Goal: Task Accomplishment & Management: Manage account settings

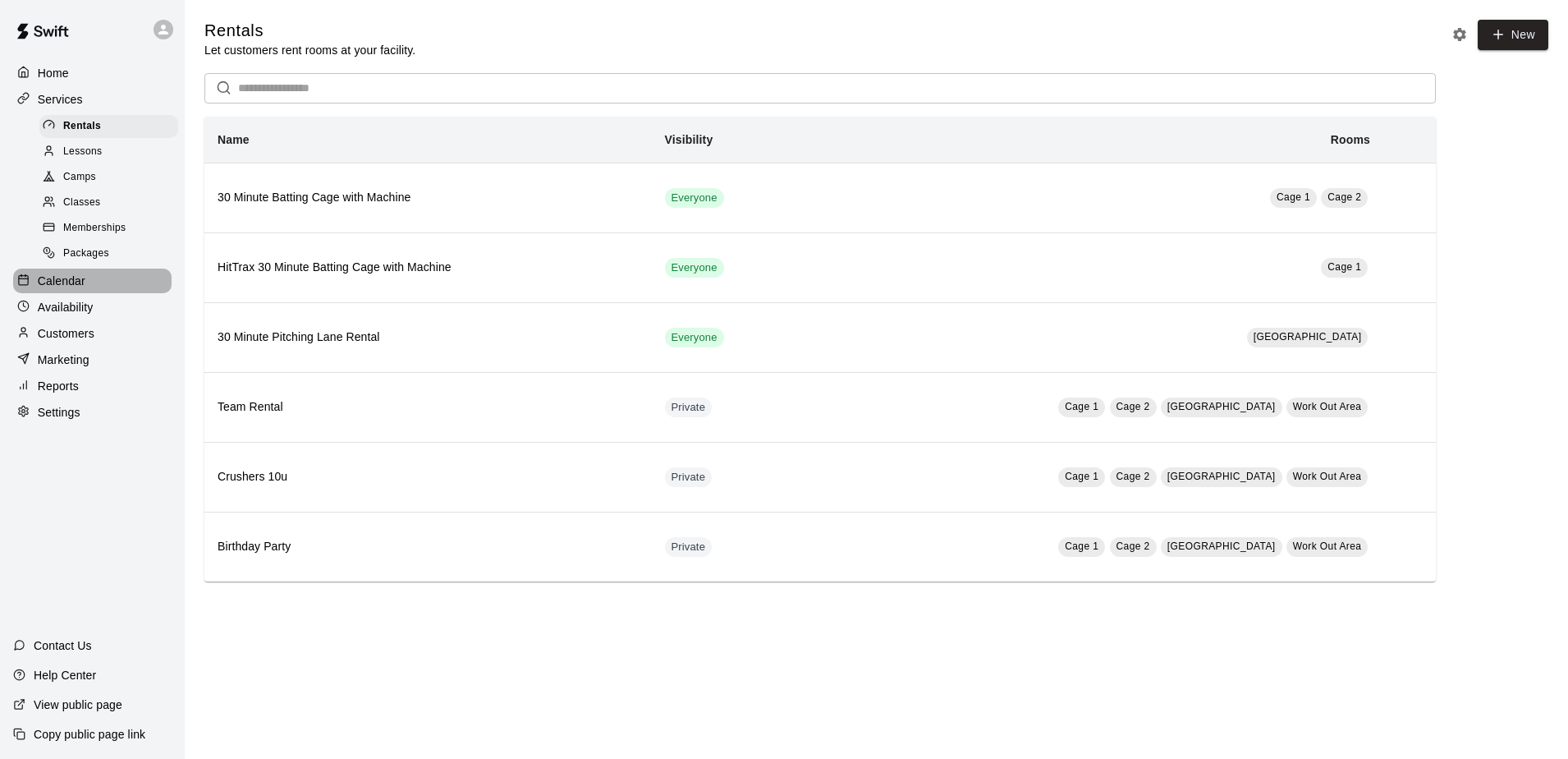
click at [57, 289] on p "Calendar" at bounding box center [62, 281] width 47 height 16
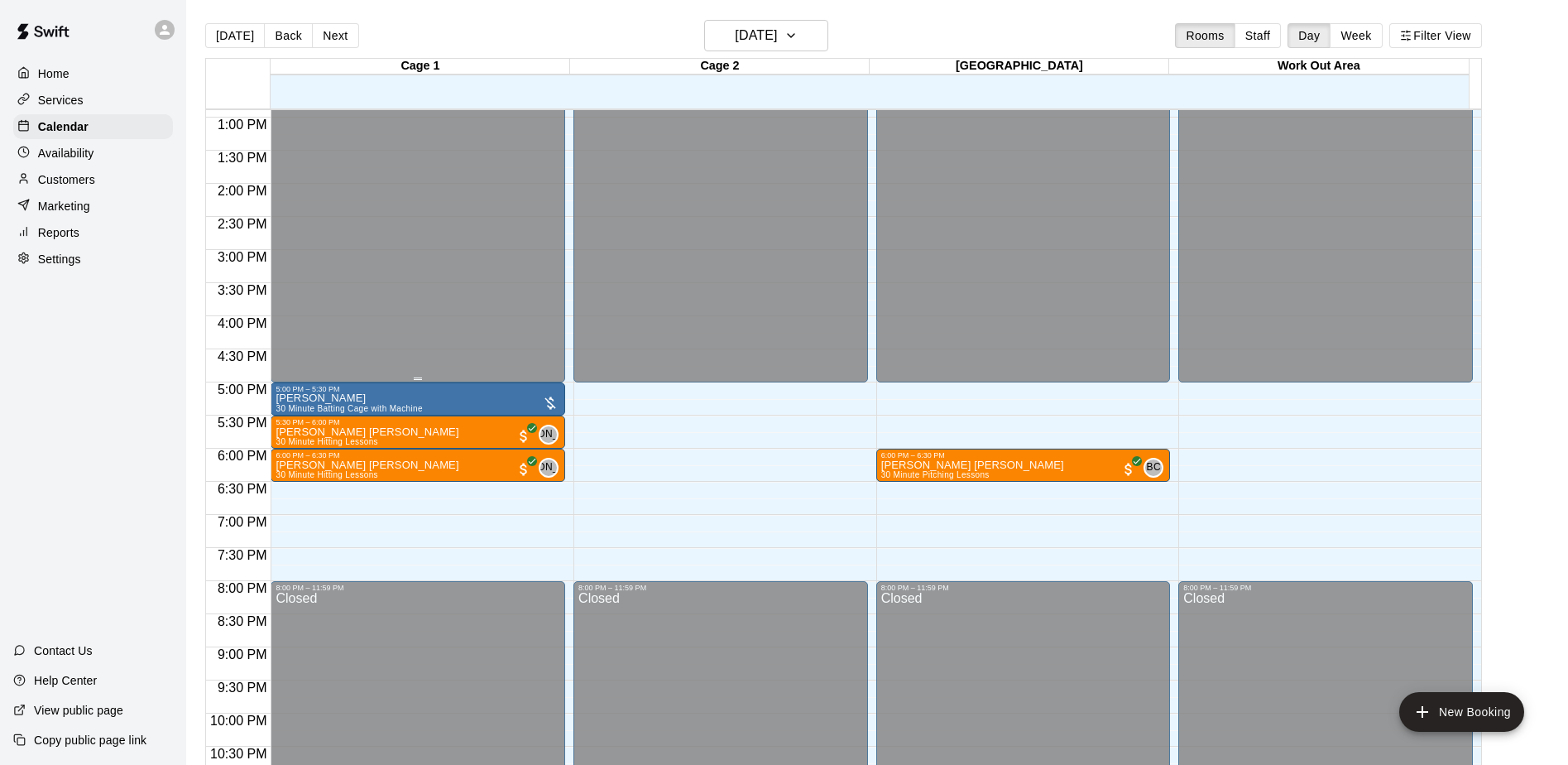
scroll to position [856, 0]
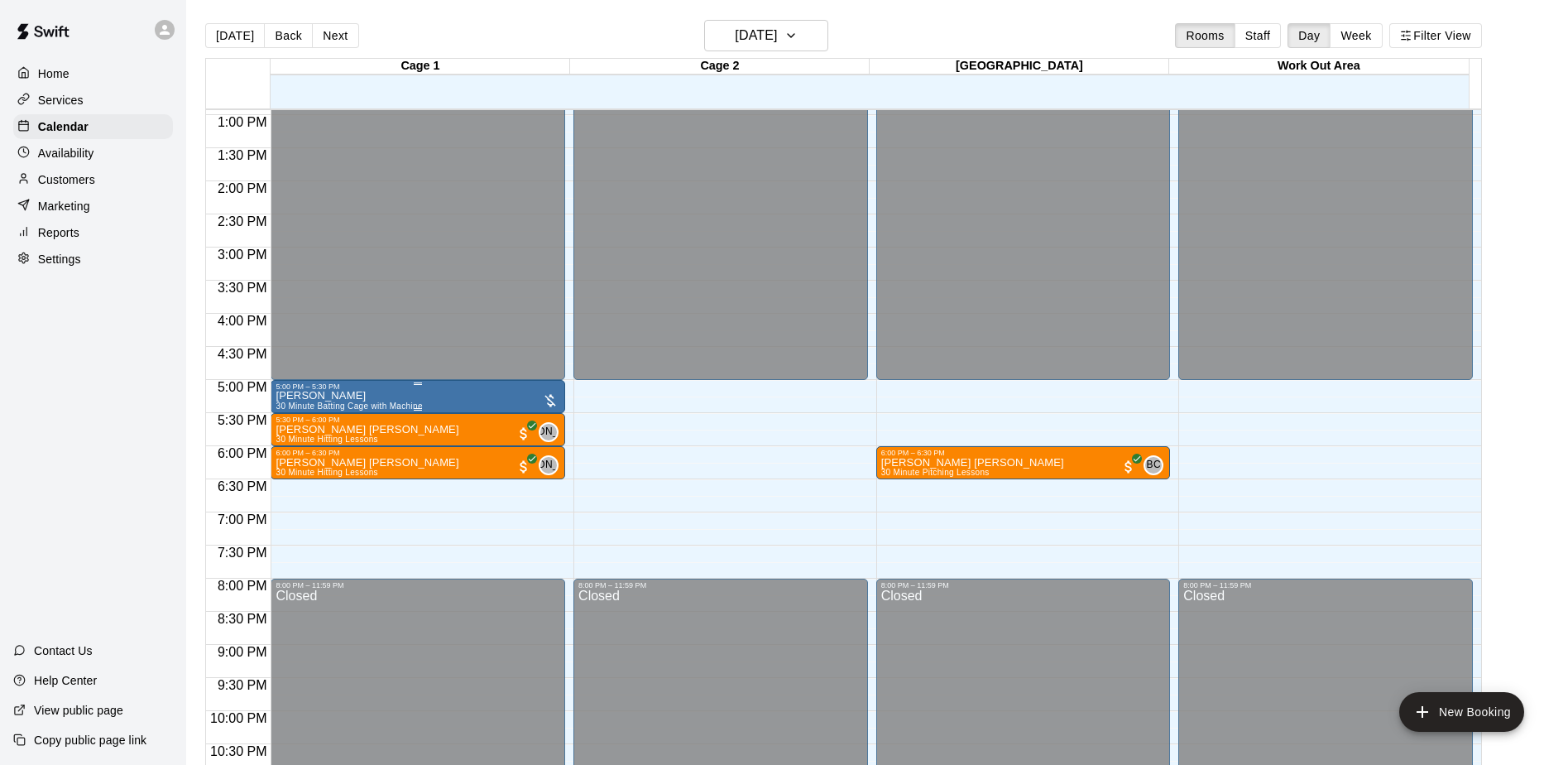
click at [303, 396] on p "[PERSON_NAME]" at bounding box center [349, 396] width 147 height 0
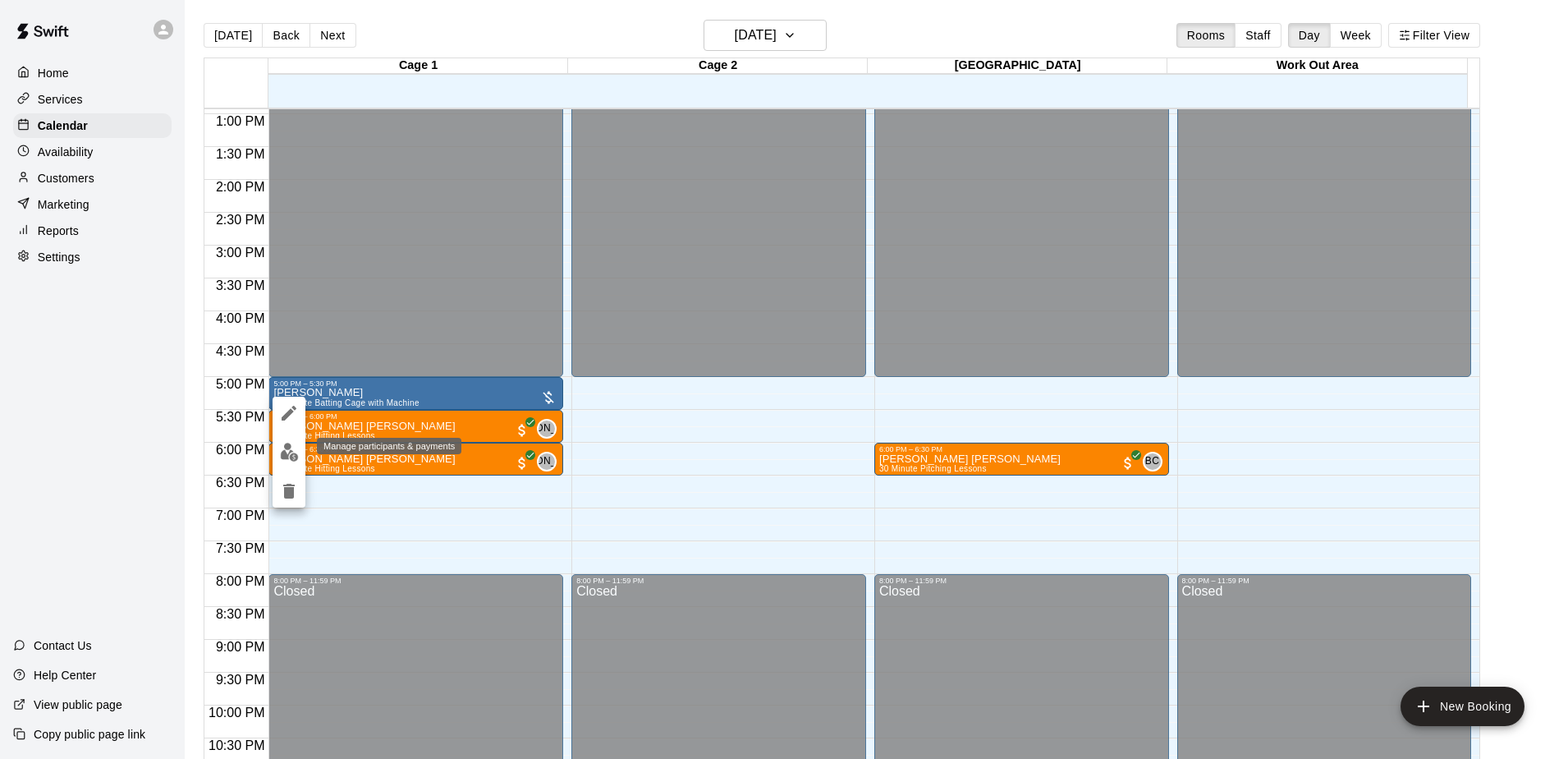
click at [288, 458] on img "edit" at bounding box center [289, 452] width 19 height 19
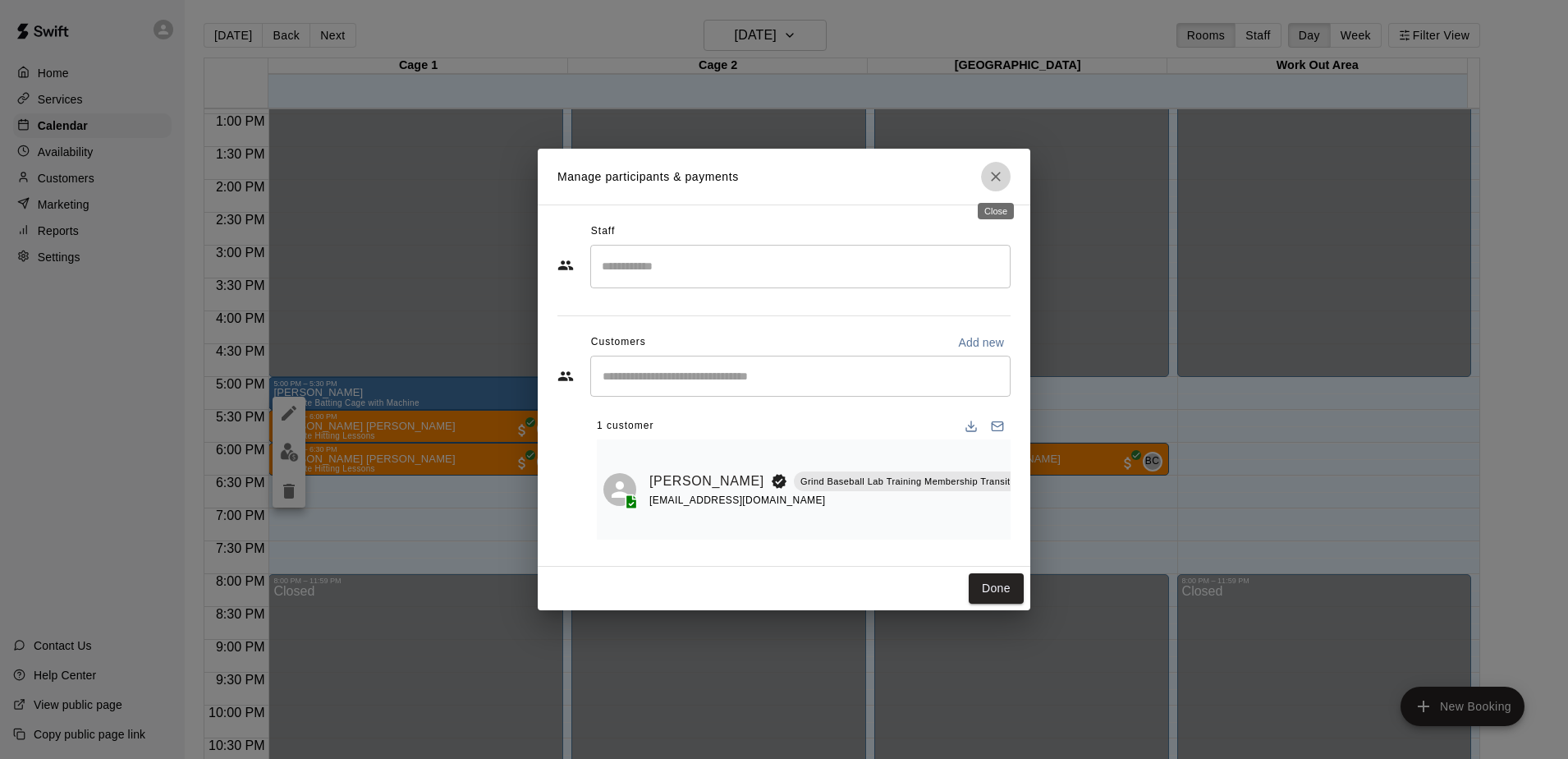
click at [999, 179] on icon "Close" at bounding box center [996, 176] width 16 height 16
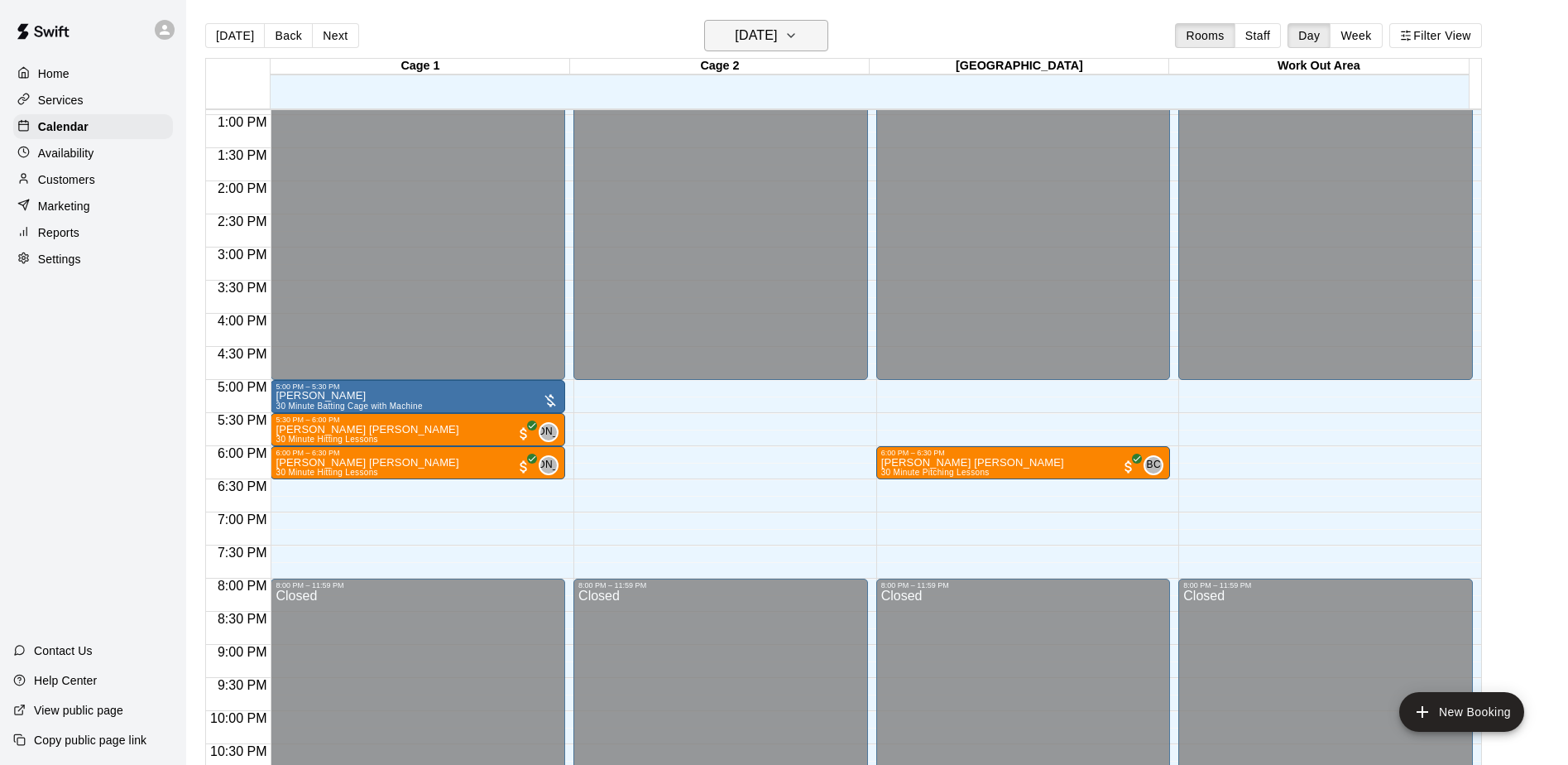
click at [798, 37] on icon "button" at bounding box center [791, 36] width 13 height 20
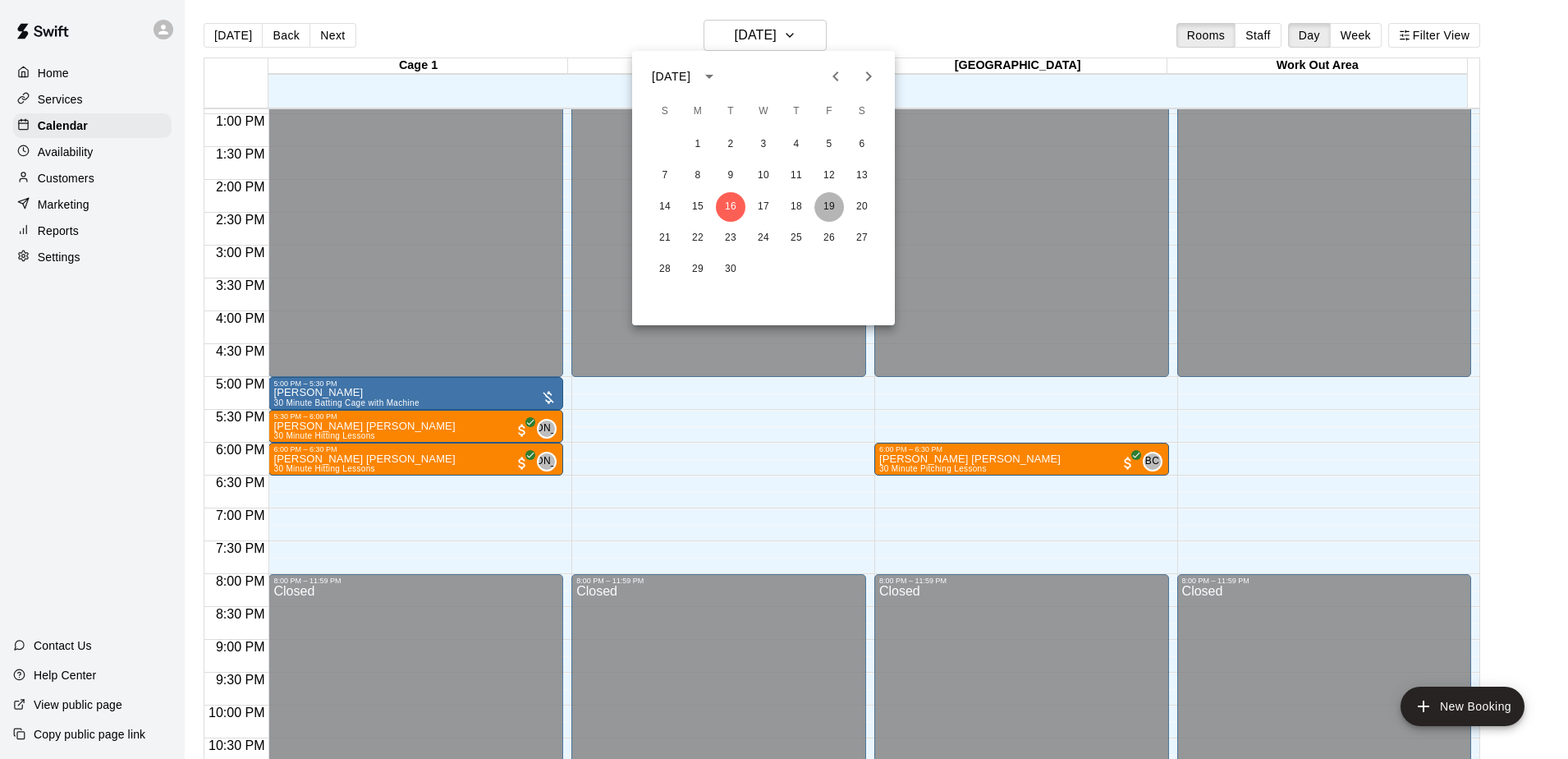
click at [828, 205] on button "19" at bounding box center [829, 206] width 30 height 30
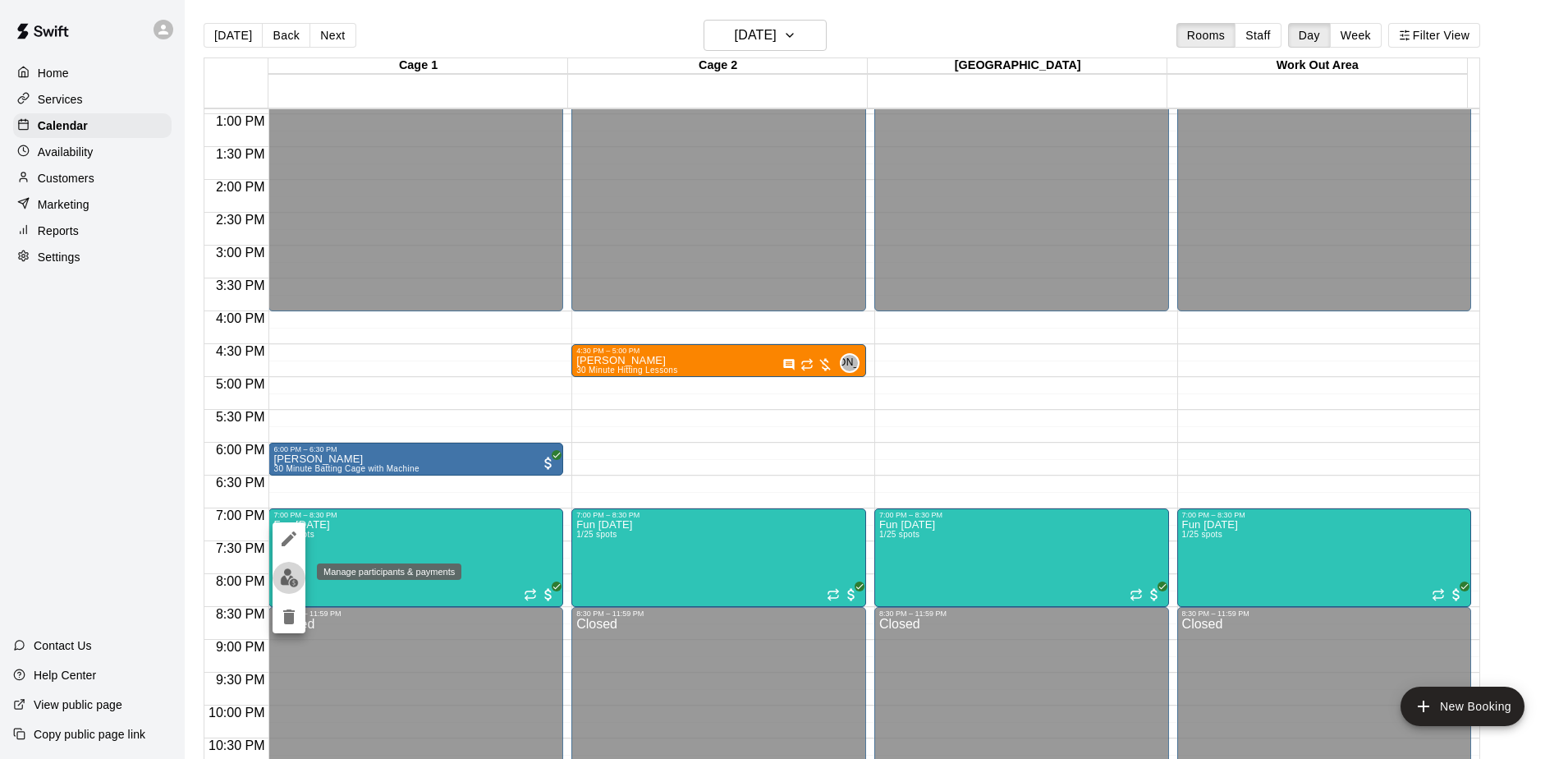
click at [293, 576] on img "edit" at bounding box center [289, 577] width 19 height 19
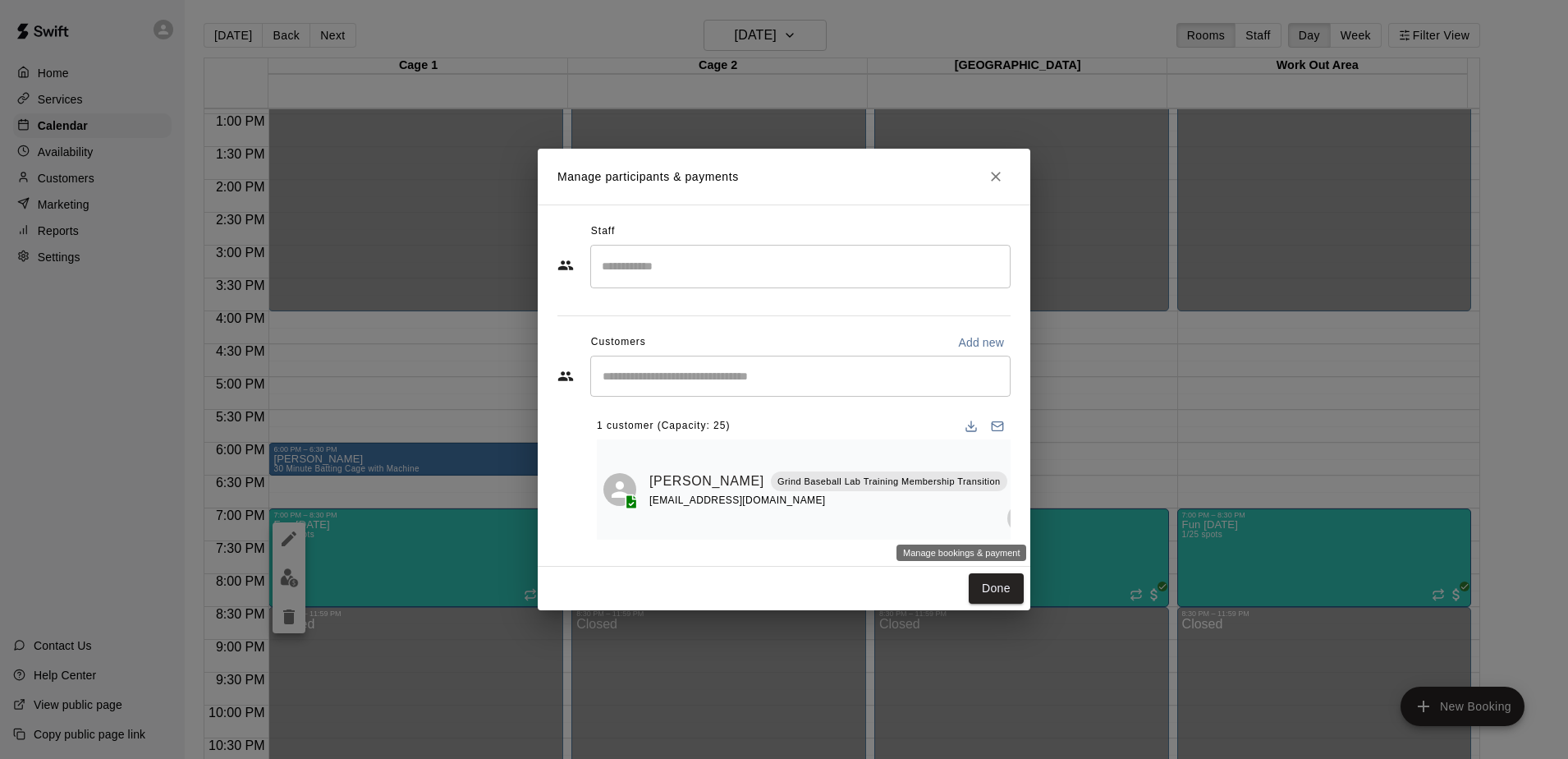
click at [1014, 523] on icon "Manage bookings & payment" at bounding box center [1022, 518] width 16 height 16
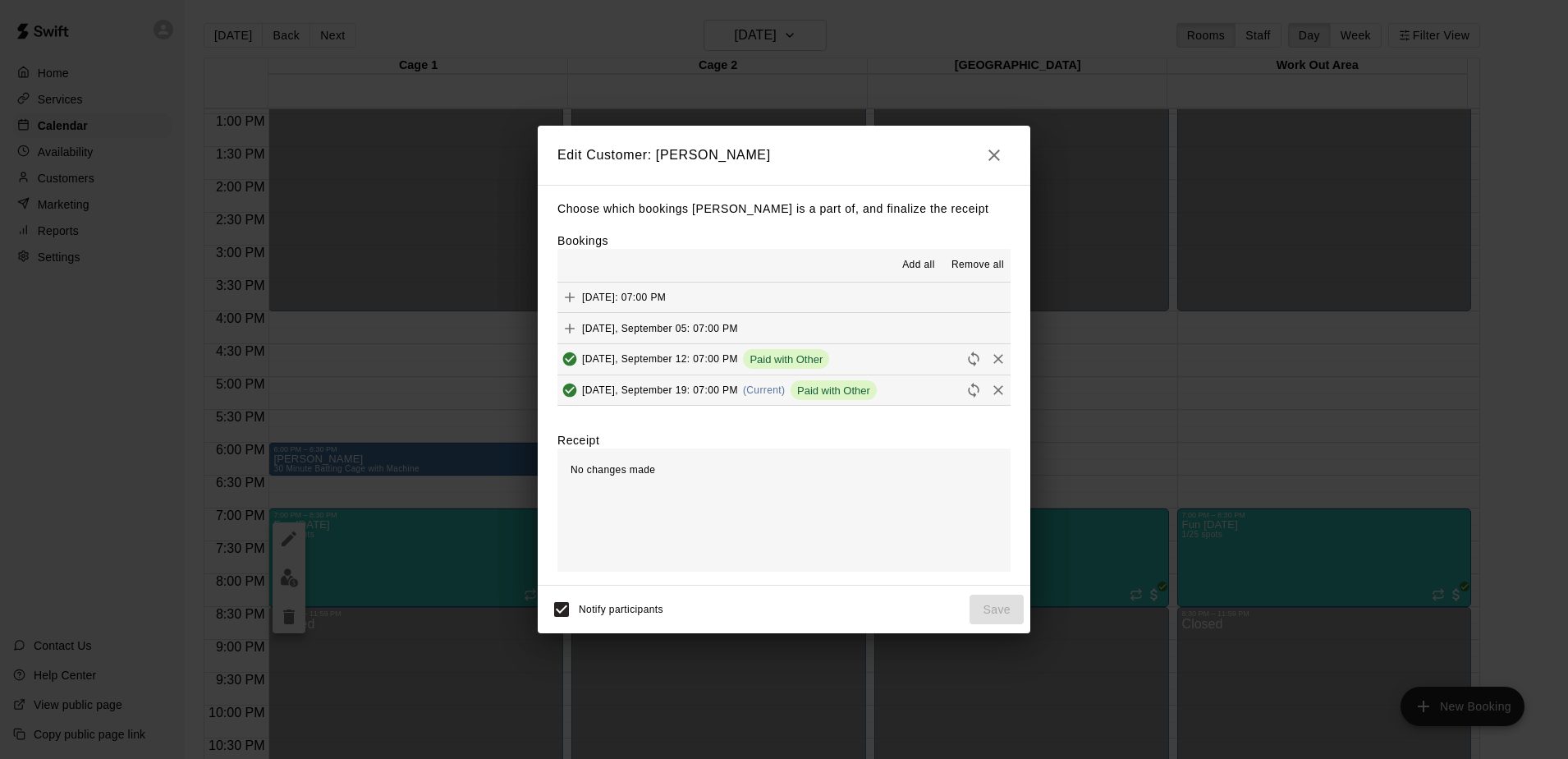
click at [818, 392] on span "Paid with Other" at bounding box center [833, 391] width 86 height 13
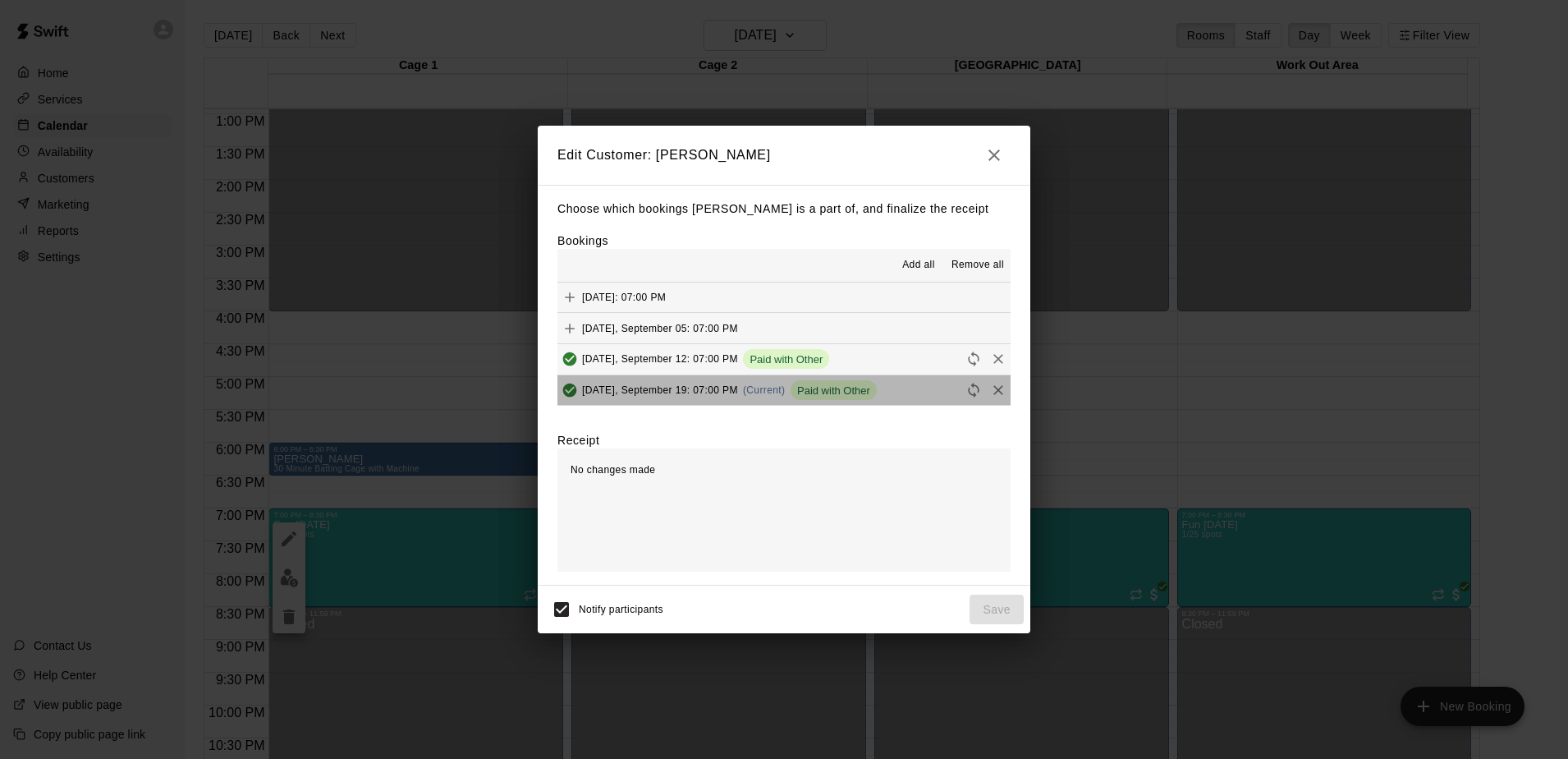
click at [818, 392] on span "Paid with Other" at bounding box center [833, 391] width 86 height 13
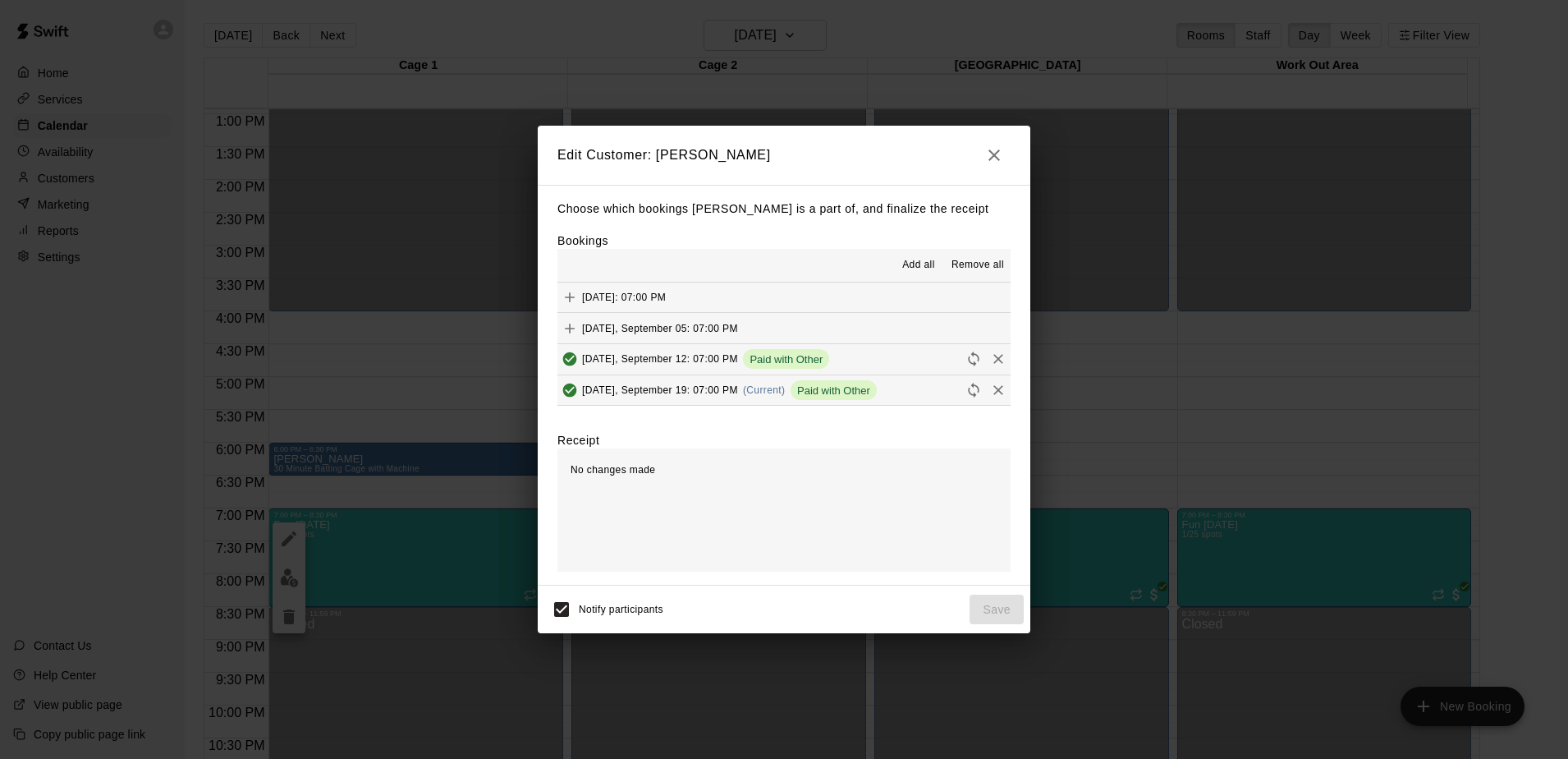
click at [658, 384] on span "[DATE], September 19: 07:00 PM" at bounding box center [660, 390] width 156 height 12
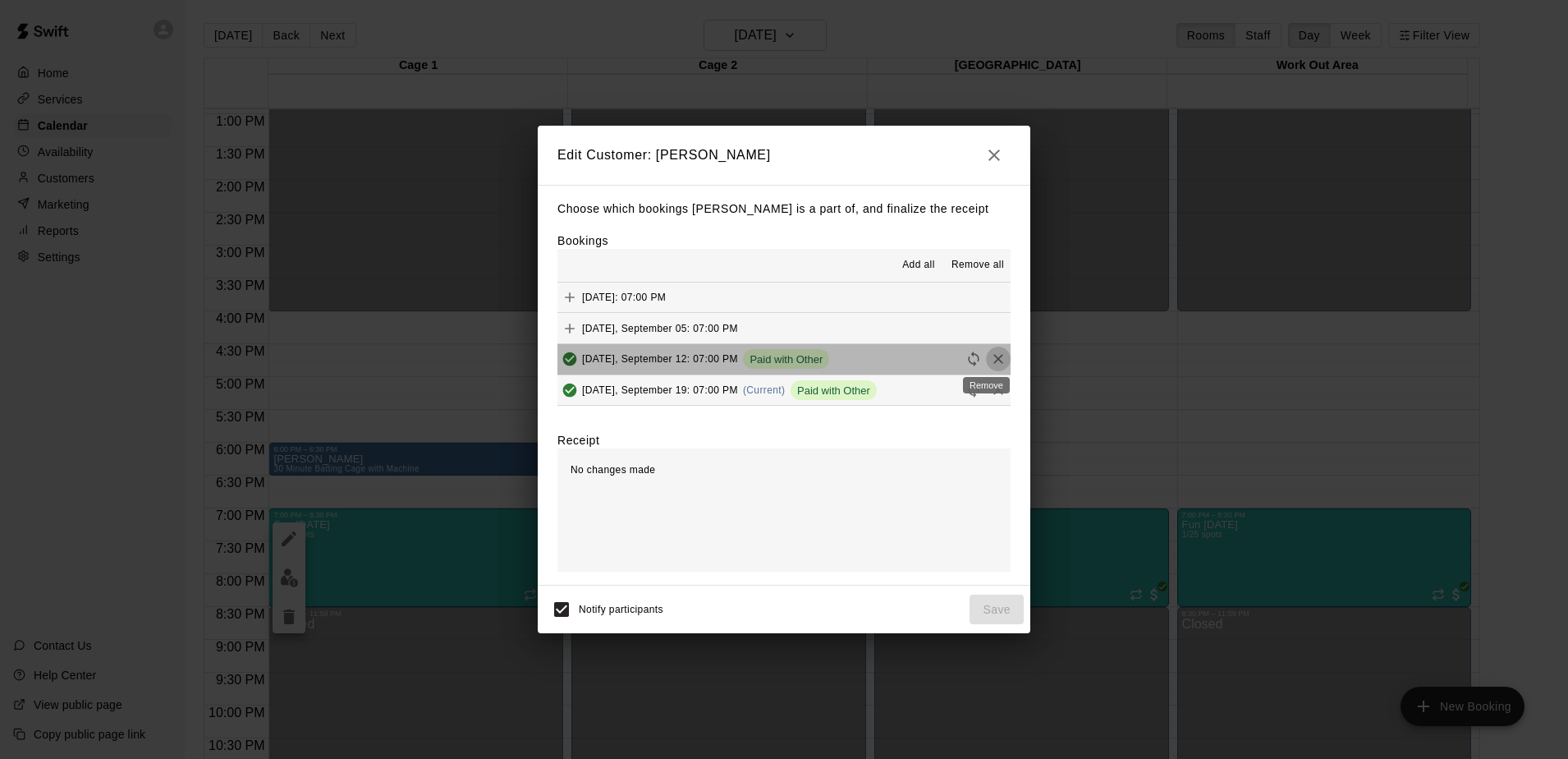
click at [993, 357] on icon "Remove" at bounding box center [997, 359] width 10 height 10
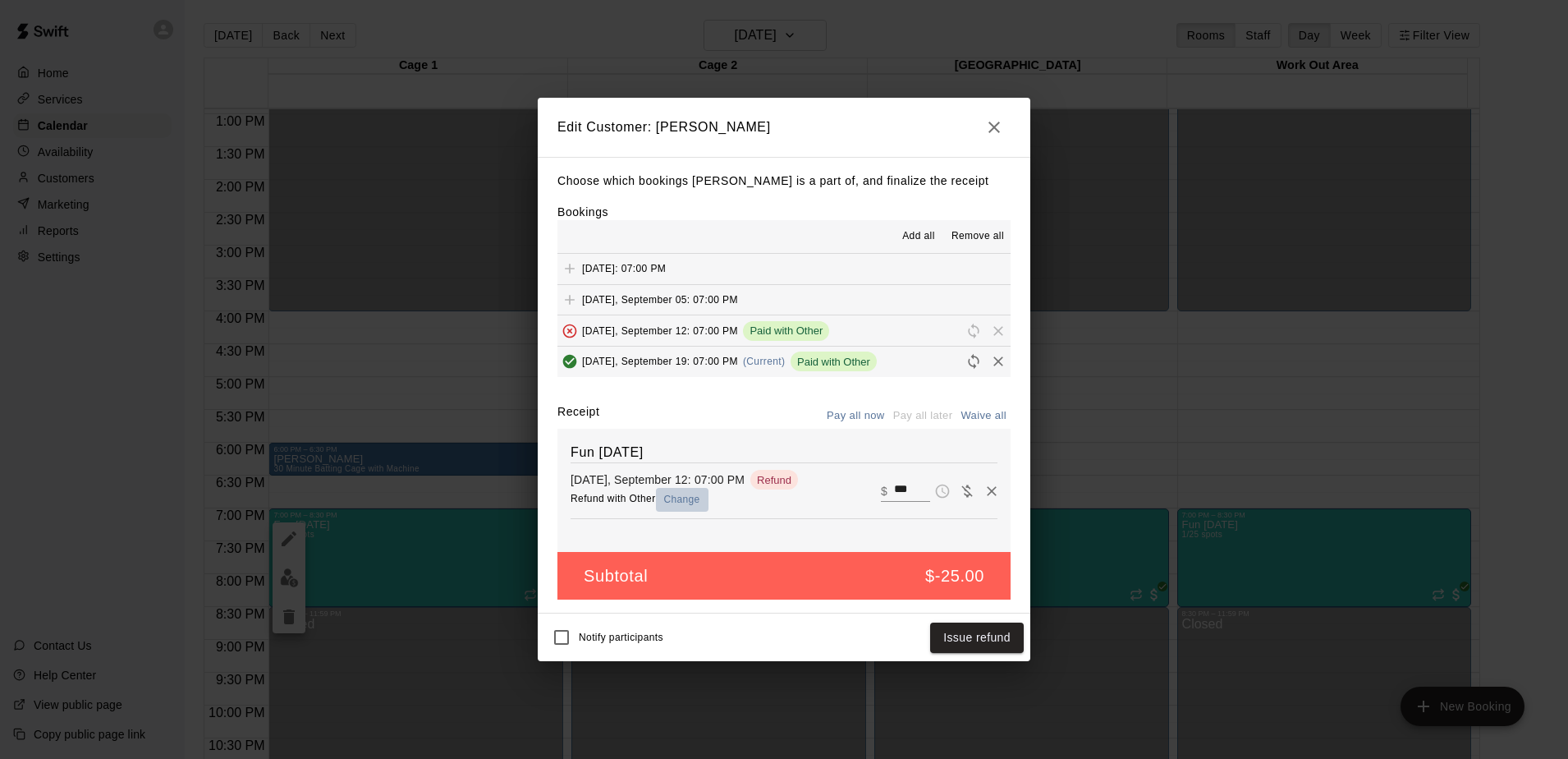
click at [682, 507] on button "Change" at bounding box center [682, 500] width 53 height 24
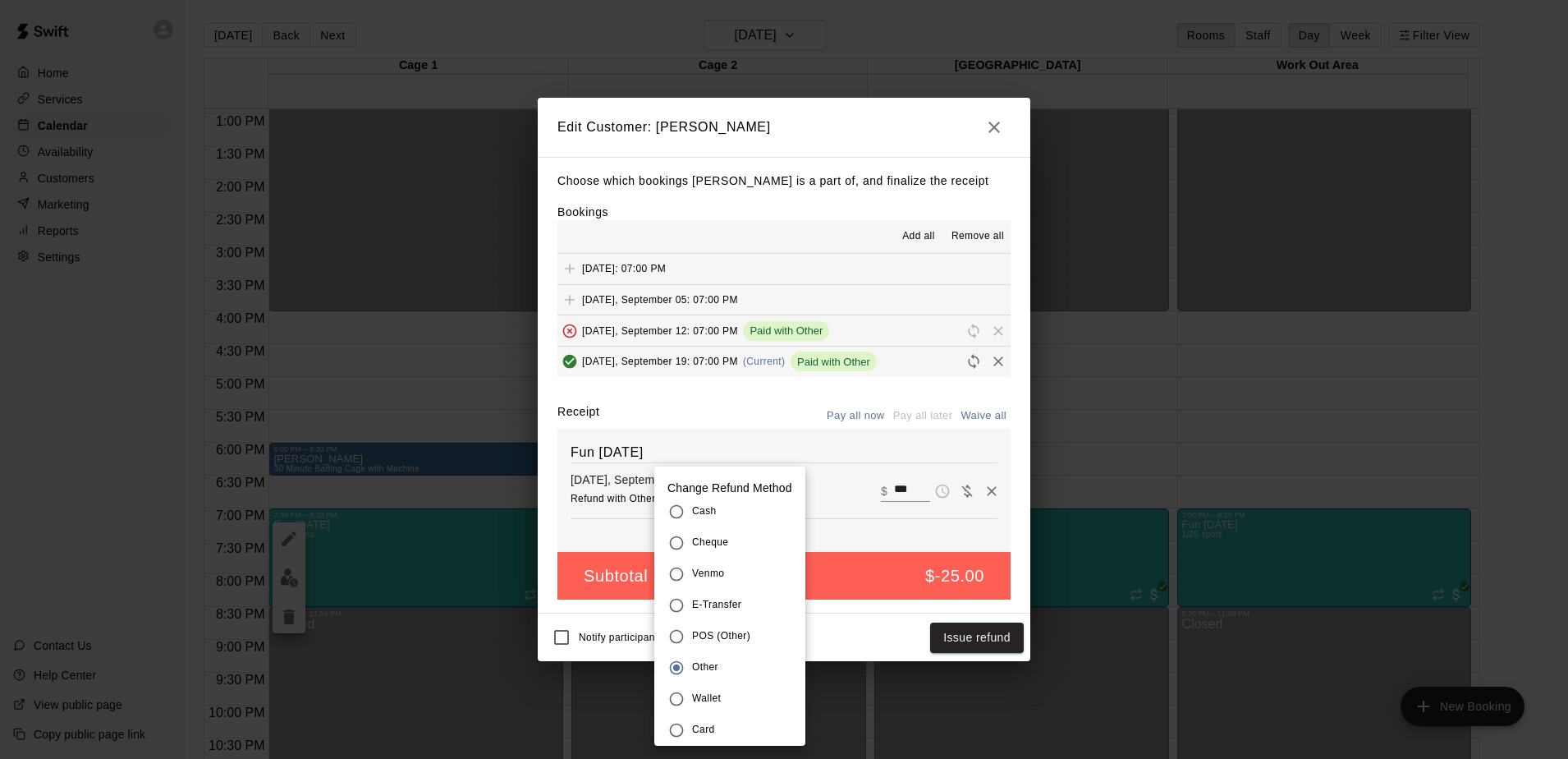
click at [869, 646] on div at bounding box center [784, 379] width 1568 height 759
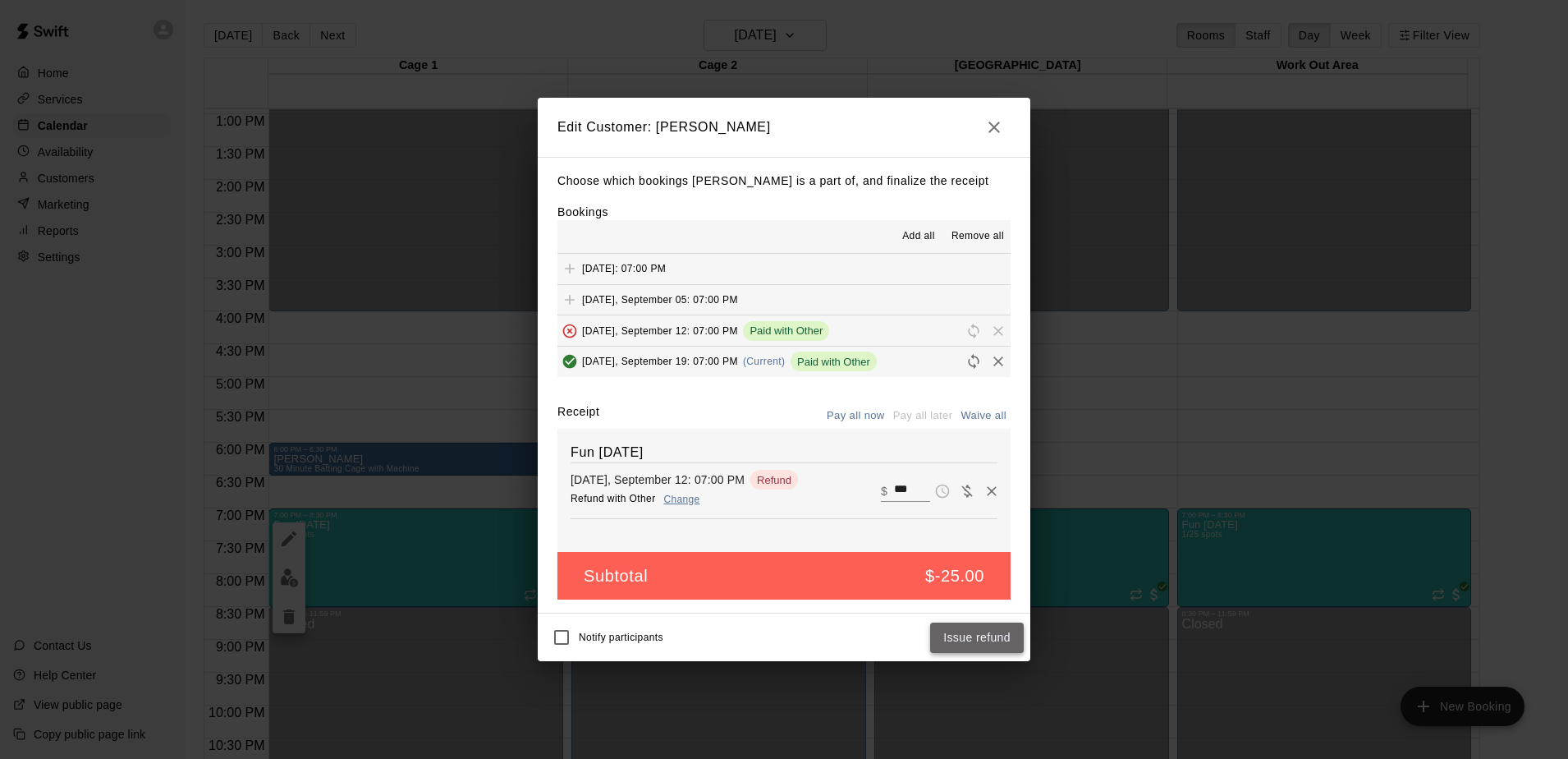
click at [976, 639] on button "Issue refund" at bounding box center [977, 637] width 94 height 30
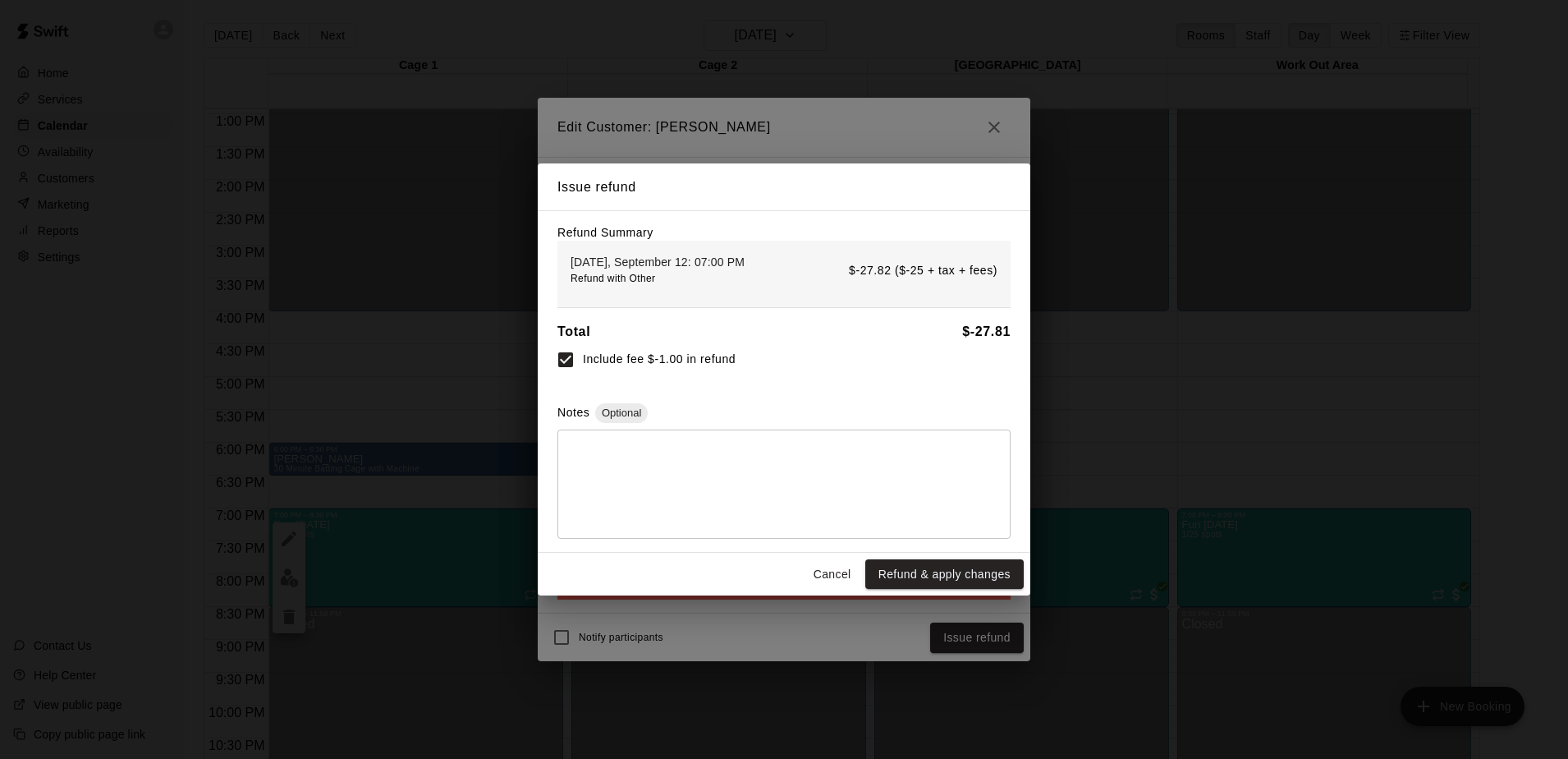
click at [835, 579] on button "Cancel" at bounding box center [832, 574] width 53 height 30
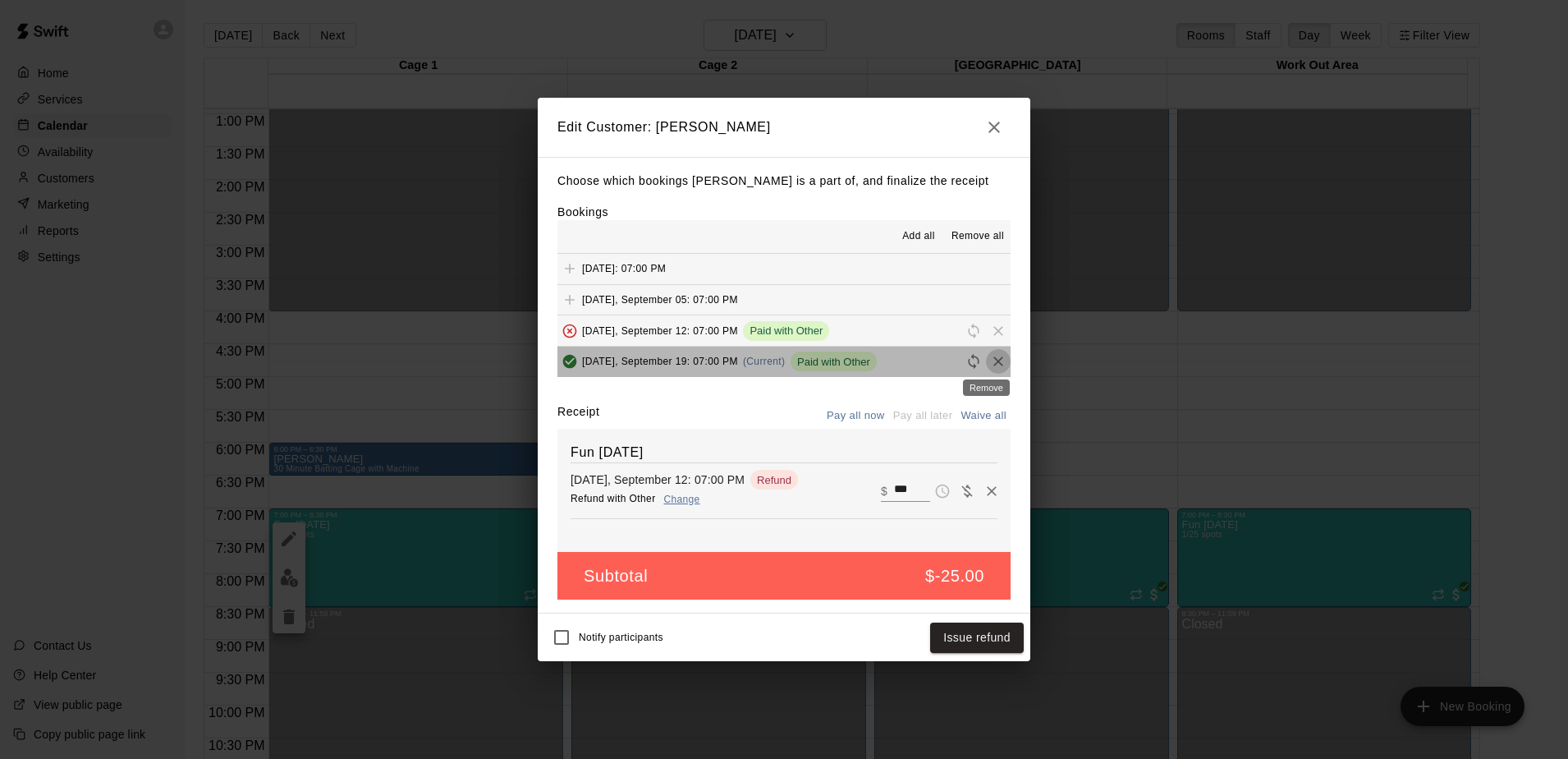
click at [990, 360] on icon "Remove" at bounding box center [998, 362] width 16 height 16
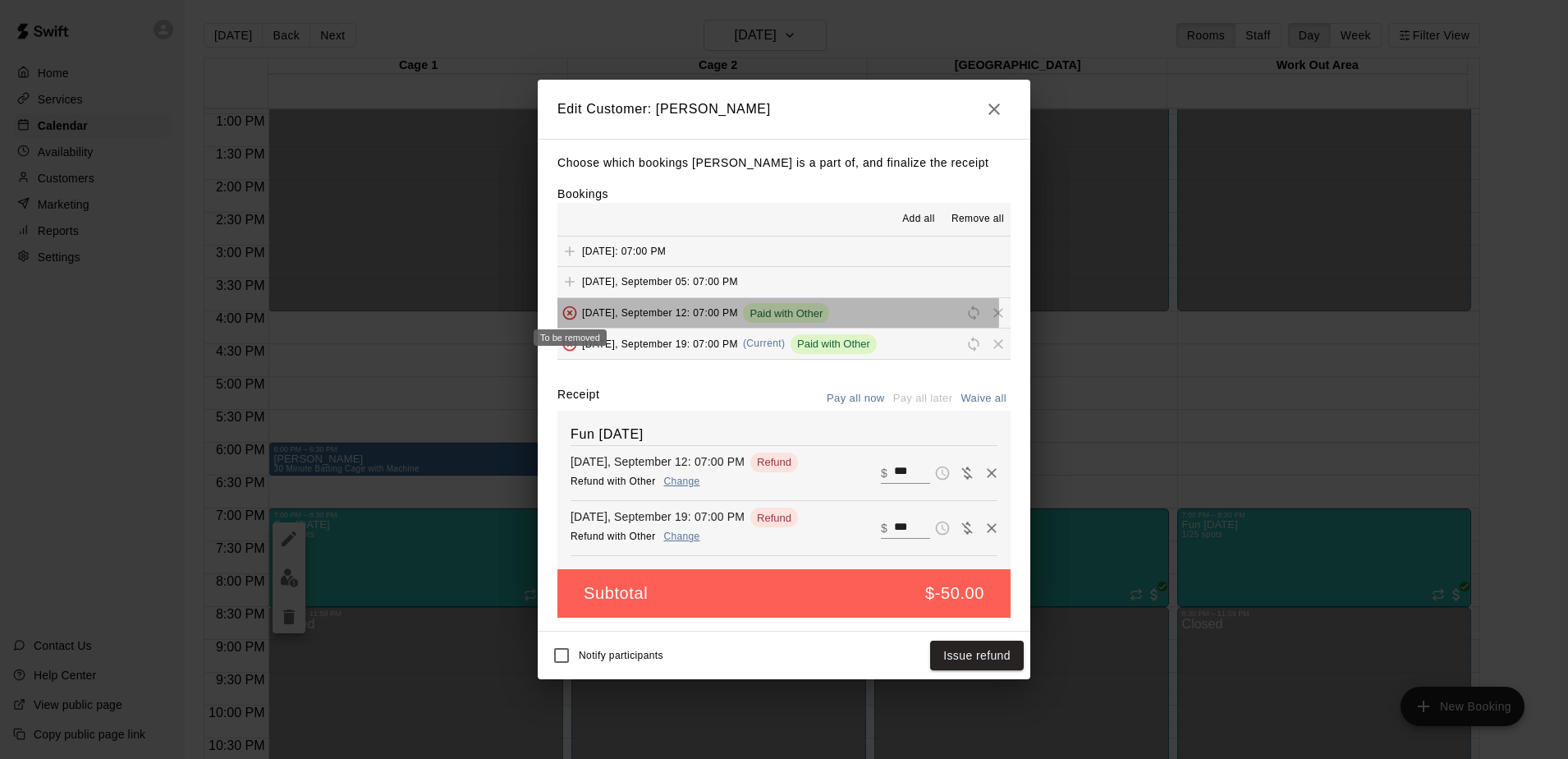
click at [573, 313] on span "To be removed" at bounding box center [570, 313] width 25 height 13
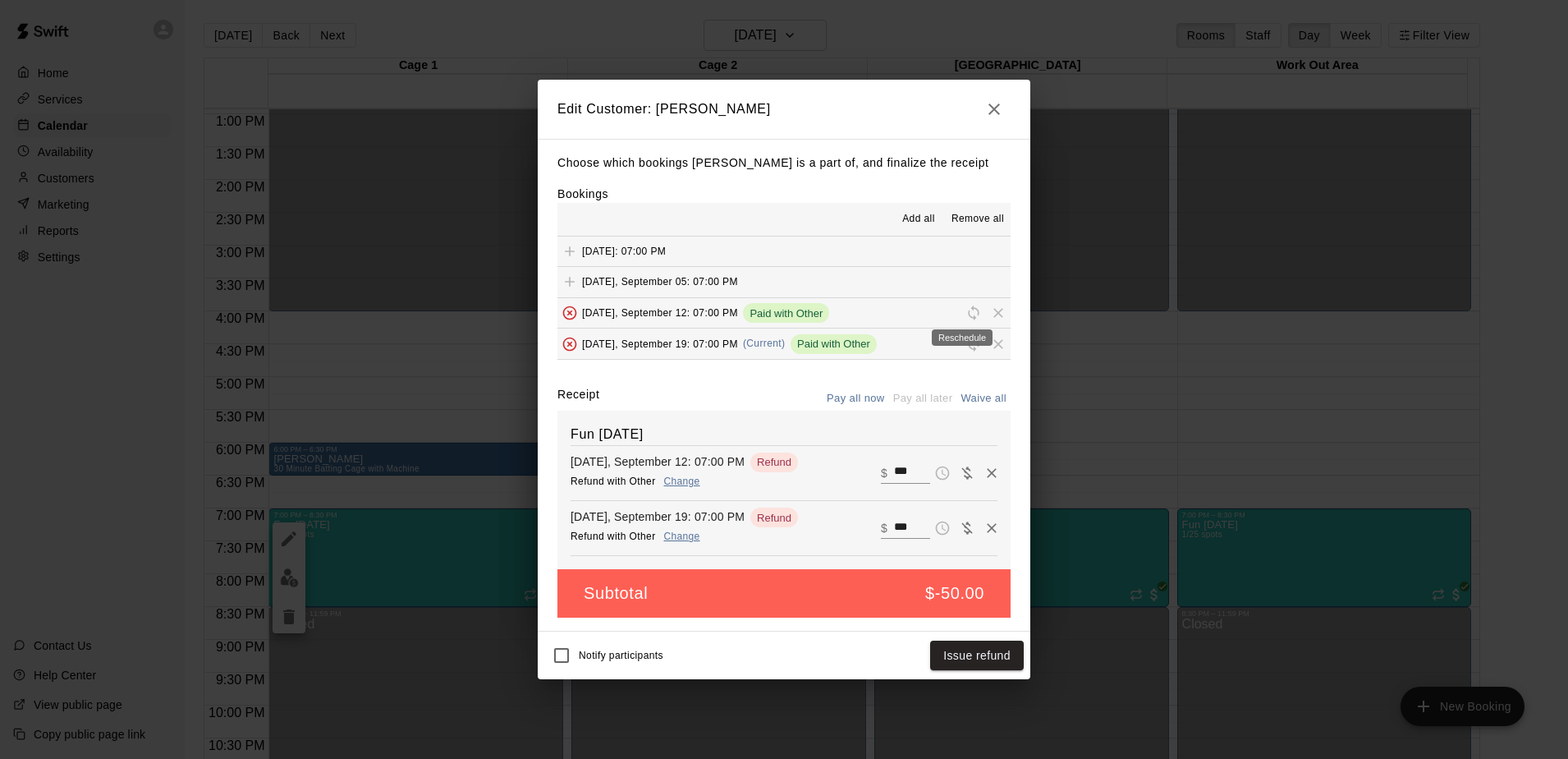
click at [961, 317] on span "Reschedule" at bounding box center [973, 313] width 25 height 13
click at [1000, 105] on icon "button" at bounding box center [994, 109] width 20 height 20
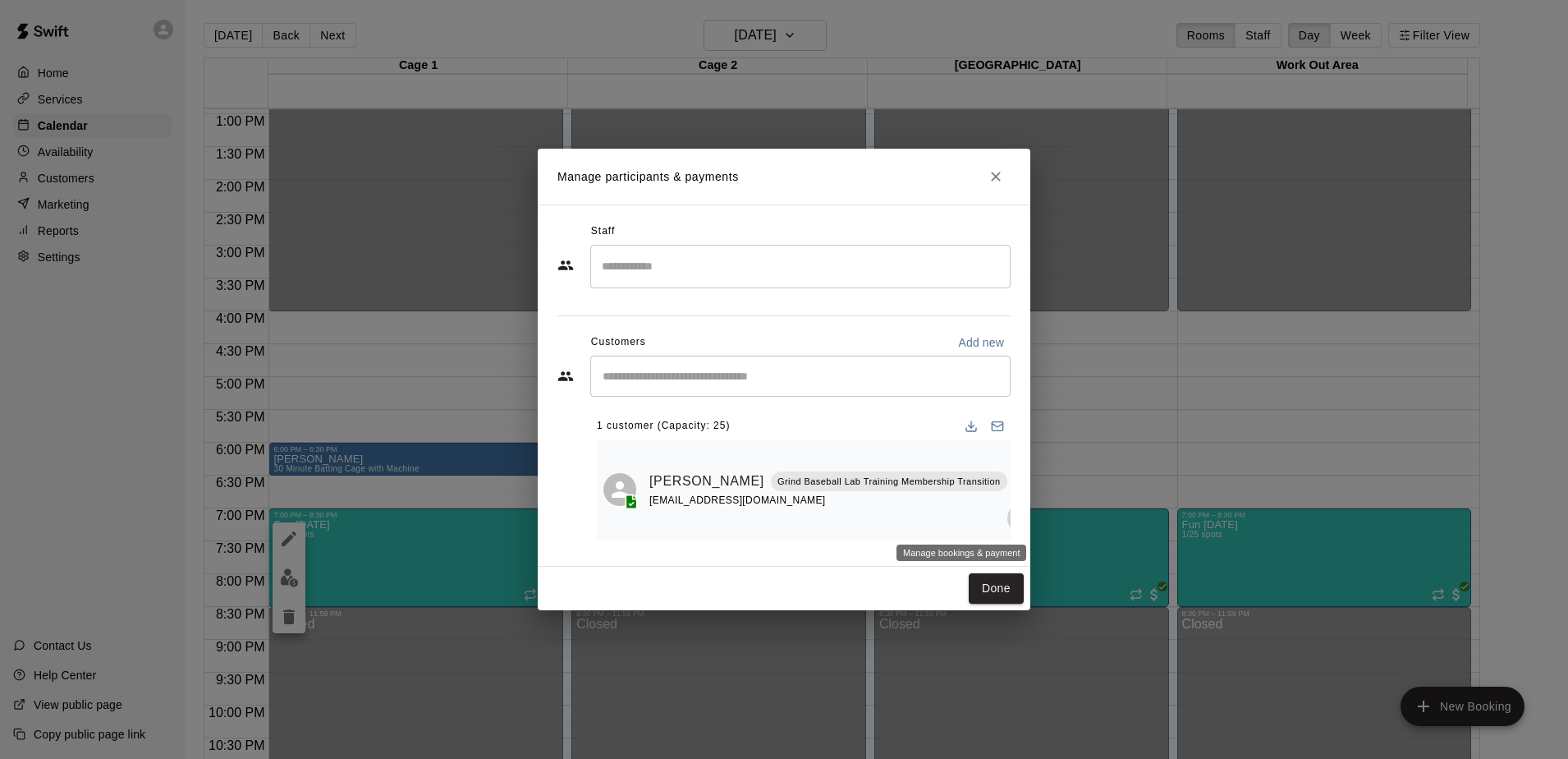
click at [1014, 517] on icon "Manage bookings & payment" at bounding box center [1022, 518] width 16 height 16
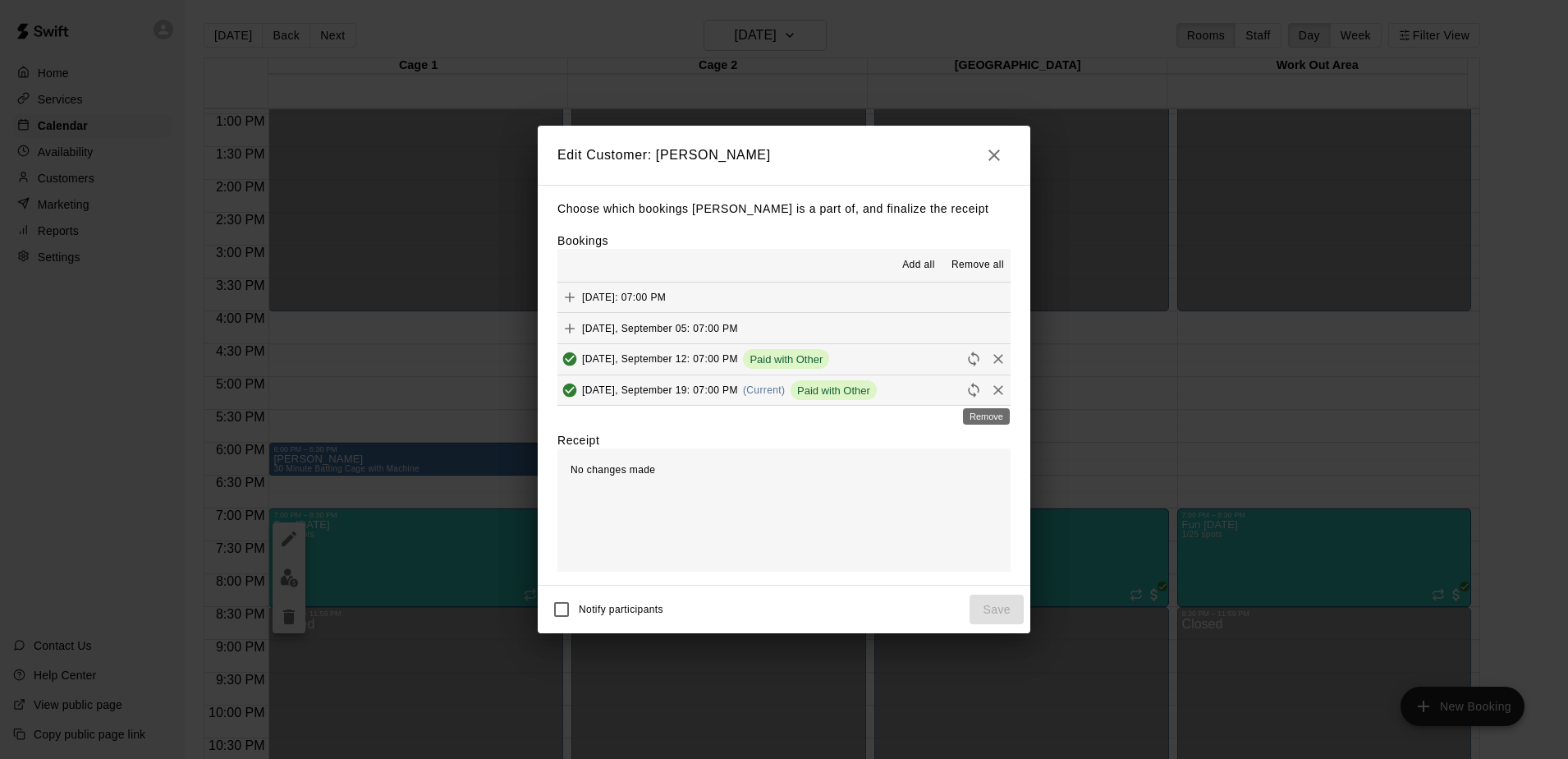
click at [987, 396] on div "Remove" at bounding box center [986, 411] width 50 height 30
click at [992, 388] on icon "Remove" at bounding box center [998, 390] width 16 height 16
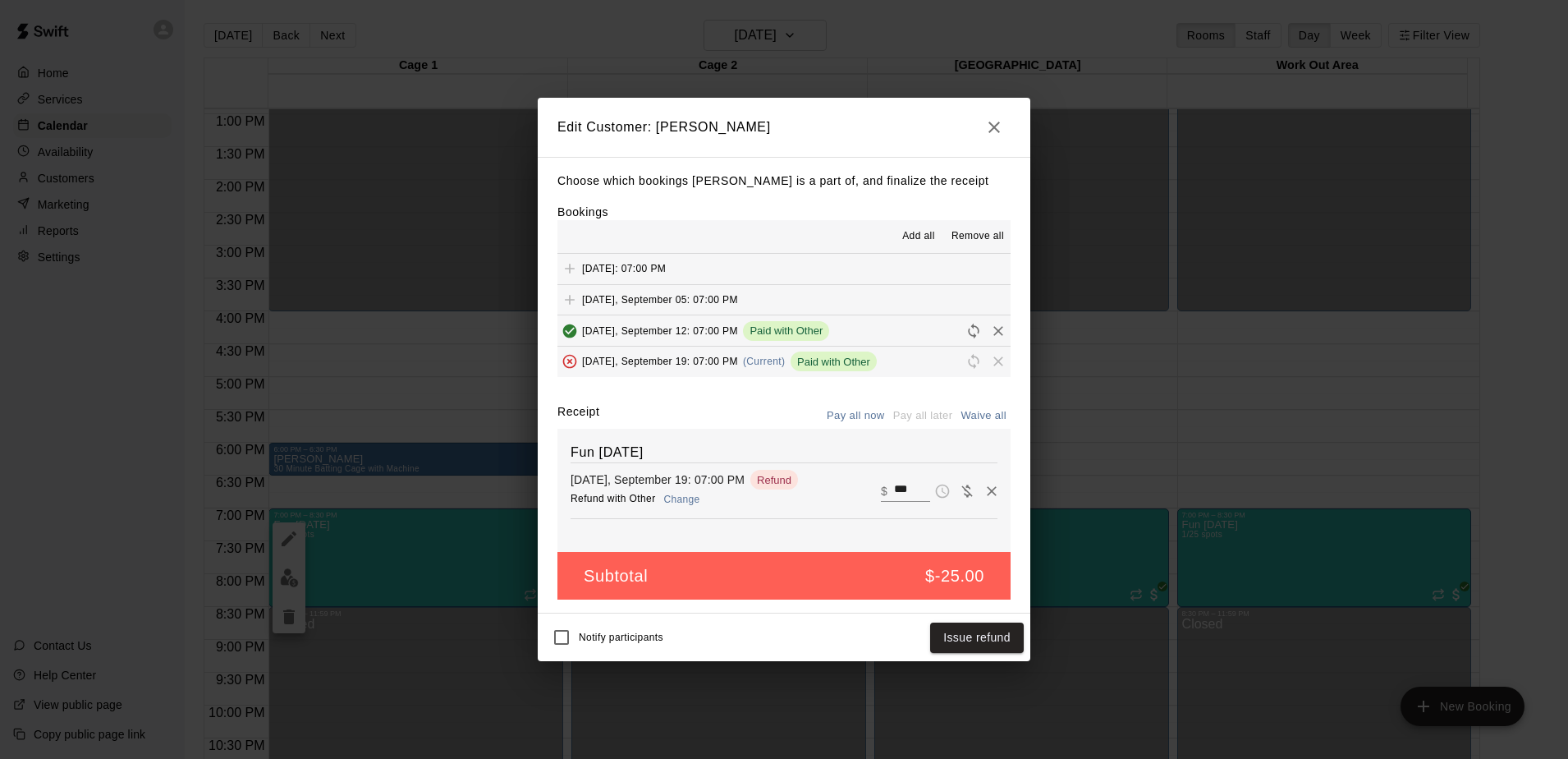
drag, startPoint x: 997, startPoint y: 644, endPoint x: 686, endPoint y: 504, distance: 341.1
click at [686, 504] on div "Edit Customer: [PERSON_NAME] Choose which bookings [PERSON_NAME] is a part of, …" at bounding box center [784, 380] width 492 height 564
click at [686, 504] on button "Change" at bounding box center [682, 500] width 53 height 24
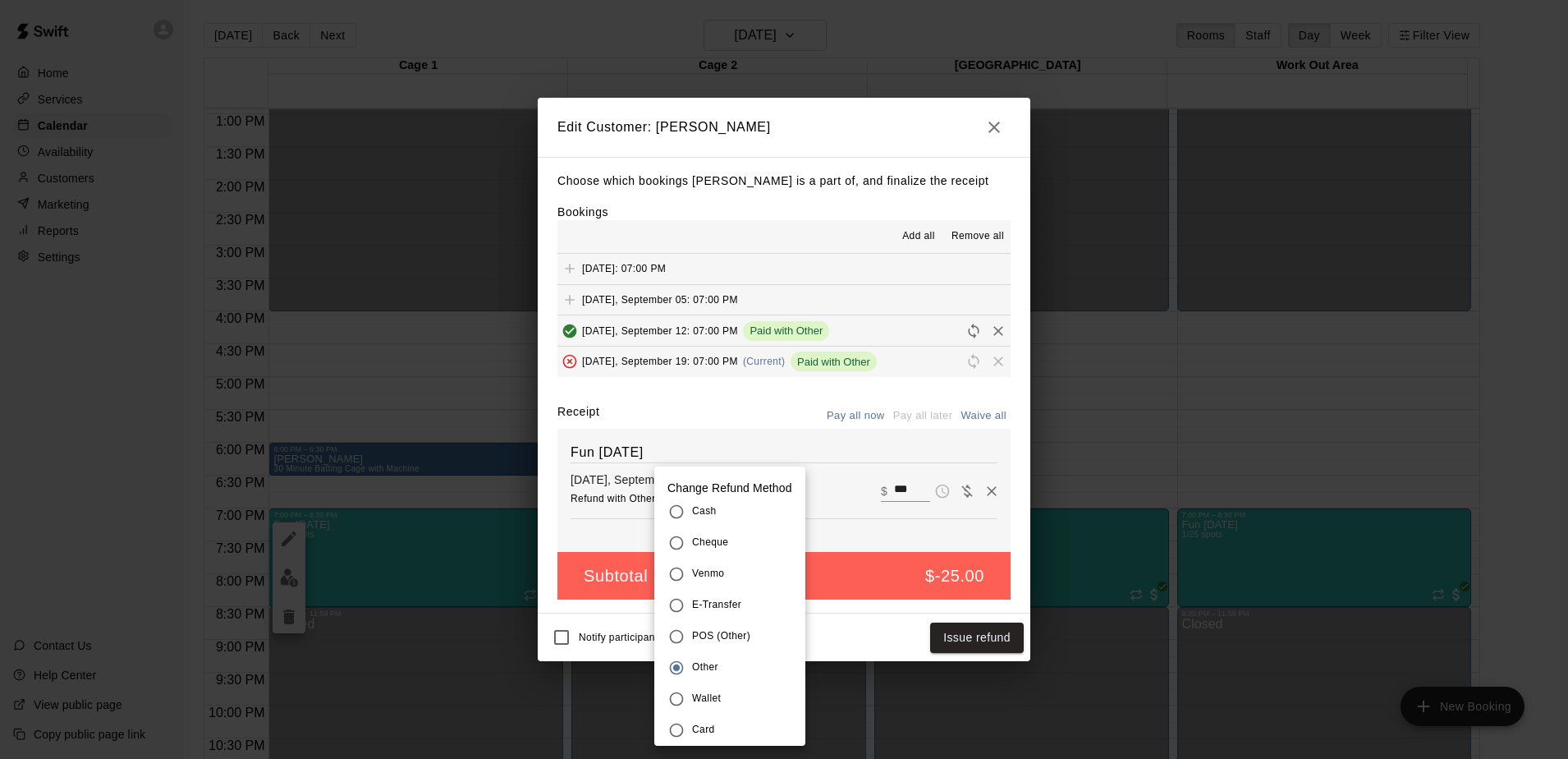
drag, startPoint x: 867, startPoint y: 634, endPoint x: 948, endPoint y: 643, distance: 81.5
click at [875, 634] on div at bounding box center [784, 379] width 1568 height 759
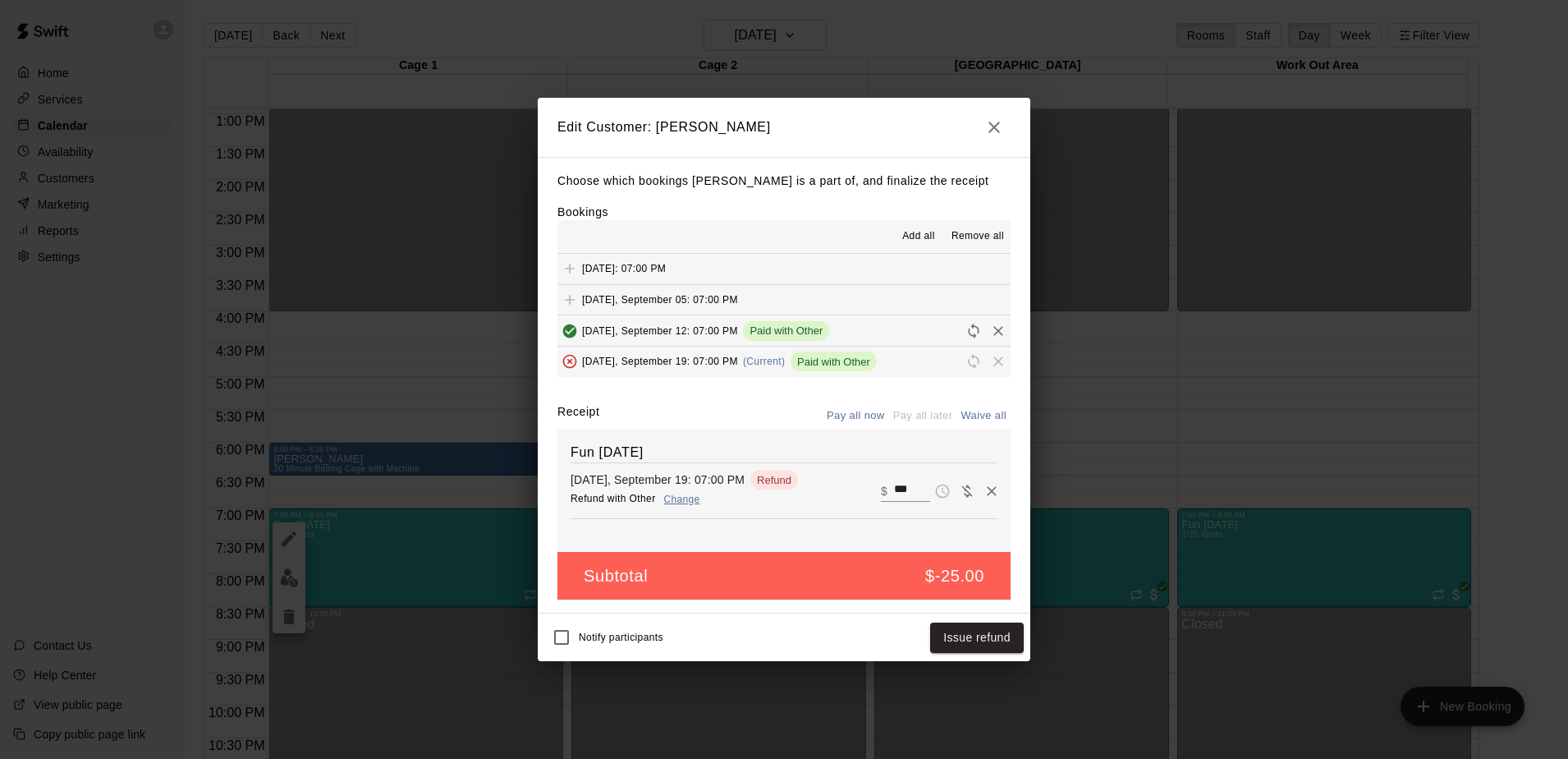
click at [954, 643] on div "Change Refund Method Cash Cheque Venmo E-Transfer POS (Other) Other Wallet Card" at bounding box center [784, 379] width 1568 height 759
click at [980, 632] on button "Issue refund" at bounding box center [977, 637] width 94 height 30
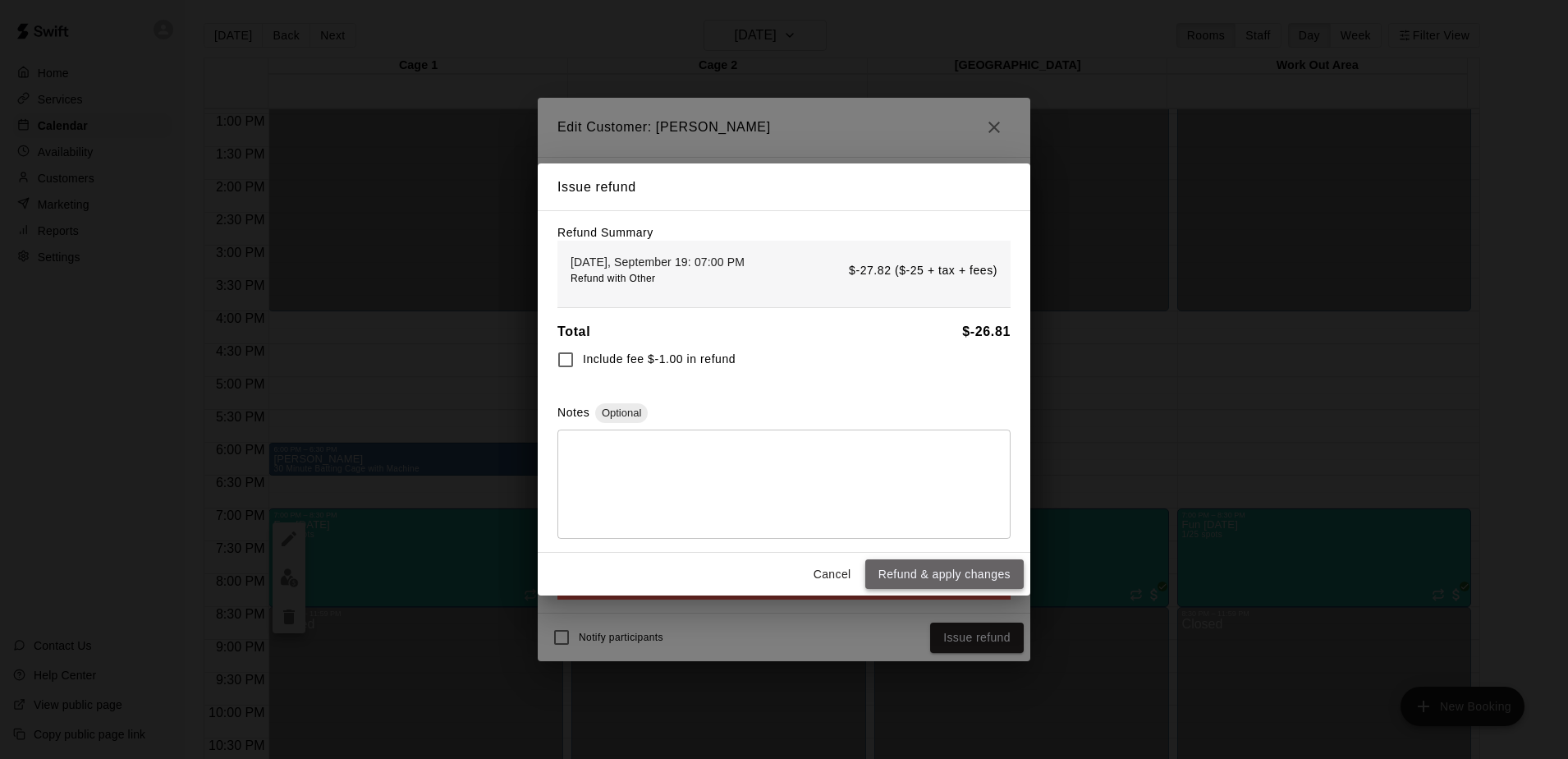
click at [956, 578] on button "Refund & apply changes" at bounding box center [944, 574] width 158 height 30
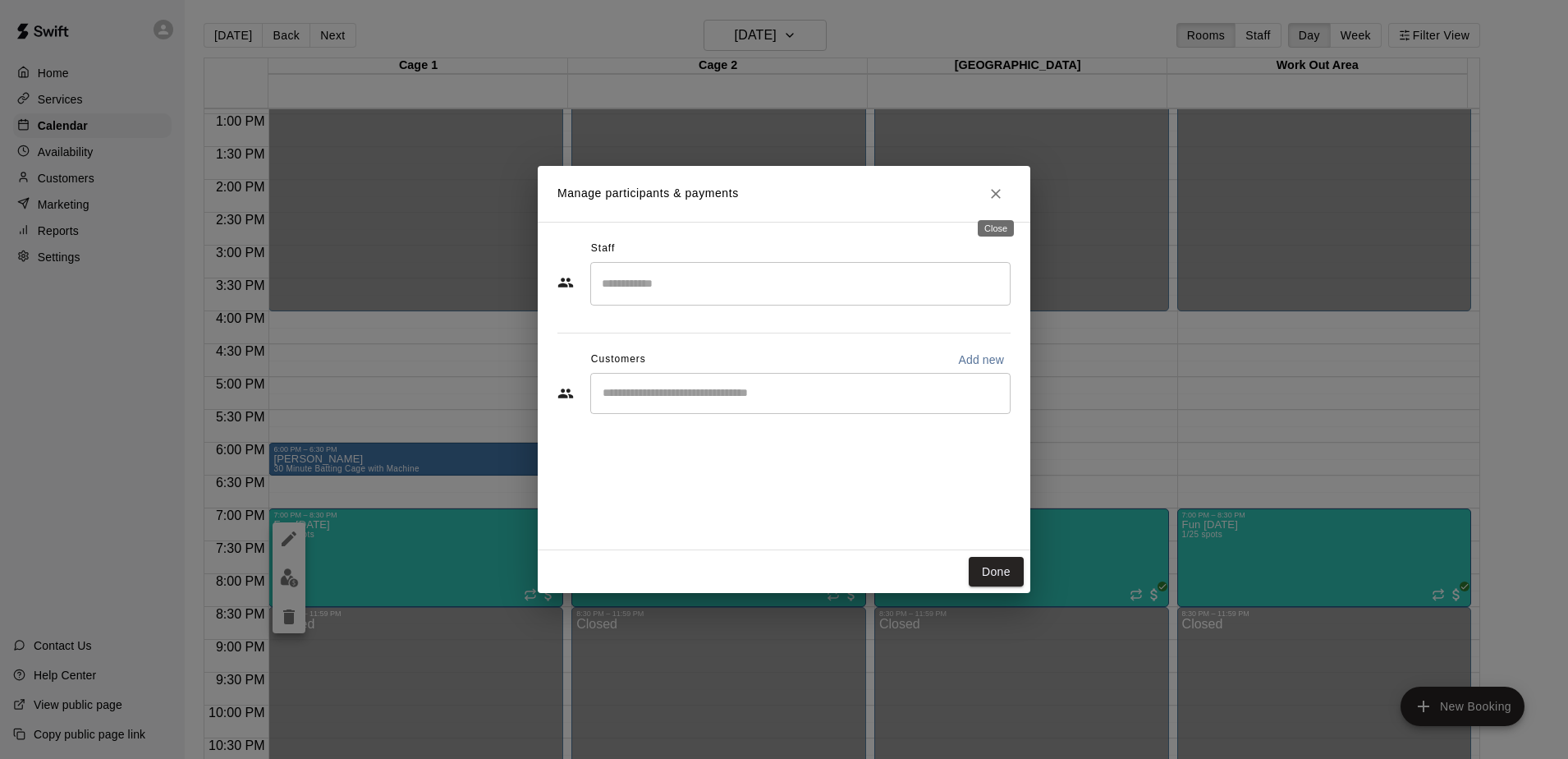
click at [992, 195] on icon "Close" at bounding box center [996, 194] width 16 height 16
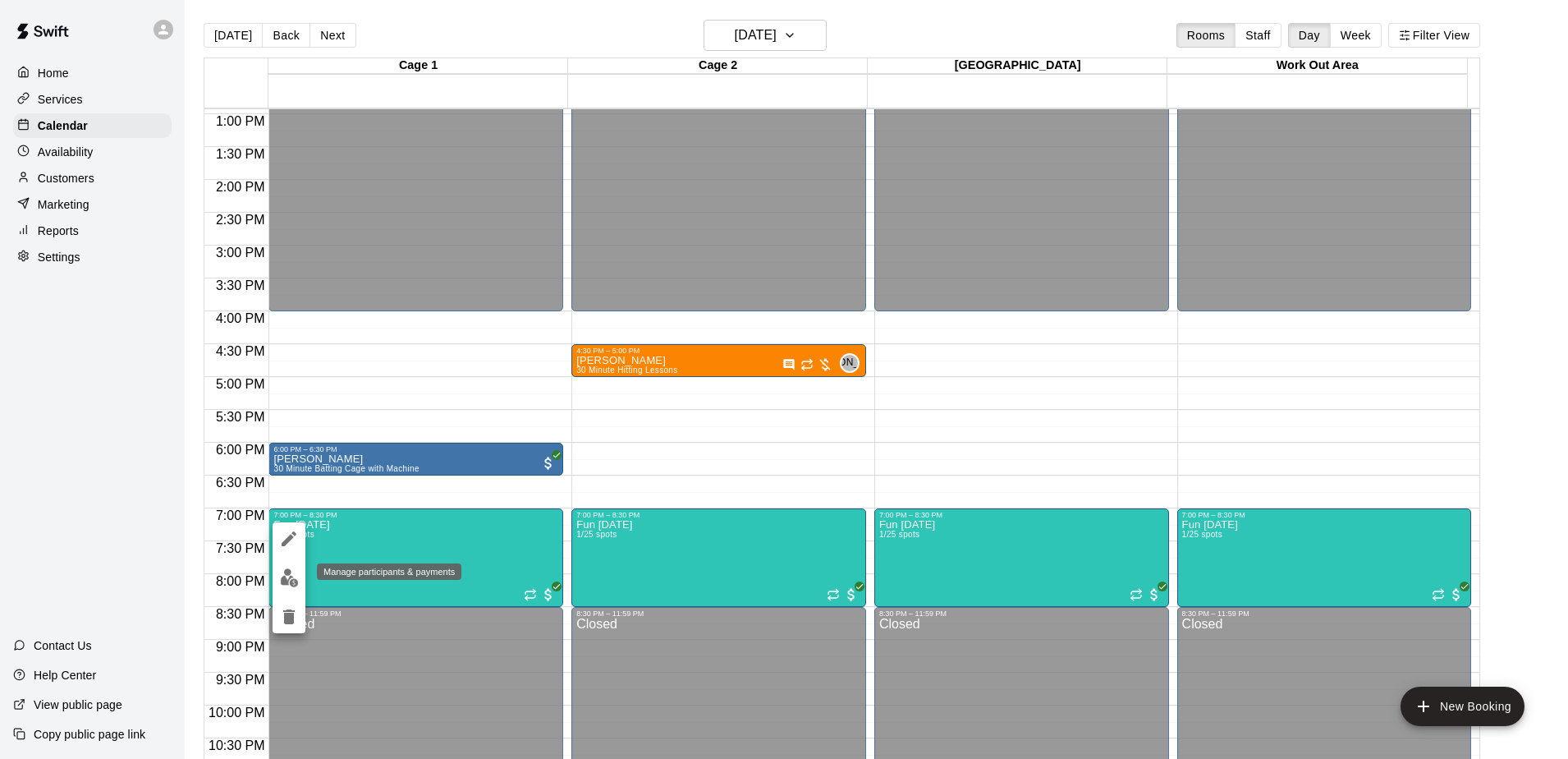
click at [287, 581] on img "edit" at bounding box center [289, 577] width 19 height 19
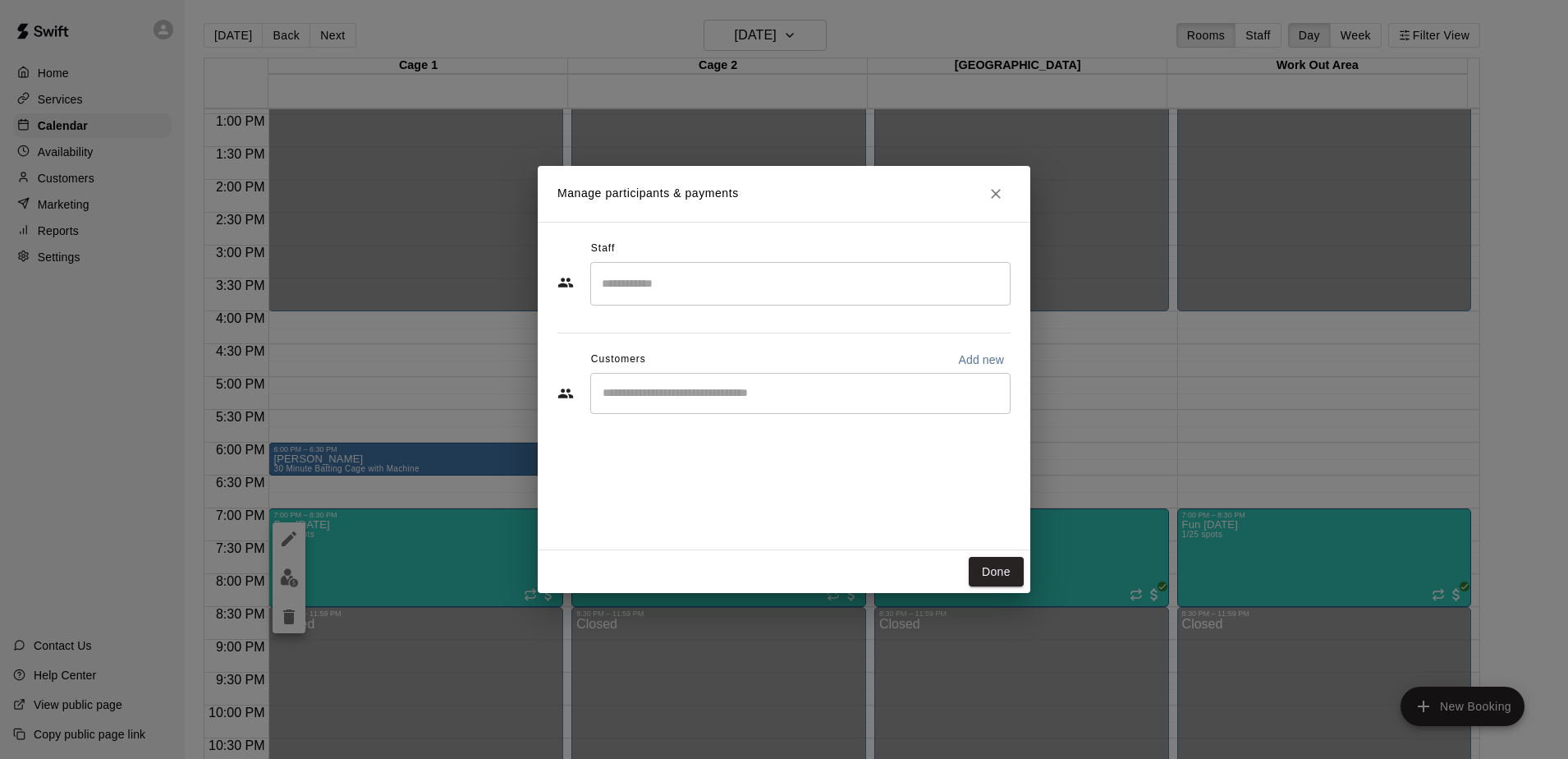
click at [667, 396] on input "Start typing to search customers..." at bounding box center [800, 394] width 405 height 16
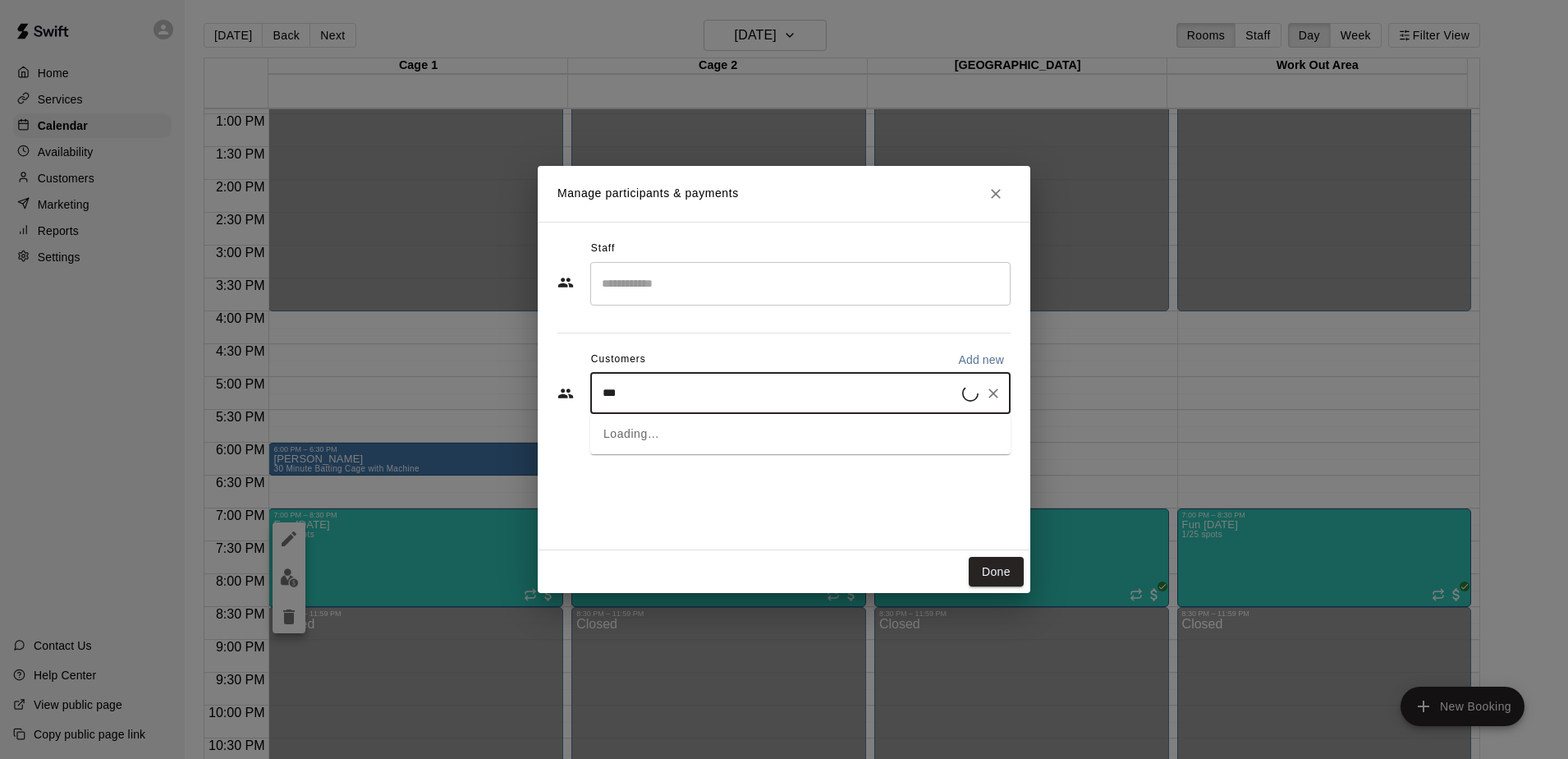
type input "****"
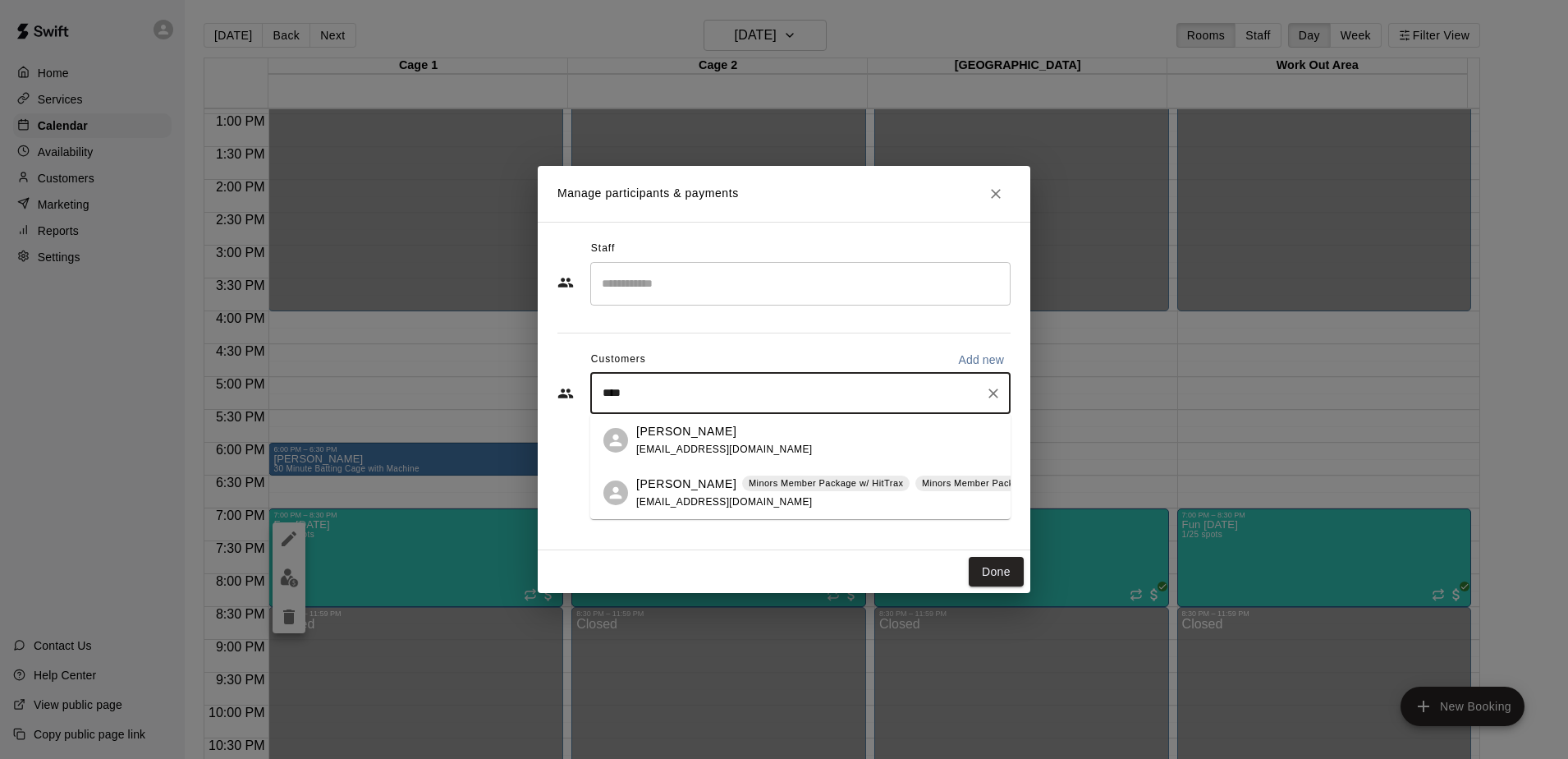
click at [666, 484] on p "[PERSON_NAME]" at bounding box center [686, 484] width 100 height 17
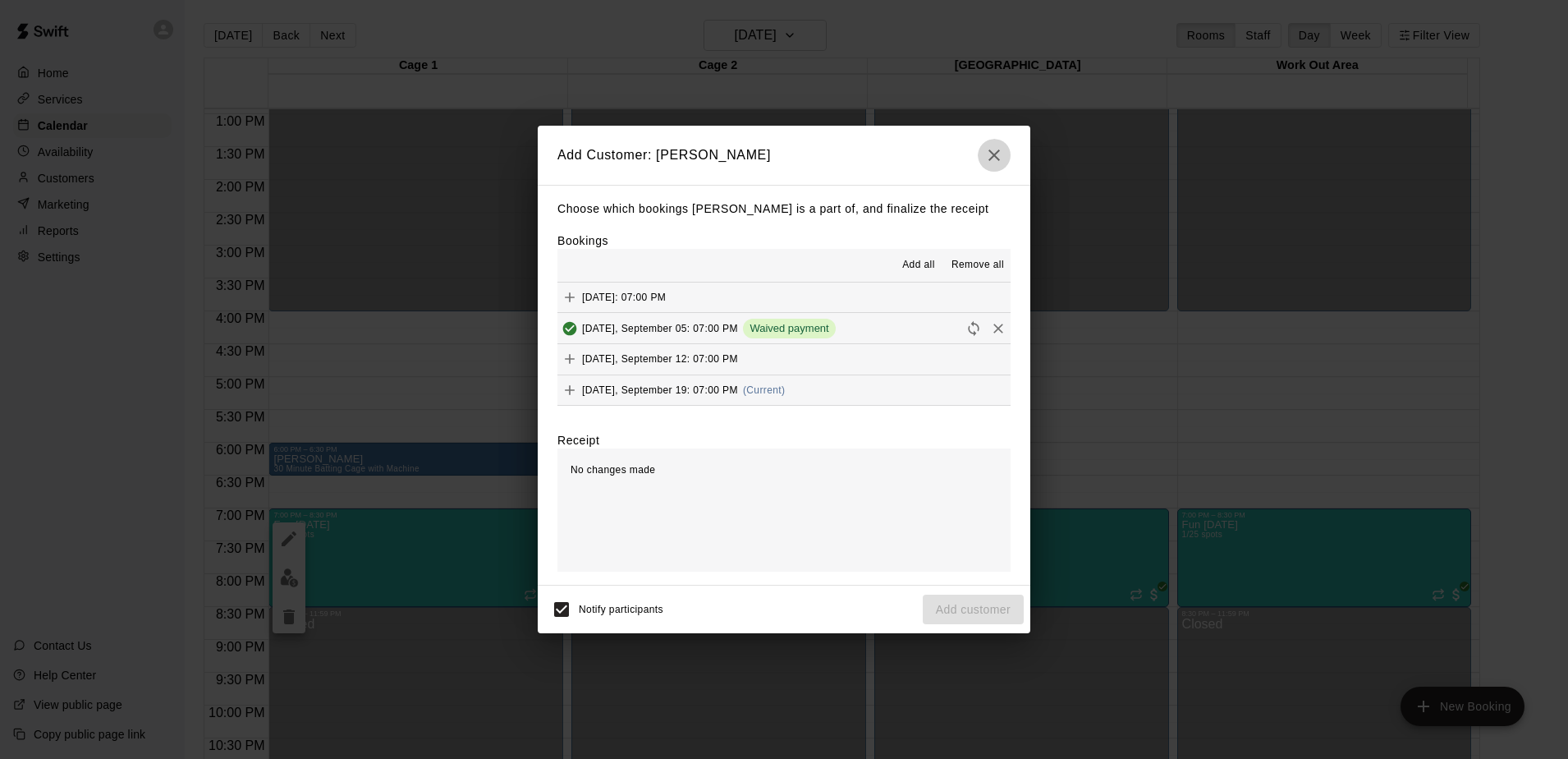
click at [991, 156] on icon "button" at bounding box center [994, 155] width 20 height 20
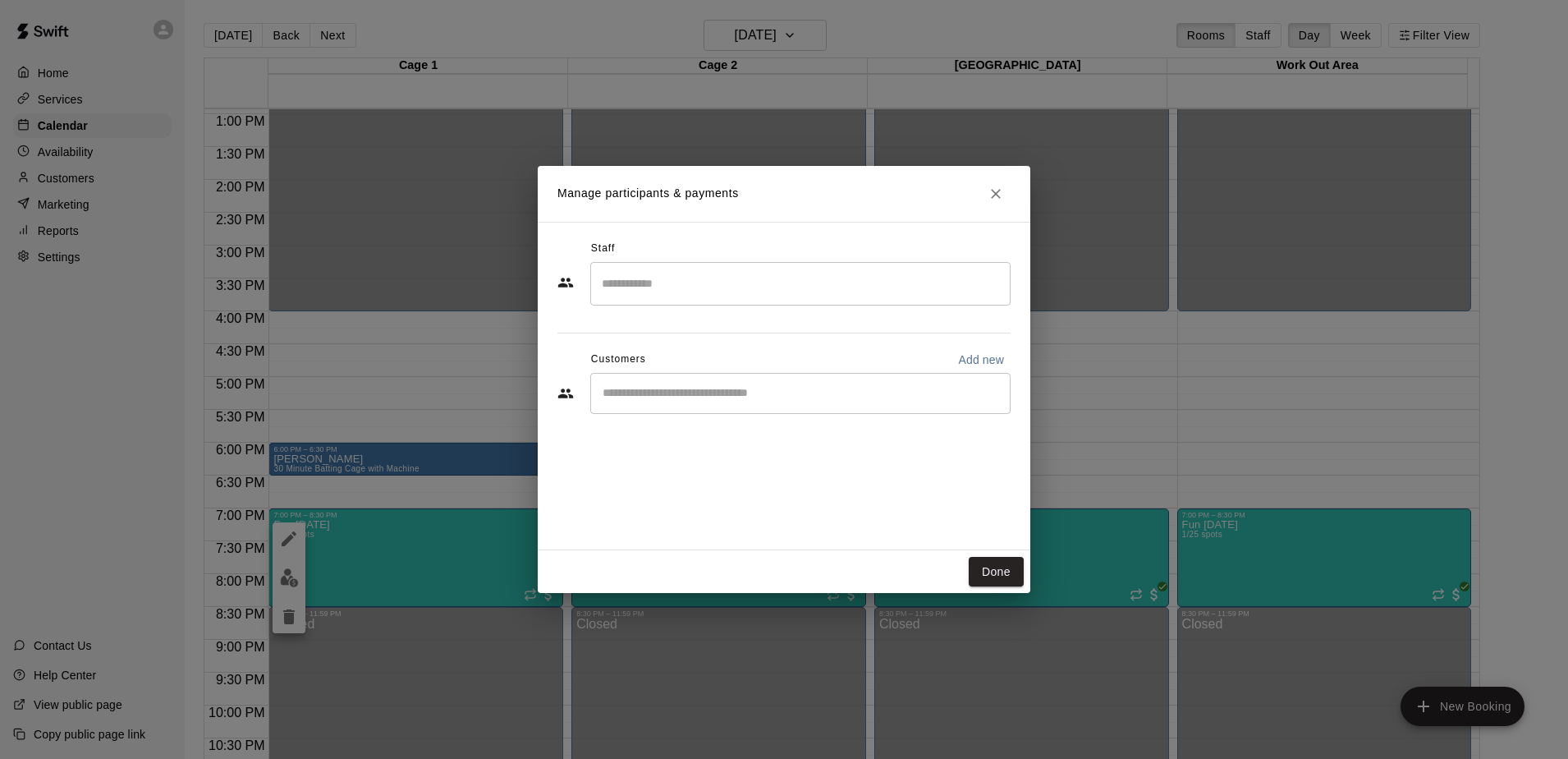
click at [647, 391] on input "Start typing to search customers..." at bounding box center [800, 394] width 405 height 16
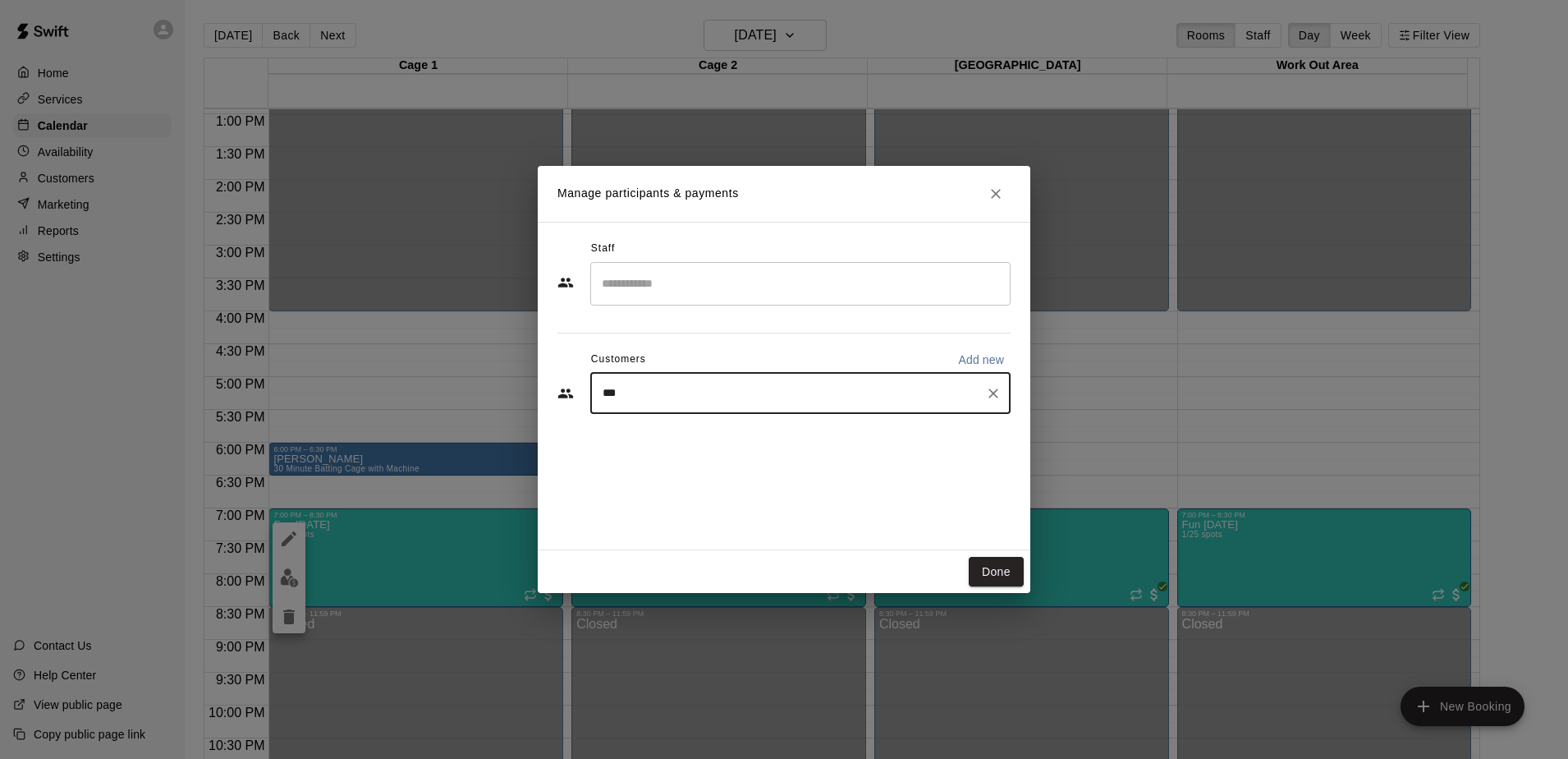
type input "****"
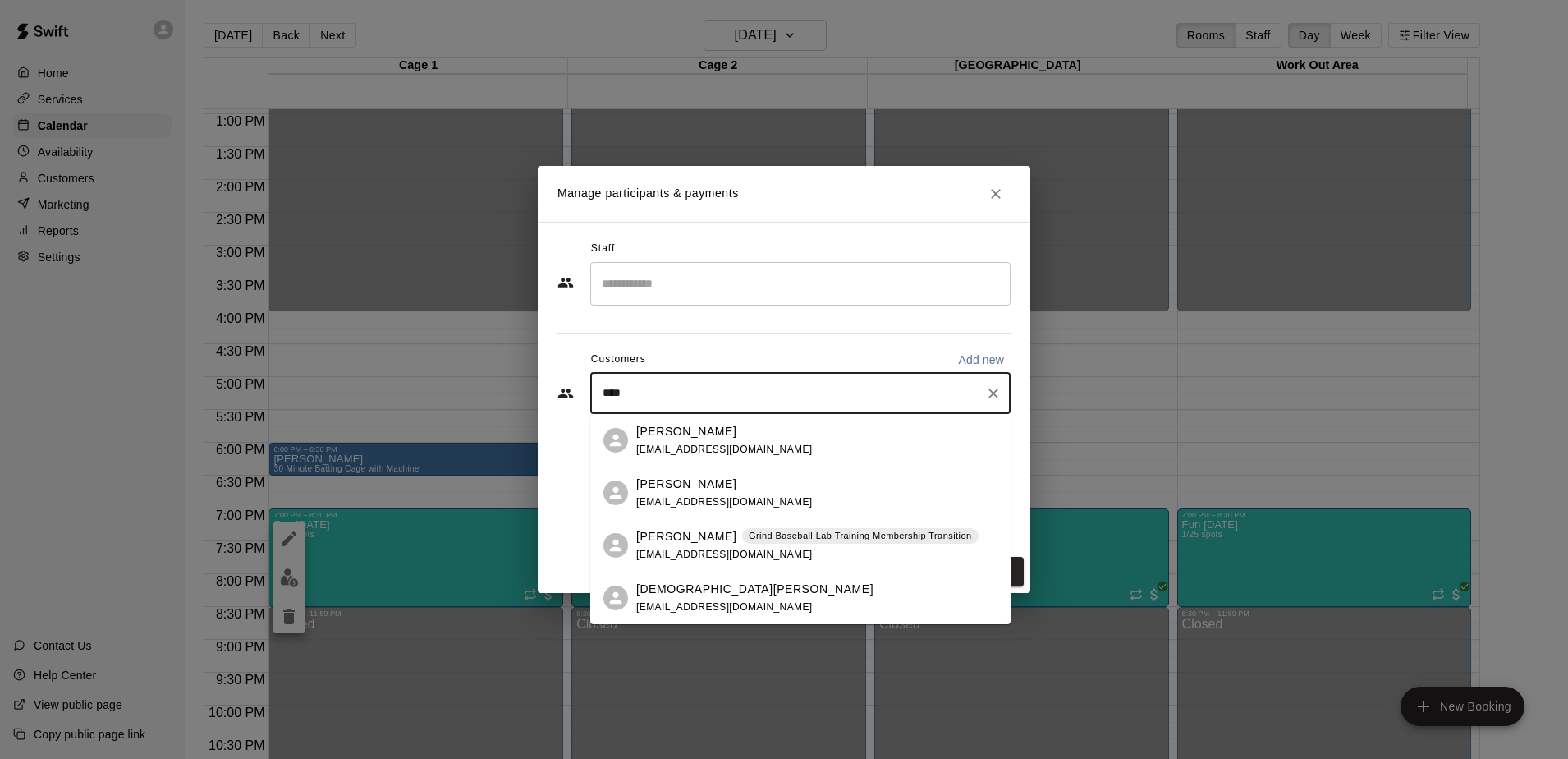
click at [660, 533] on p "[PERSON_NAME]" at bounding box center [686, 536] width 100 height 17
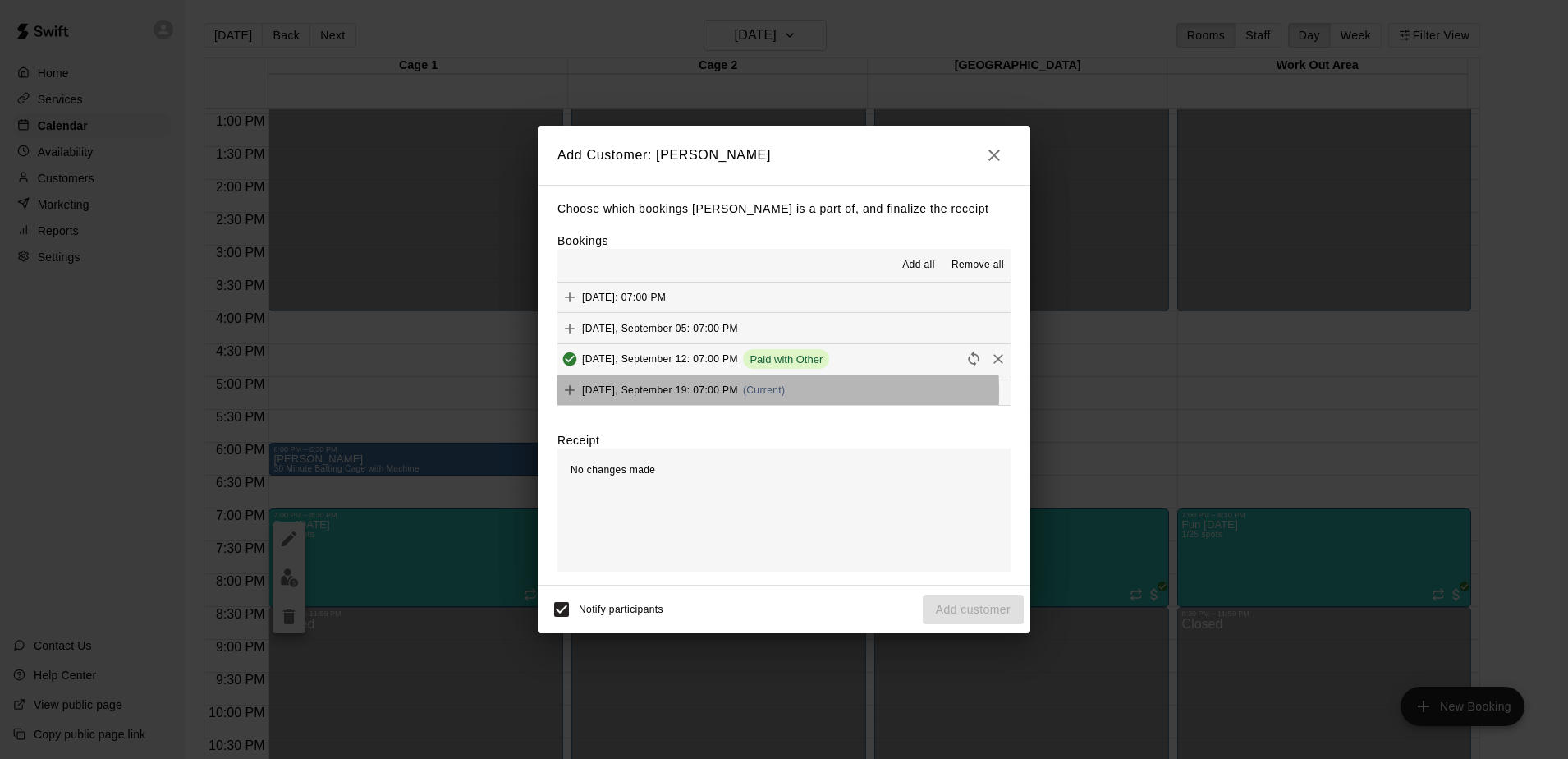
click at [593, 394] on span "[DATE], September 19: 07:00 PM" at bounding box center [660, 390] width 156 height 12
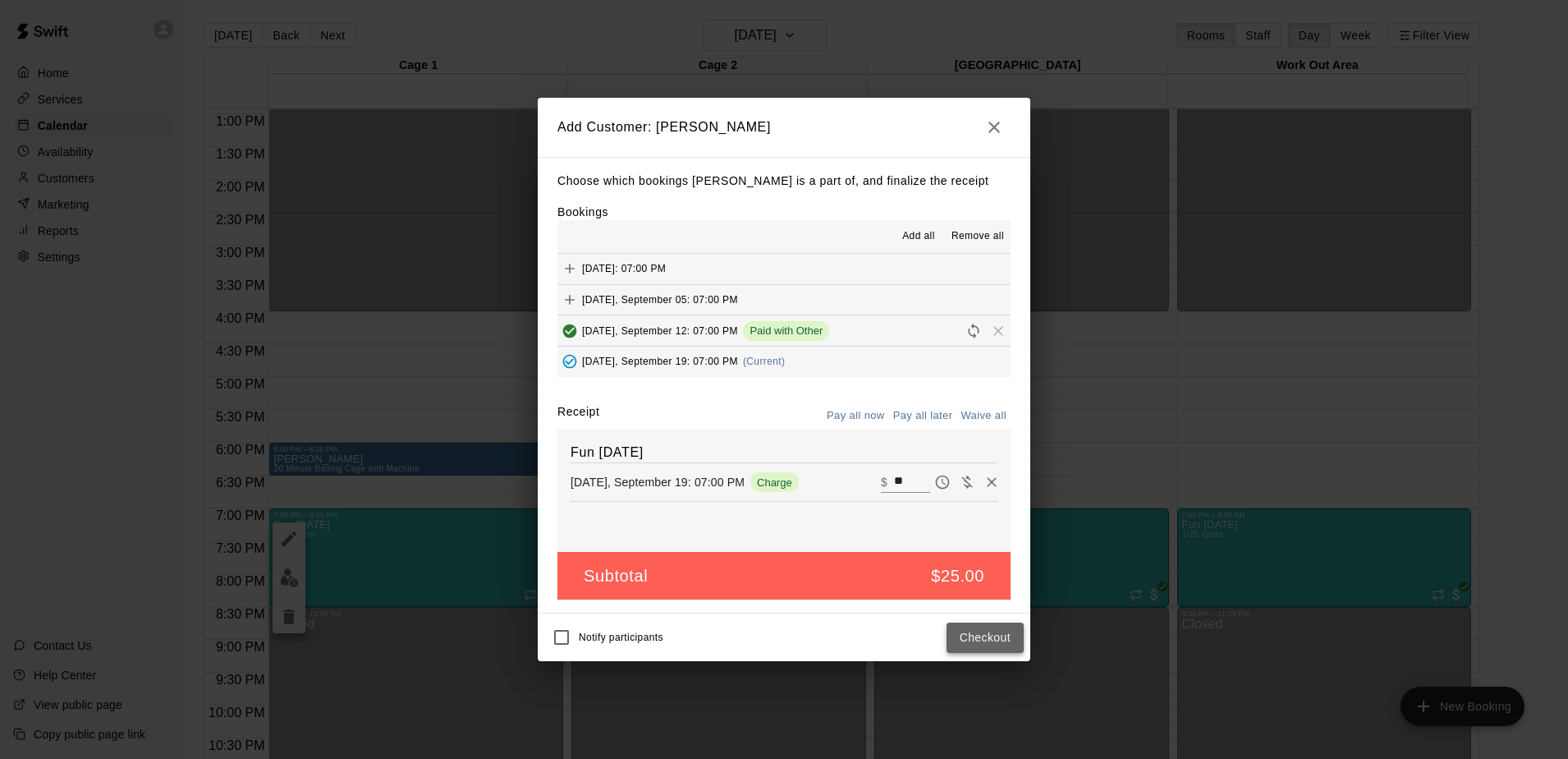
click at [975, 634] on button "Checkout" at bounding box center [985, 637] width 77 height 30
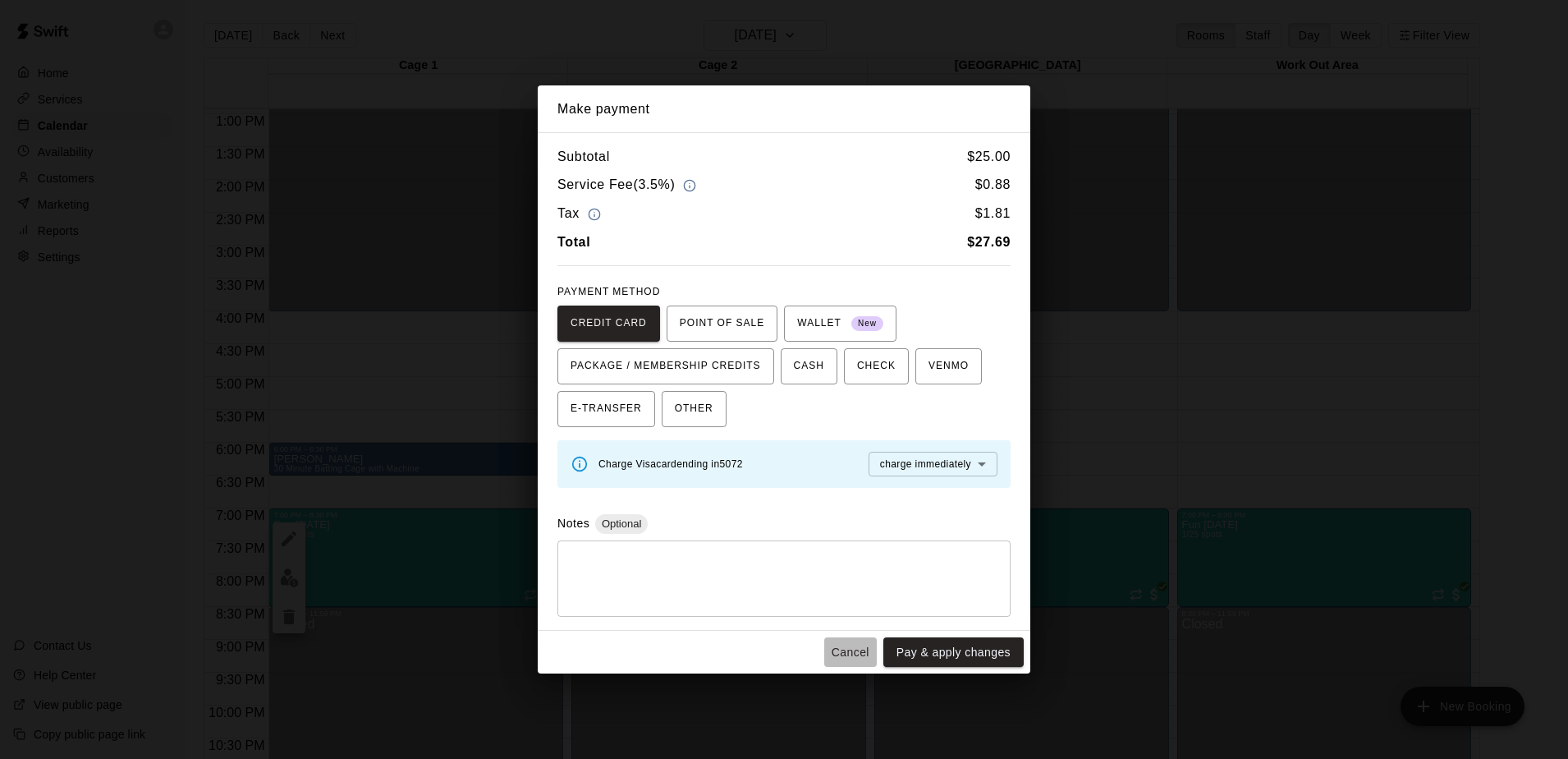
click at [851, 648] on button "Cancel" at bounding box center [850, 652] width 53 height 30
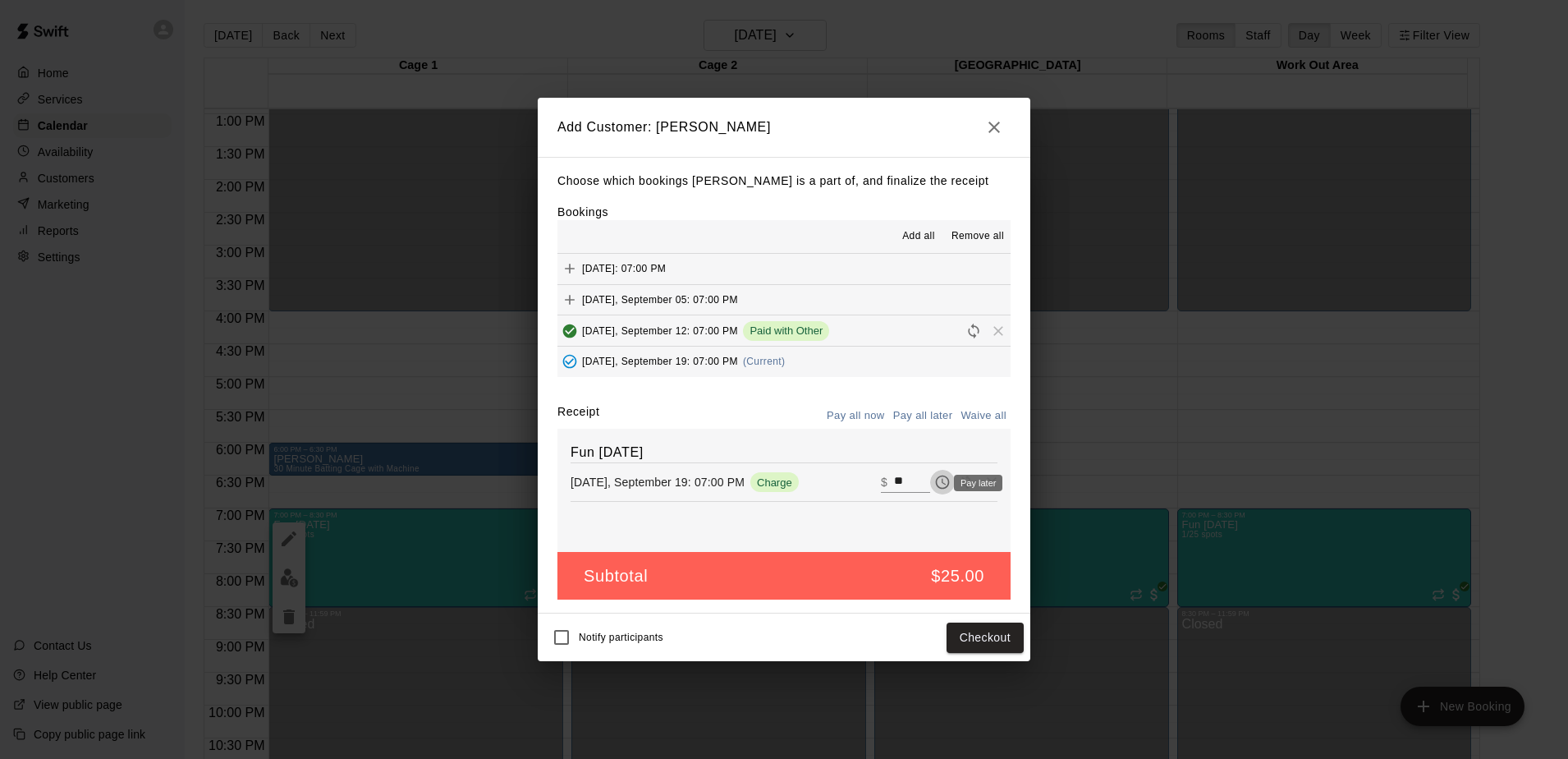
click at [934, 480] on icon "Pay later" at bounding box center [942, 482] width 16 height 16
click at [978, 639] on button "Add customer" at bounding box center [973, 637] width 101 height 30
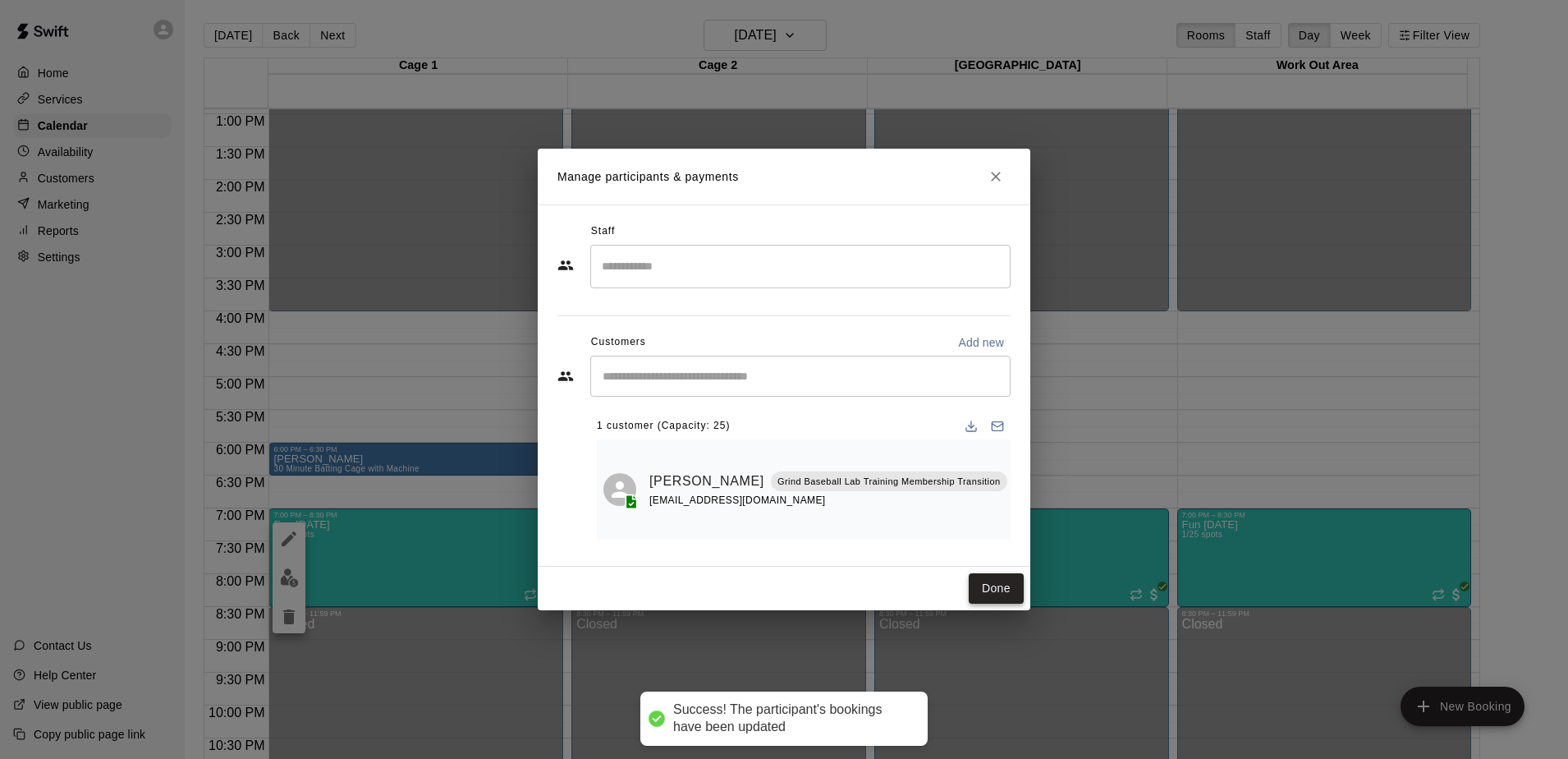
click at [1006, 590] on button "Done" at bounding box center [996, 588] width 55 height 30
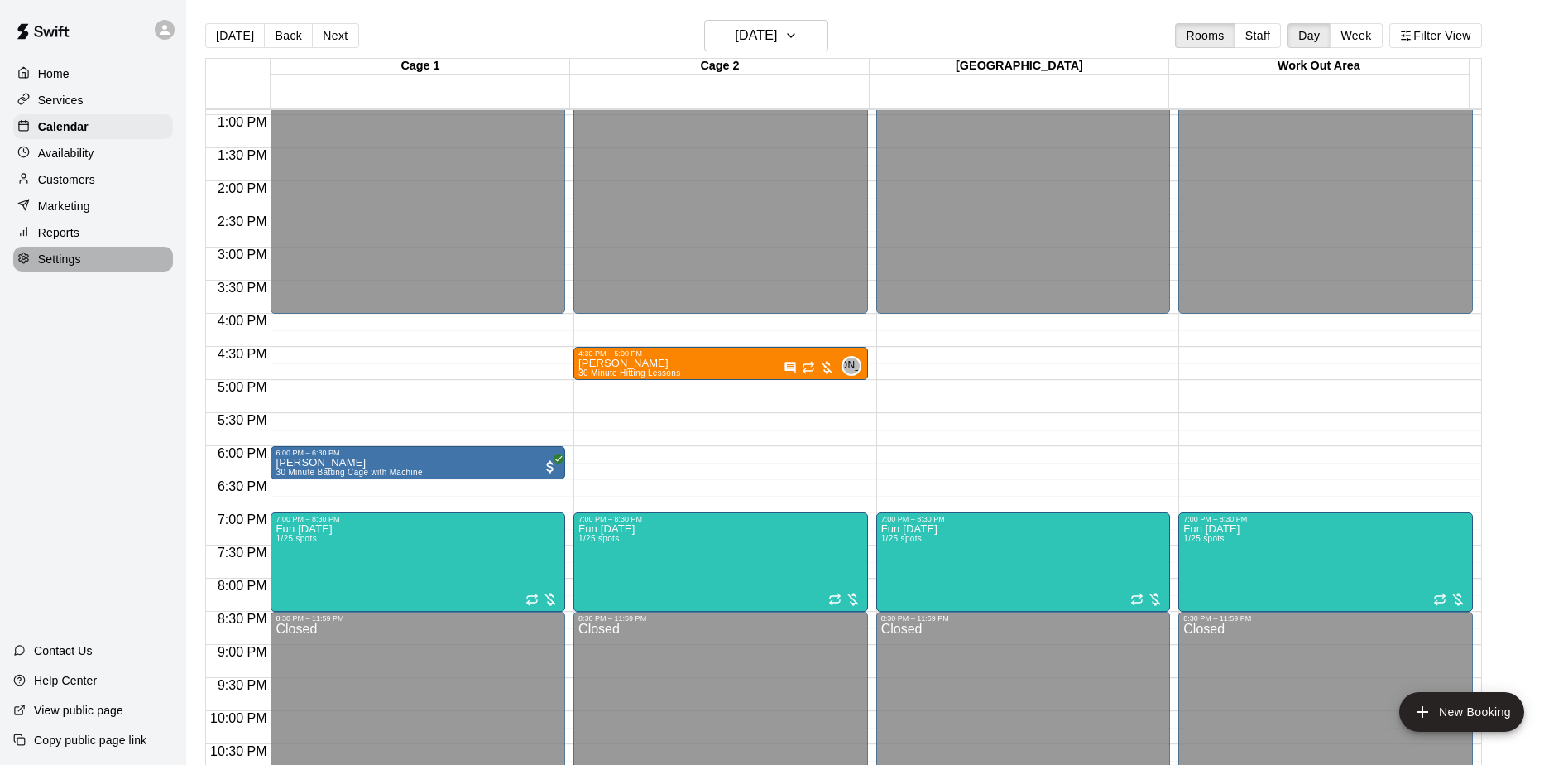
click at [46, 268] on p "Settings" at bounding box center [60, 259] width 43 height 16
select select "**"
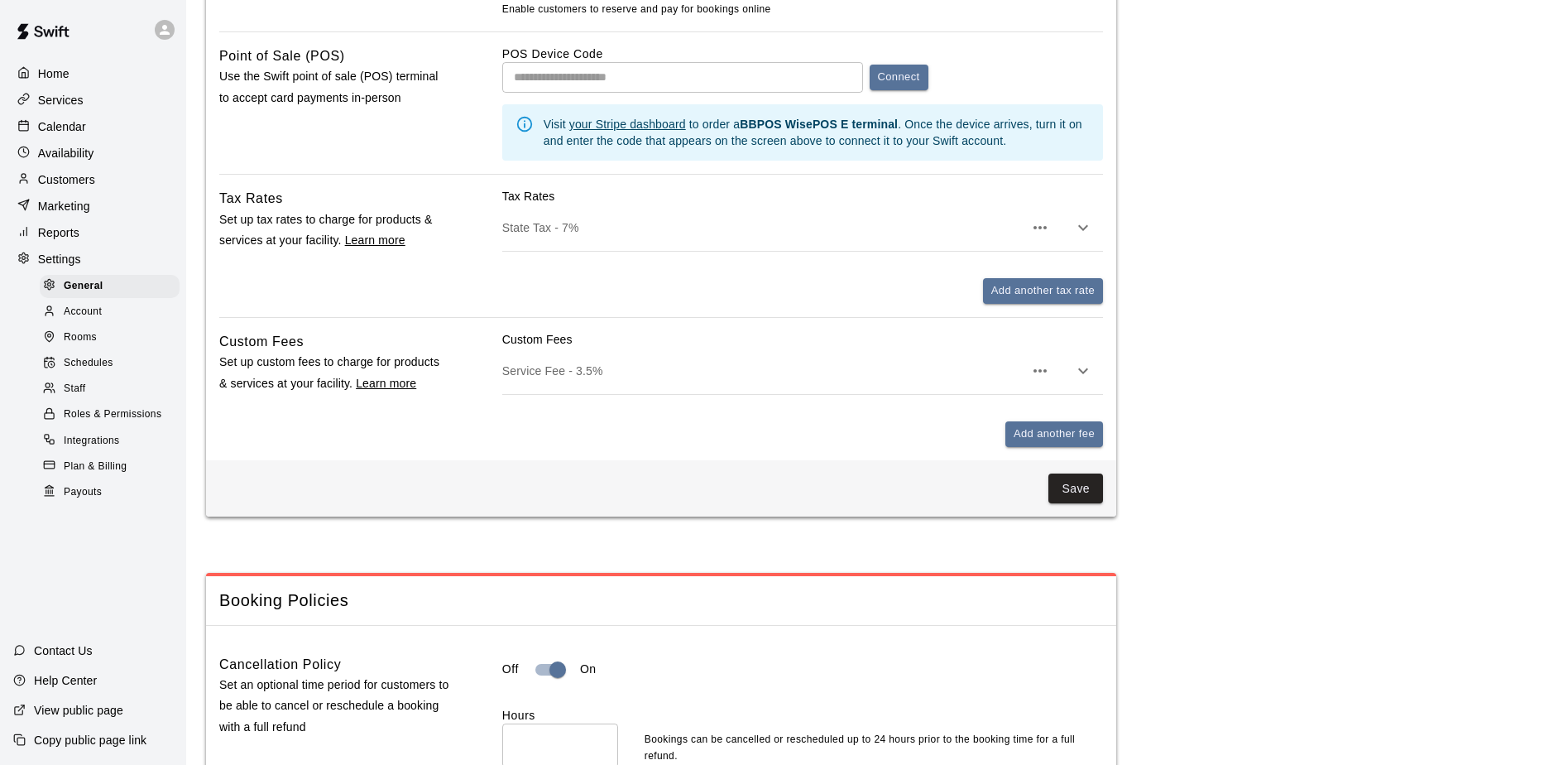
scroll to position [911, 0]
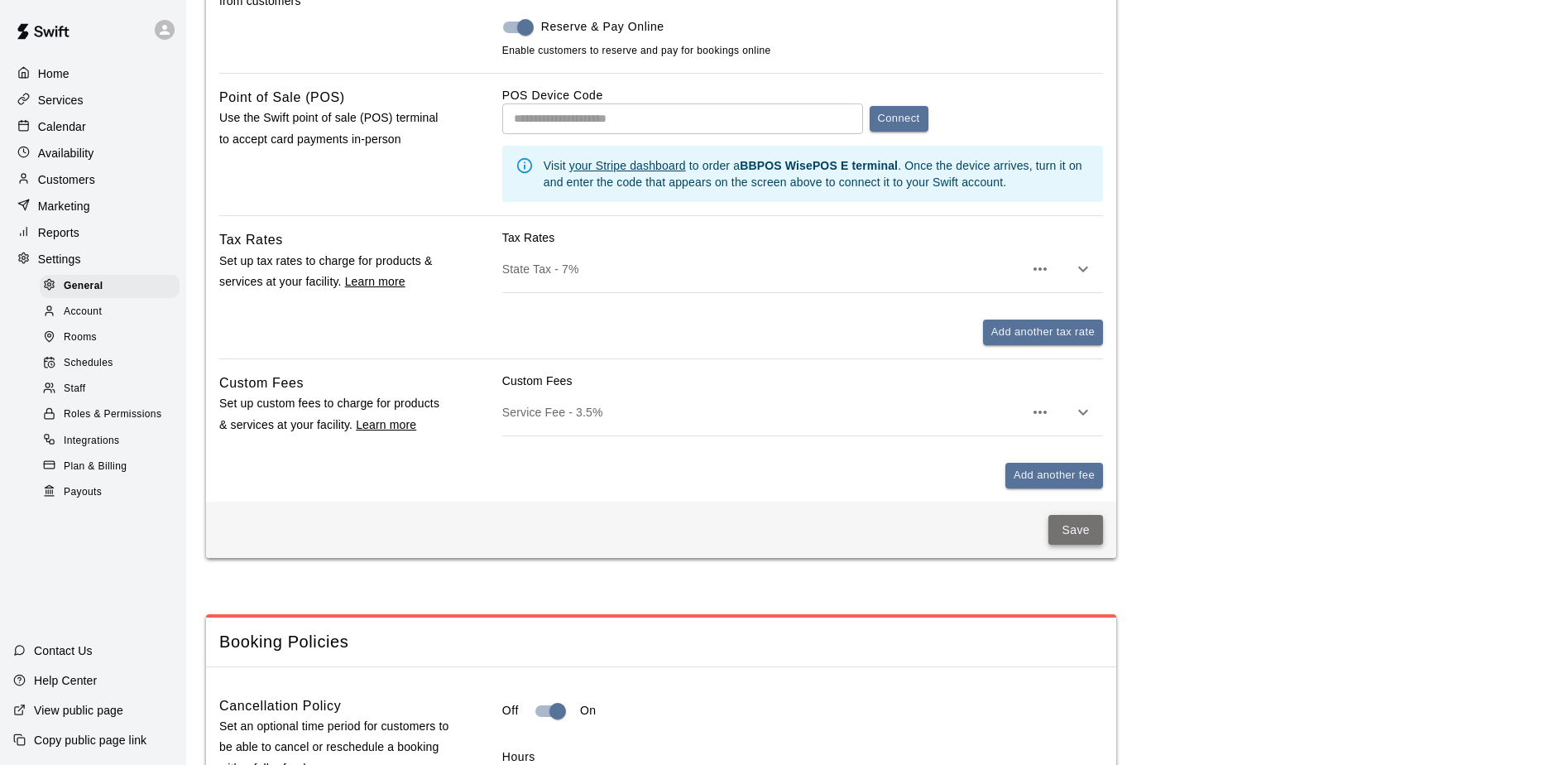
click at [1077, 539] on button "Save" at bounding box center [1076, 530] width 55 height 30
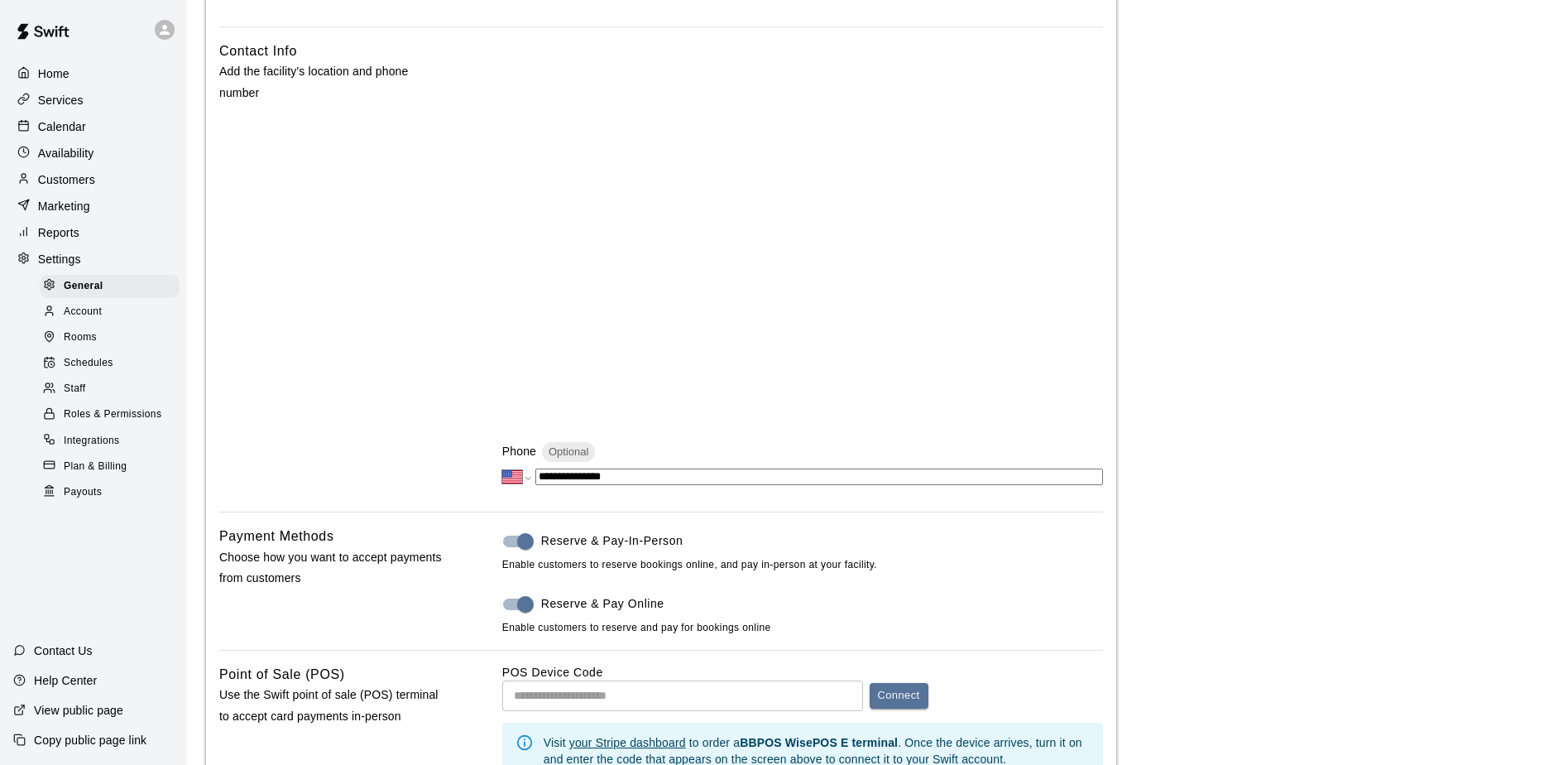
scroll to position [331, 0]
click at [63, 129] on p "Calendar" at bounding box center [62, 126] width 48 height 16
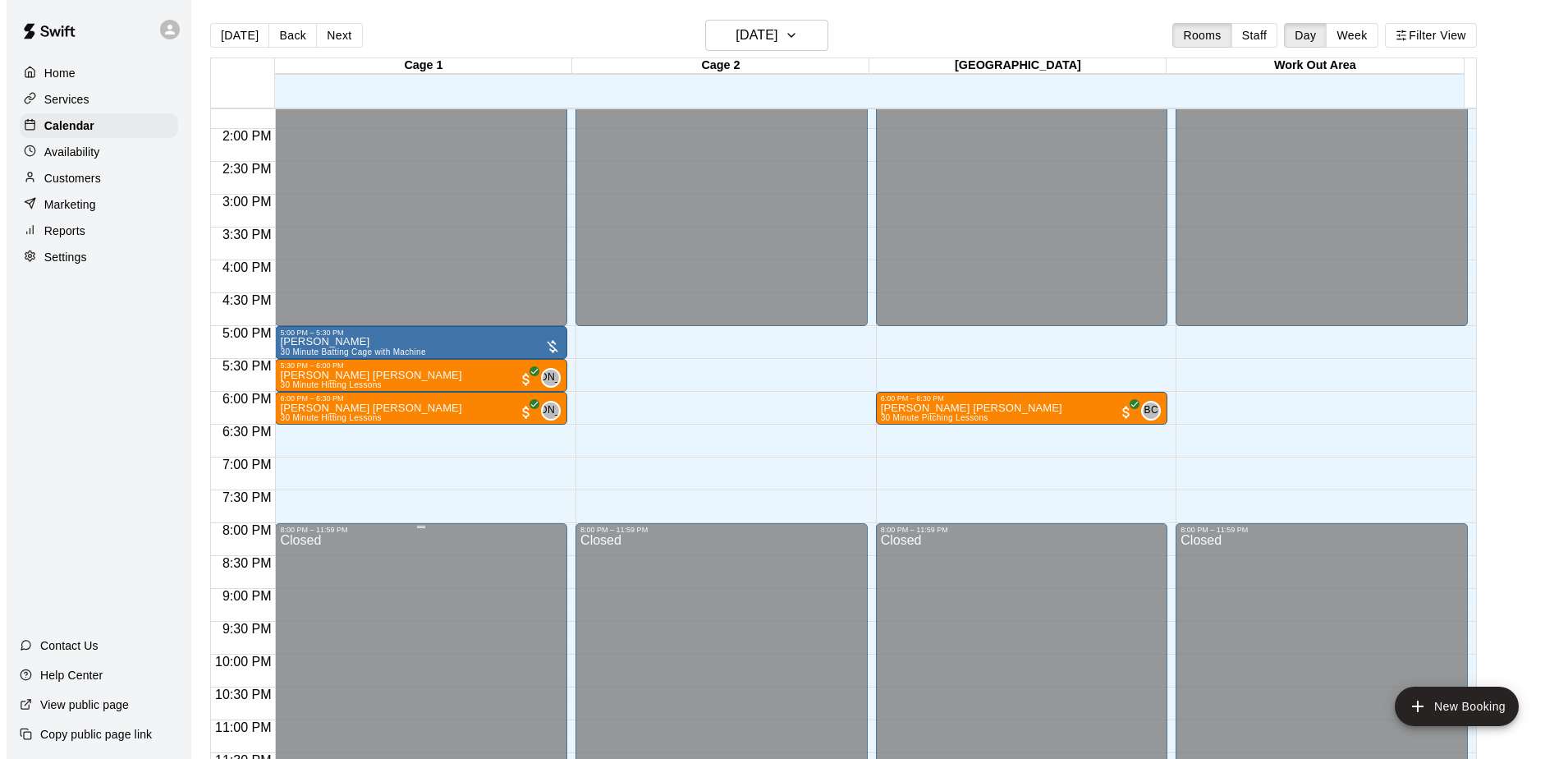
scroll to position [910, 0]
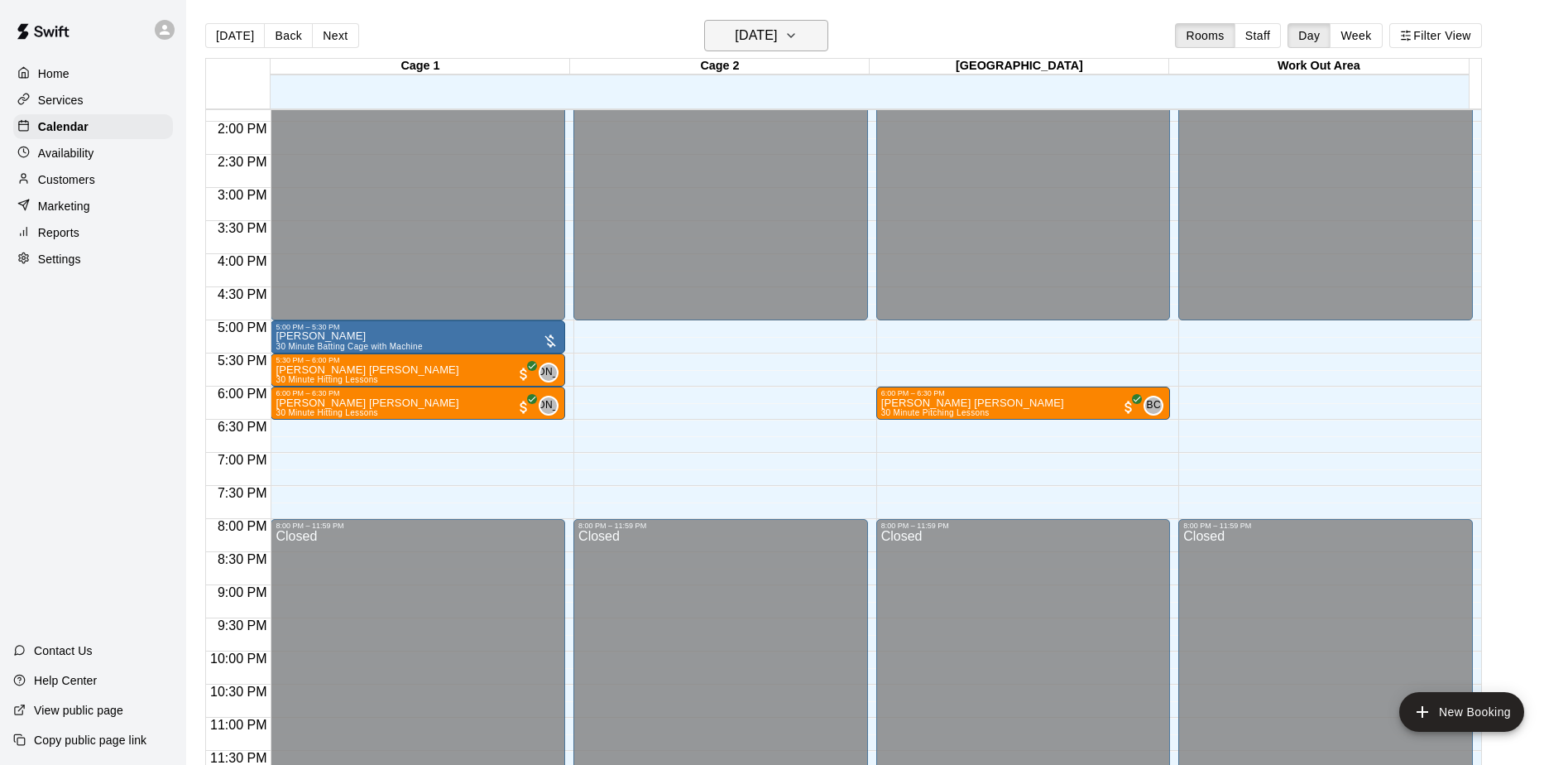
click at [809, 38] on button "[DATE]" at bounding box center [767, 36] width 125 height 31
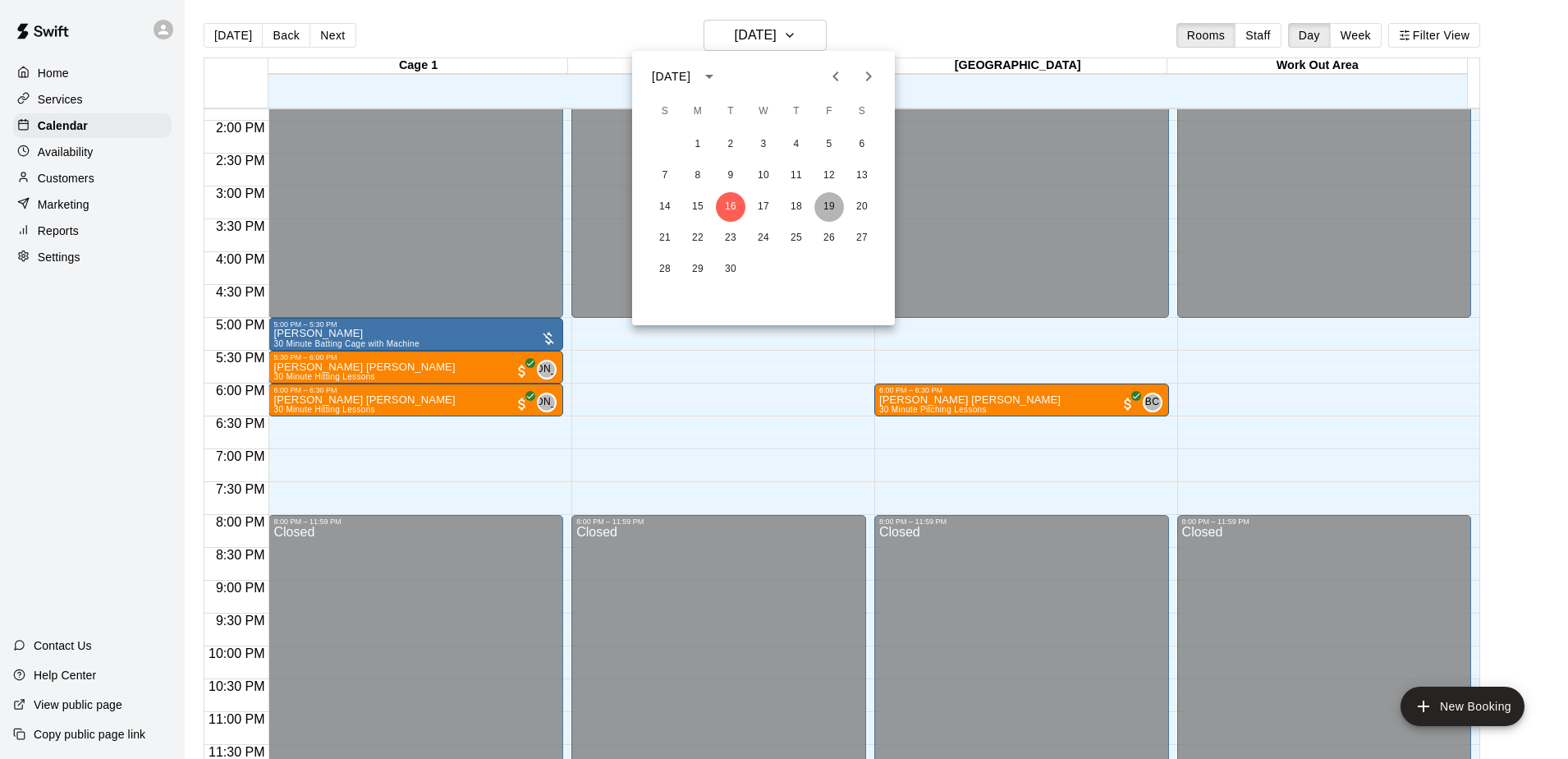
click at [836, 205] on button "19" at bounding box center [829, 206] width 30 height 30
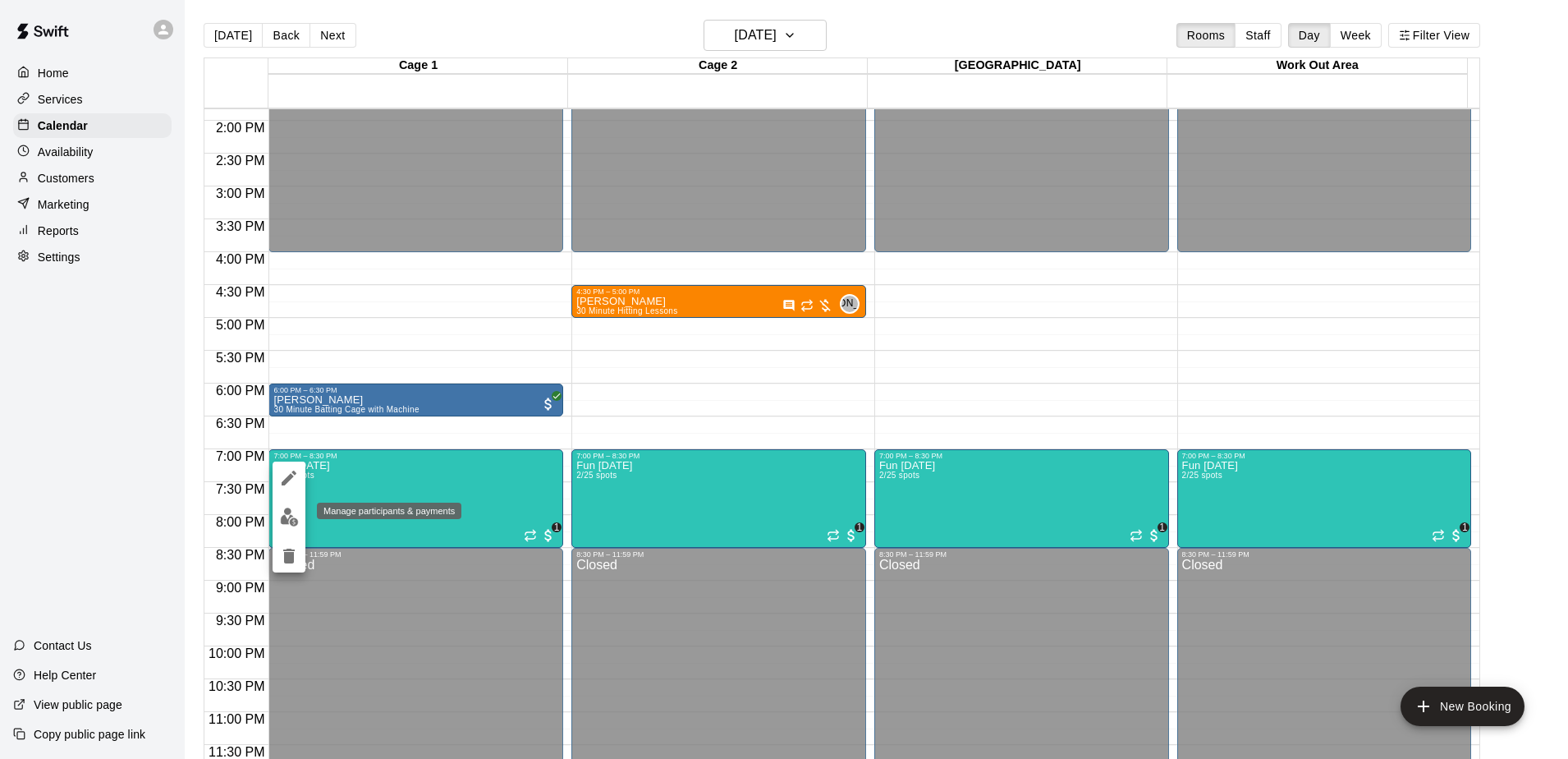
click at [285, 517] on img "edit" at bounding box center [289, 516] width 19 height 19
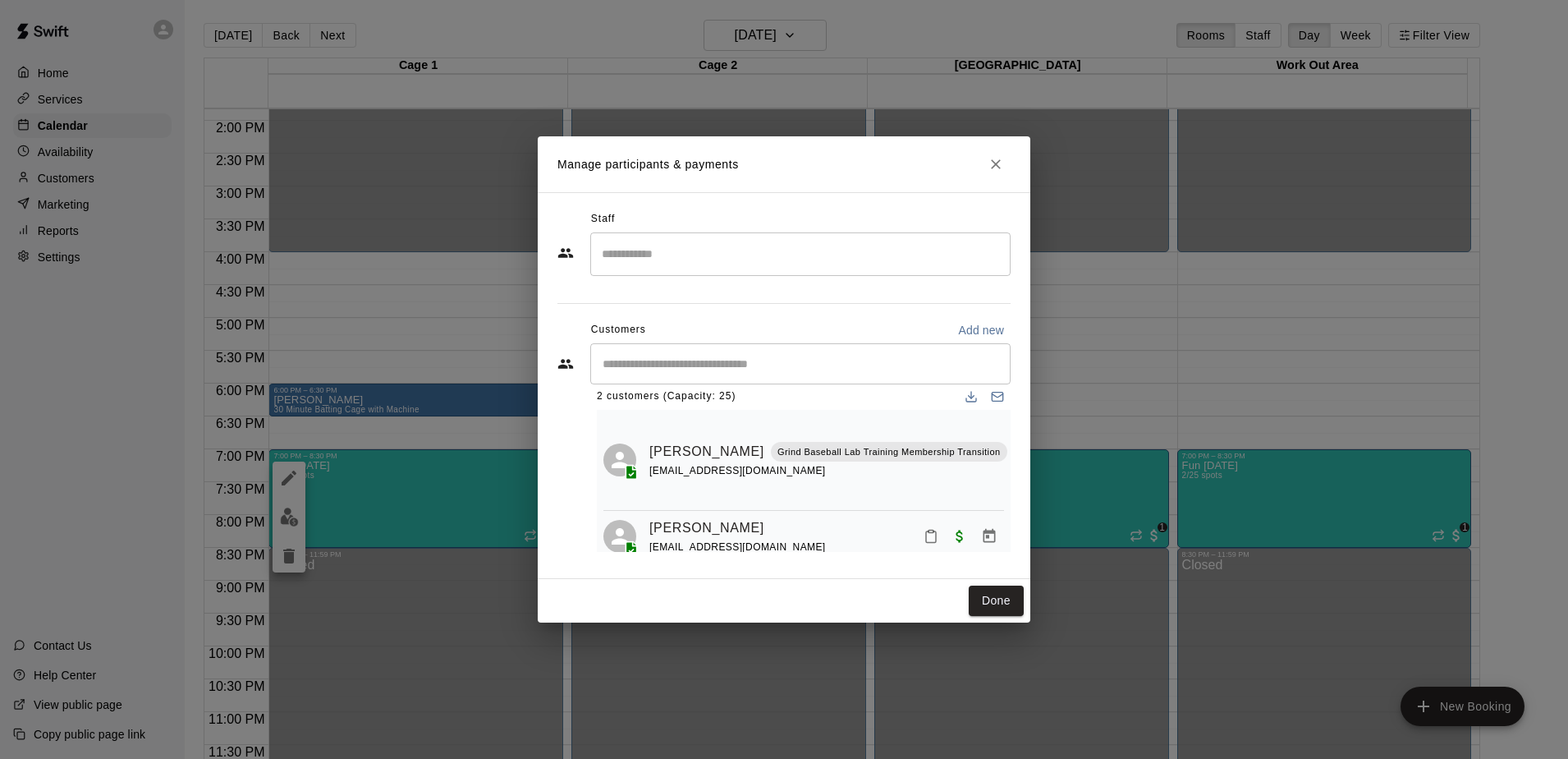
scroll to position [38, 0]
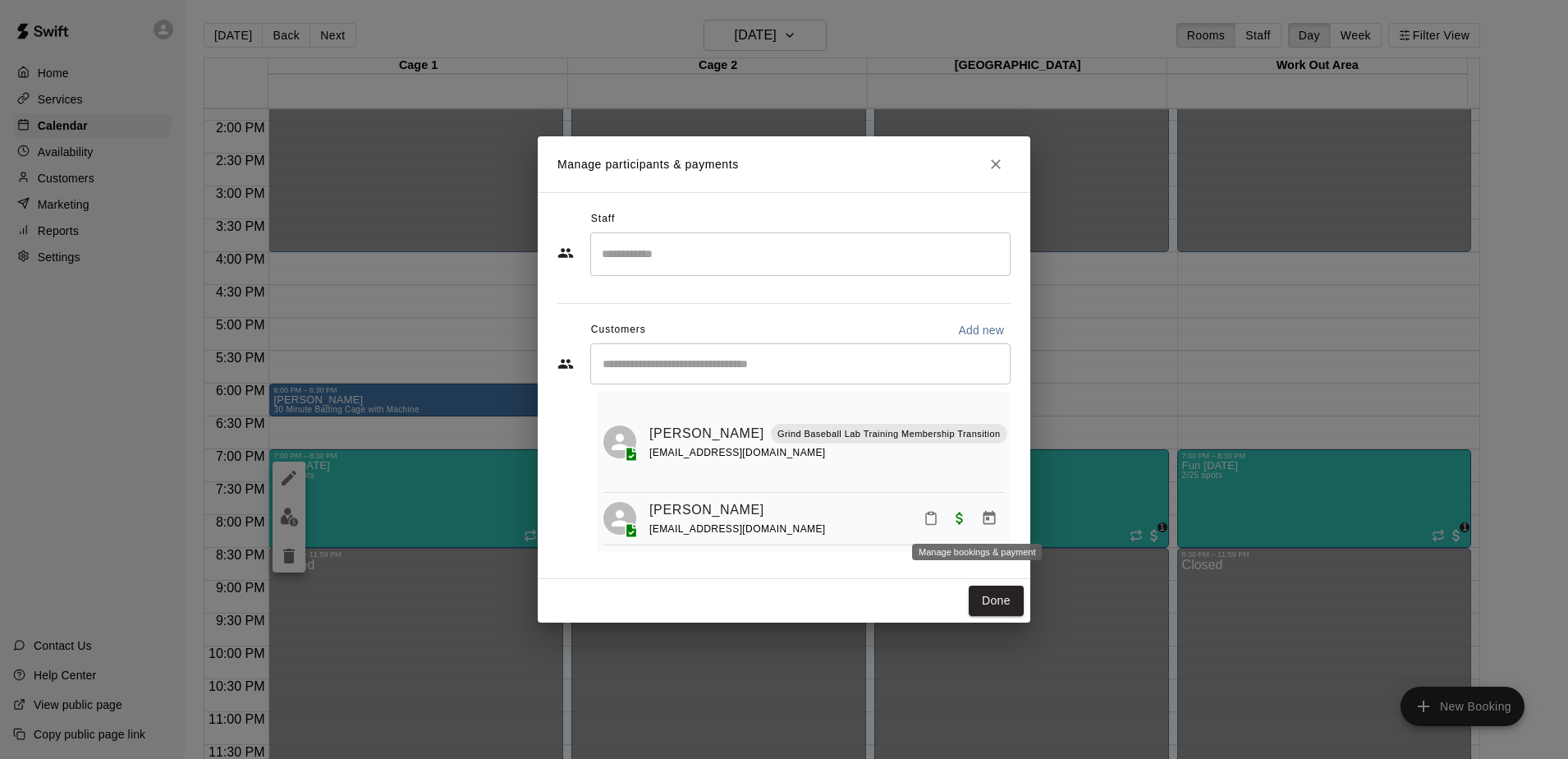
click at [981, 515] on icon "Manage bookings & payment" at bounding box center [989, 518] width 16 height 16
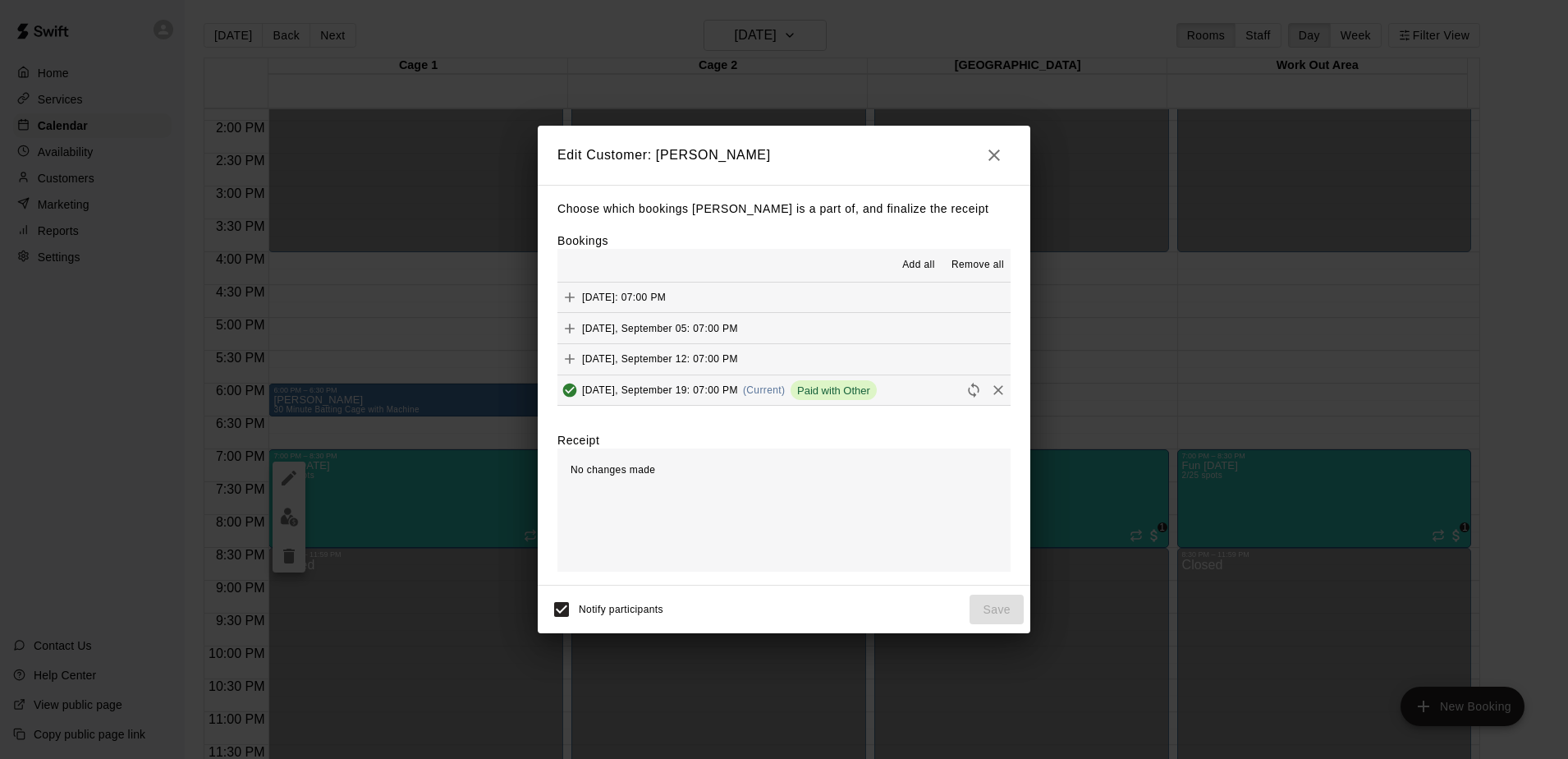
click at [839, 391] on span "Paid with Other" at bounding box center [833, 391] width 86 height 13
click at [573, 388] on icon "Added & Paid" at bounding box center [570, 390] width 16 height 16
click at [673, 395] on span "[DATE], September 19: 07:00 PM" at bounding box center [660, 390] width 156 height 12
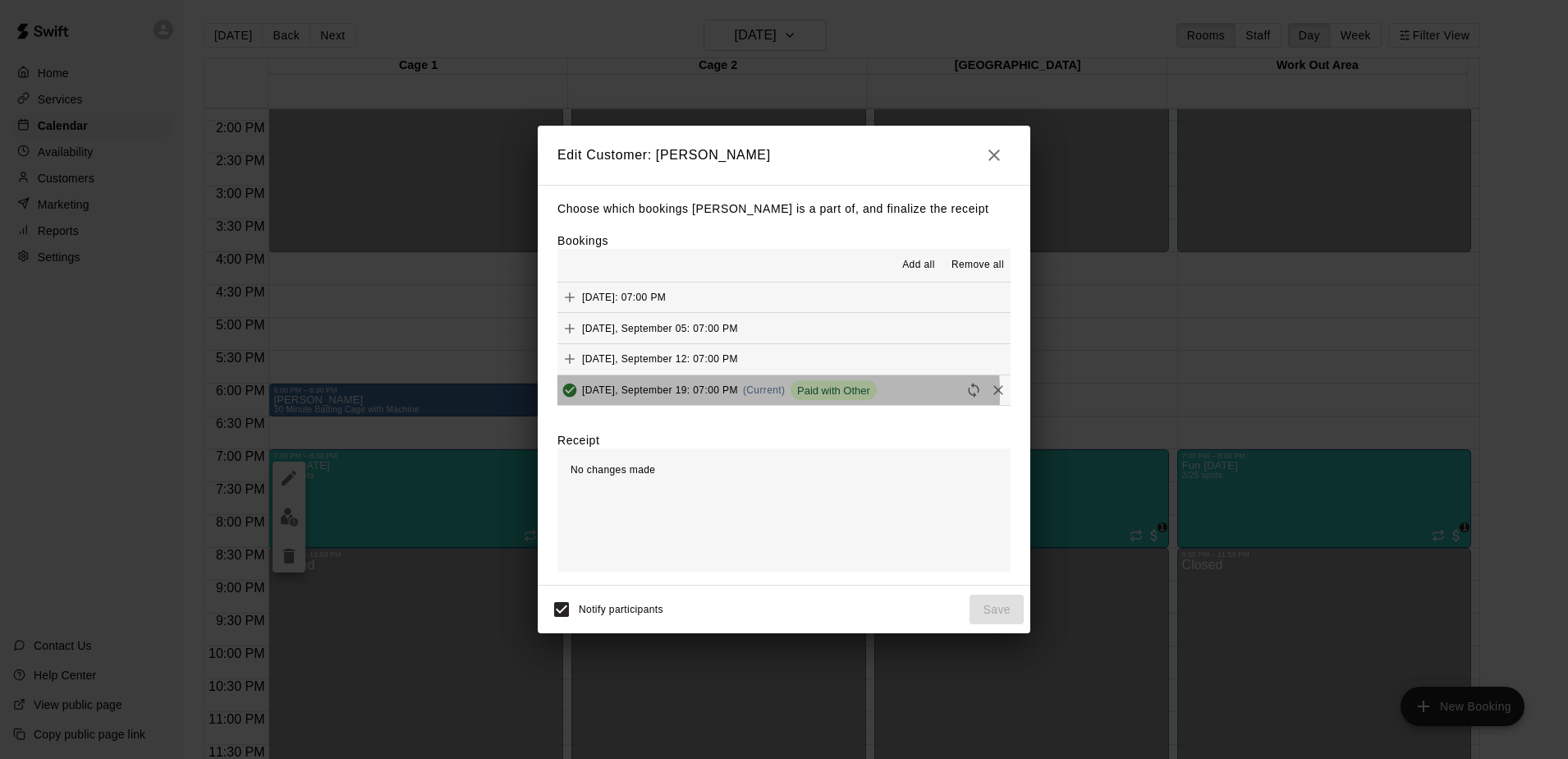
drag, startPoint x: 673, startPoint y: 395, endPoint x: 761, endPoint y: 402, distance: 88.3
click at [675, 395] on span "[DATE], September 19: 07:00 PM" at bounding box center [660, 390] width 156 height 12
click at [829, 396] on span "Paid with Other" at bounding box center [833, 391] width 86 height 13
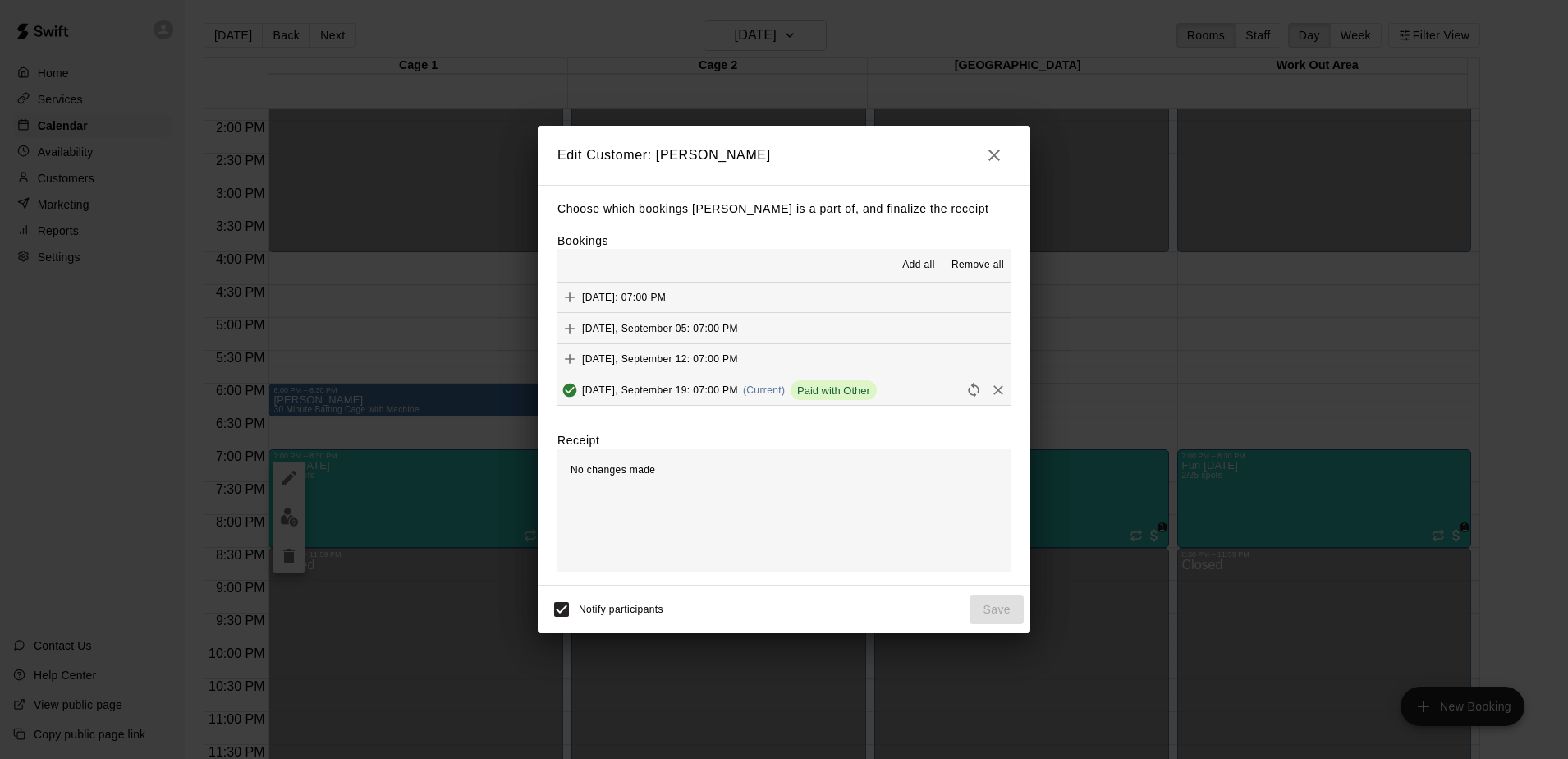
click at [704, 386] on span "[DATE], September 19: 07:00 PM" at bounding box center [660, 390] width 156 height 12
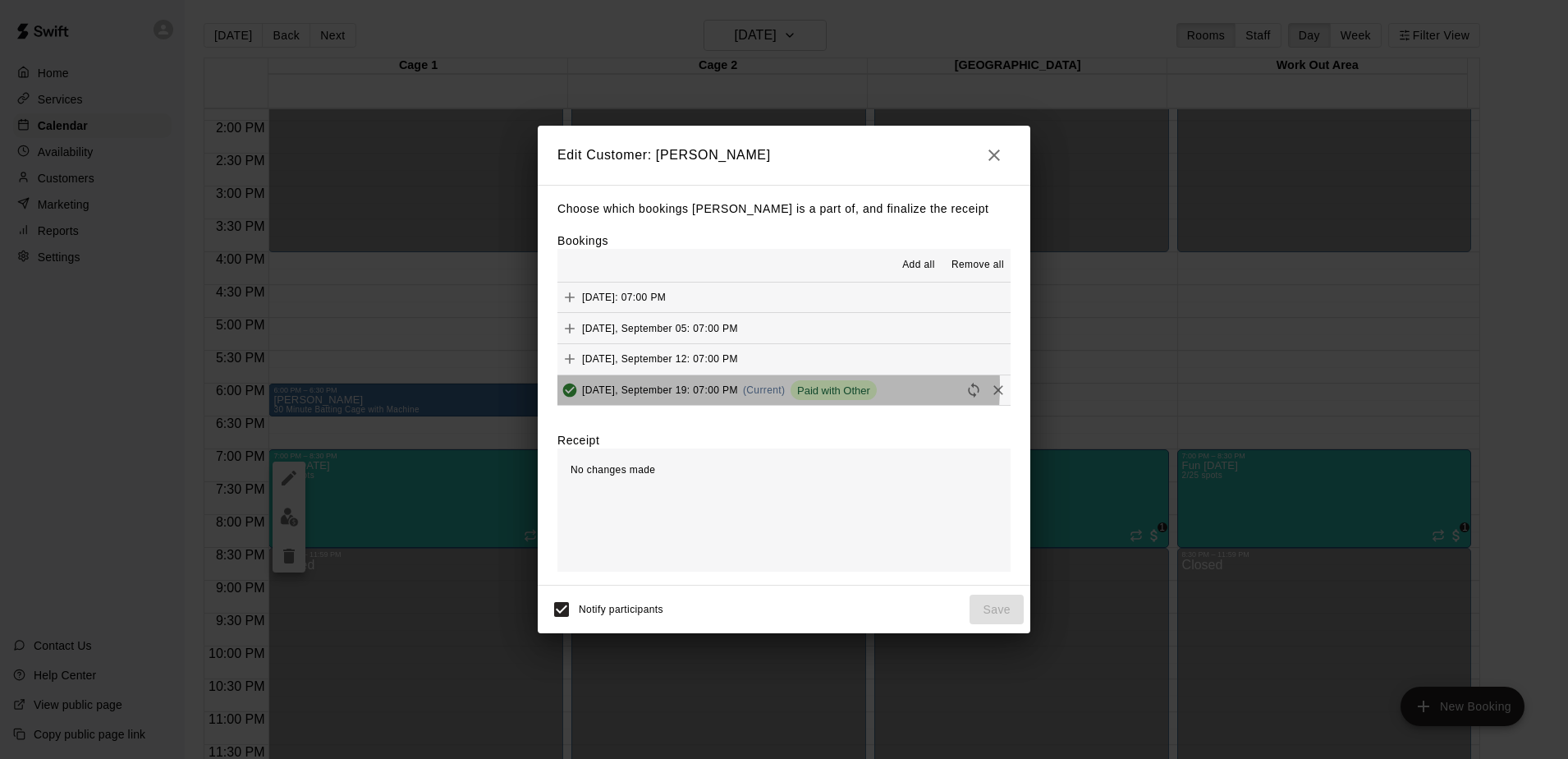
click at [704, 386] on span "[DATE], September 19: 07:00 PM" at bounding box center [660, 390] width 156 height 12
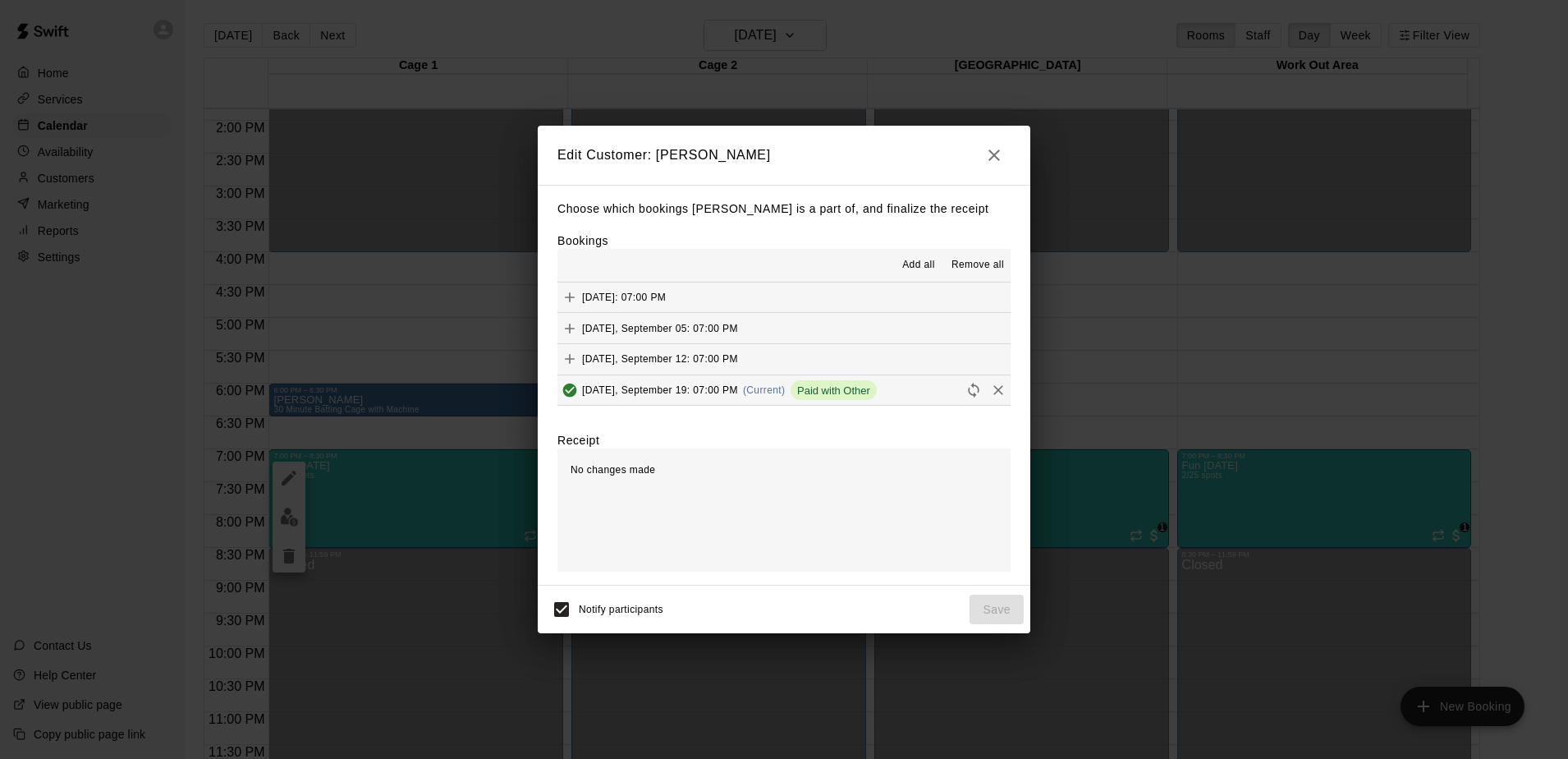
click at [629, 394] on span "[DATE], September 19: 07:00 PM" at bounding box center [660, 390] width 156 height 12
click at [569, 392] on icon "Added & Paid" at bounding box center [570, 390] width 14 height 14
click at [845, 391] on span "Paid with Other" at bounding box center [833, 391] width 86 height 13
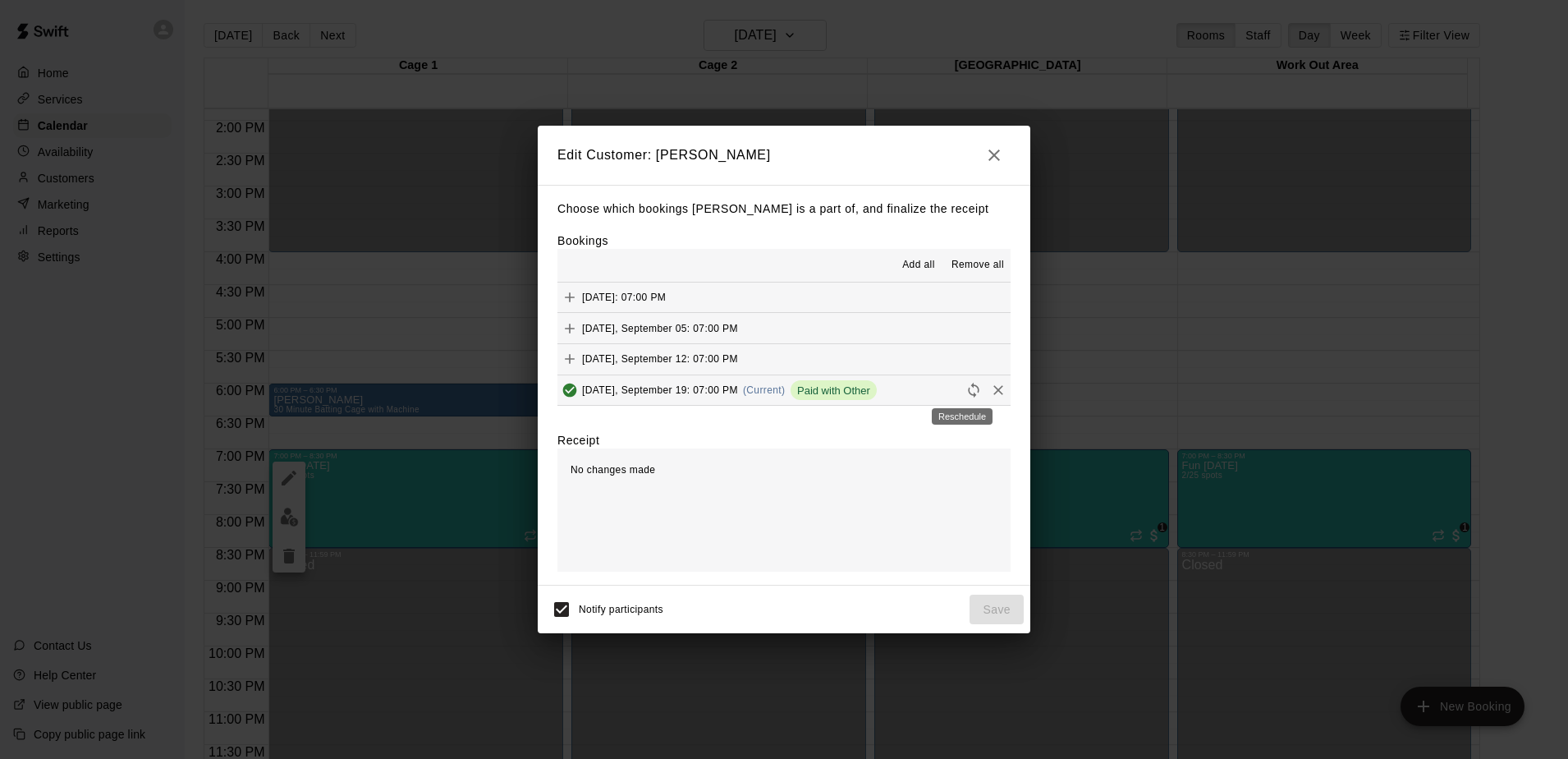
click at [966, 389] on icon "Reschedule" at bounding box center [974, 390] width 16 height 16
click at [757, 394] on span "(Current)" at bounding box center [764, 390] width 43 height 12
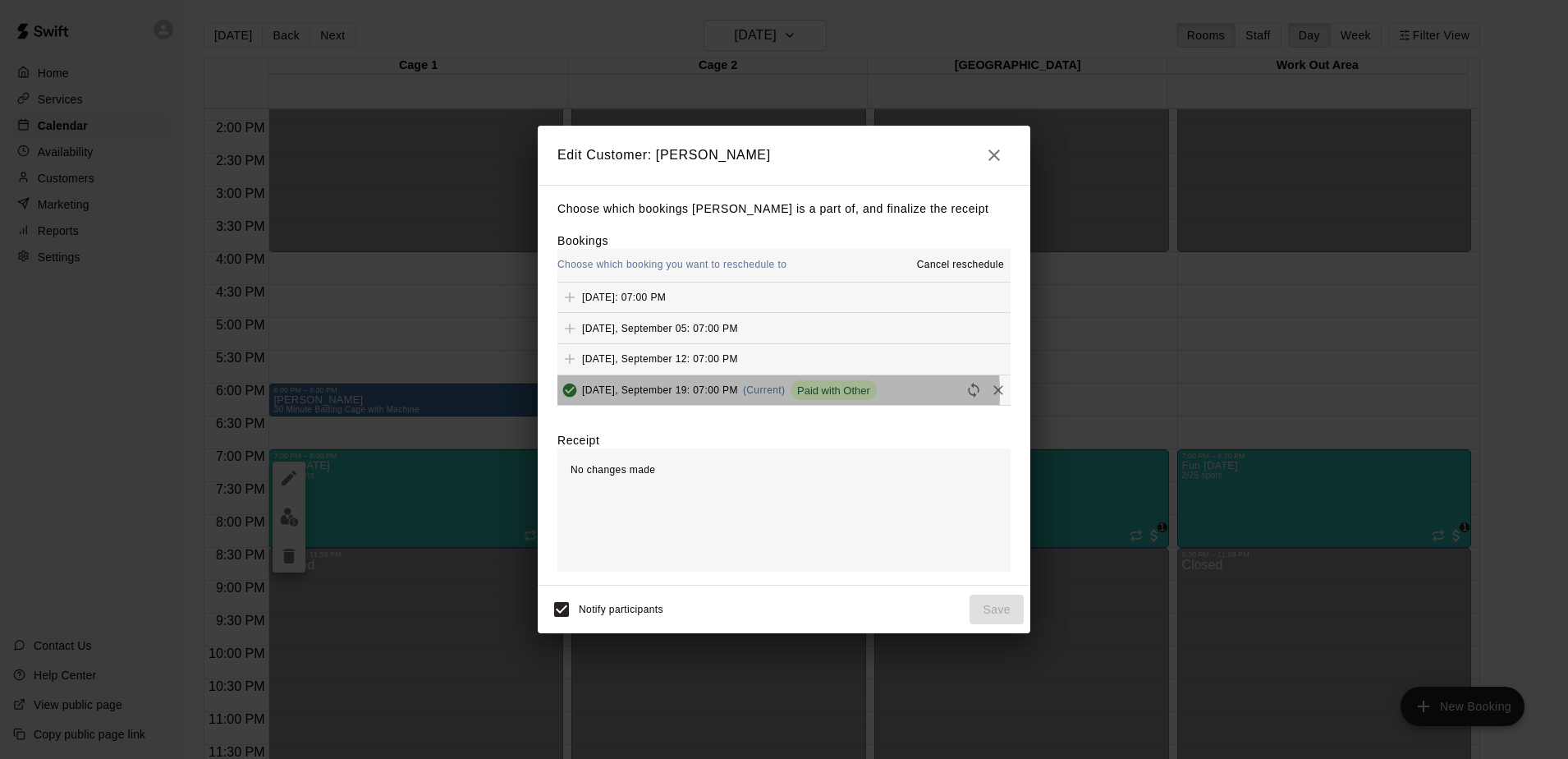
click at [757, 394] on span "(Current)" at bounding box center [764, 390] width 43 height 12
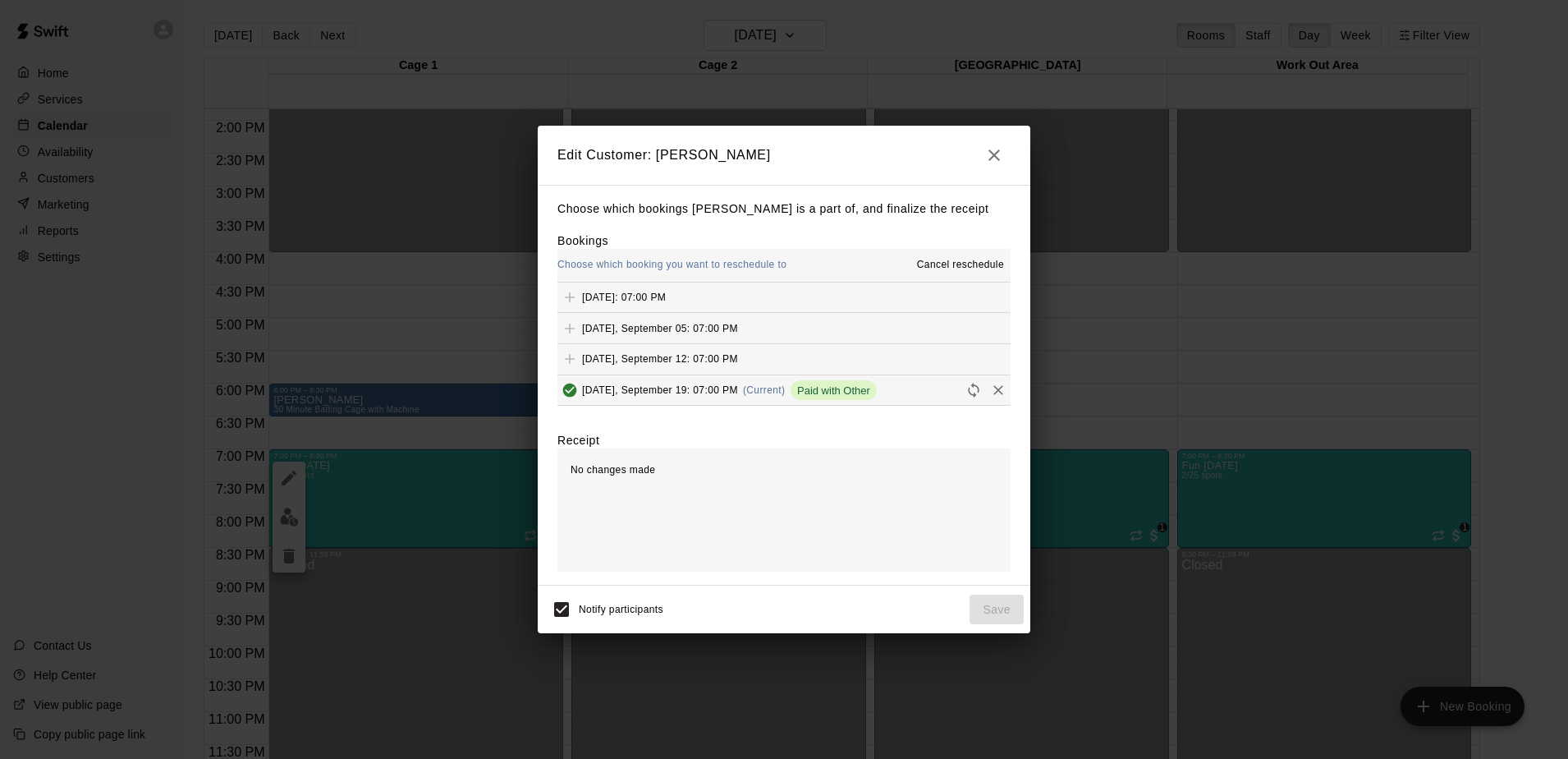
click at [942, 268] on span "Cancel reschedule" at bounding box center [960, 265] width 87 height 16
click at [988, 157] on icon "button" at bounding box center [994, 155] width 20 height 20
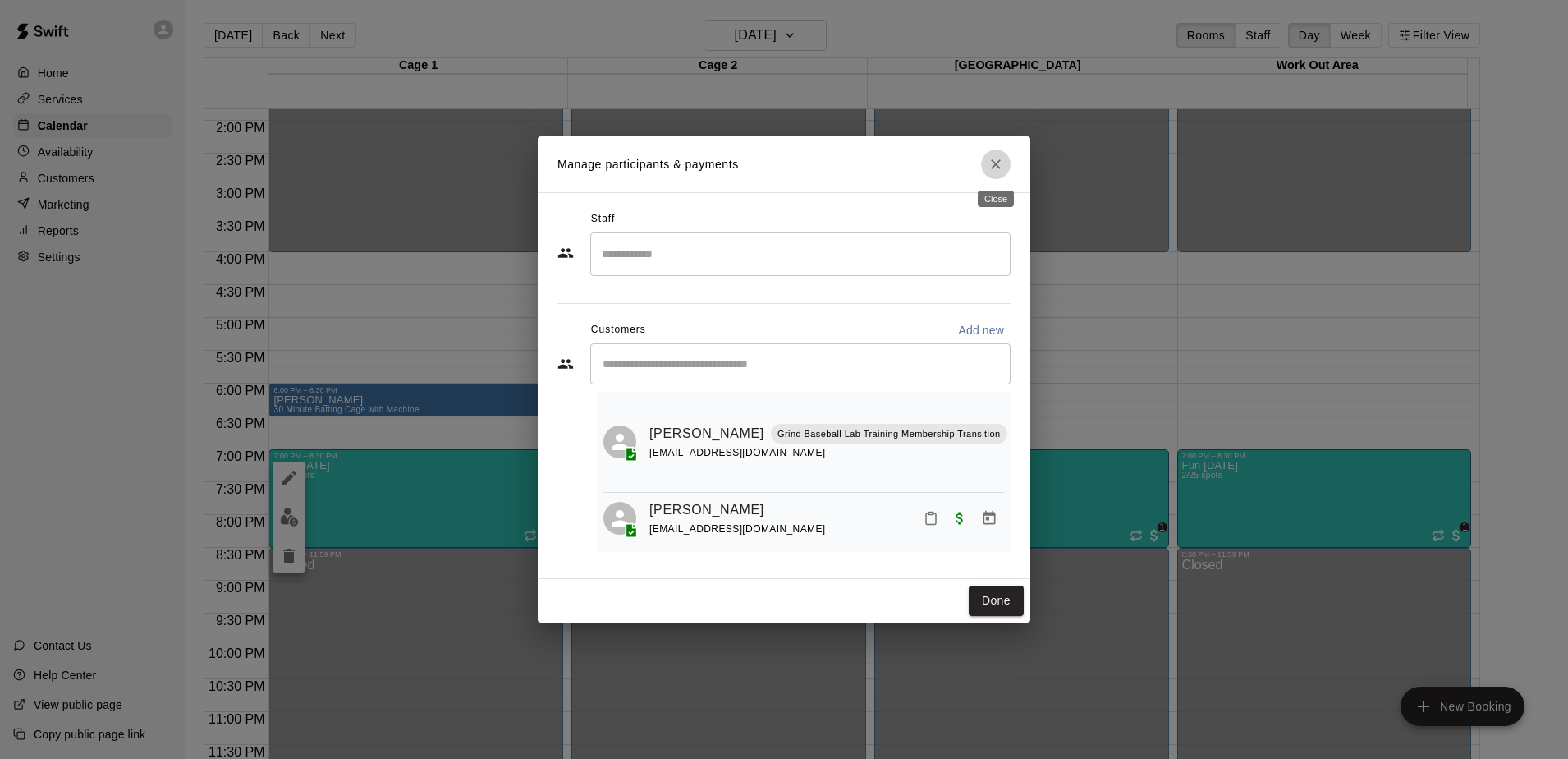
click at [999, 164] on icon "Close" at bounding box center [996, 165] width 16 height 16
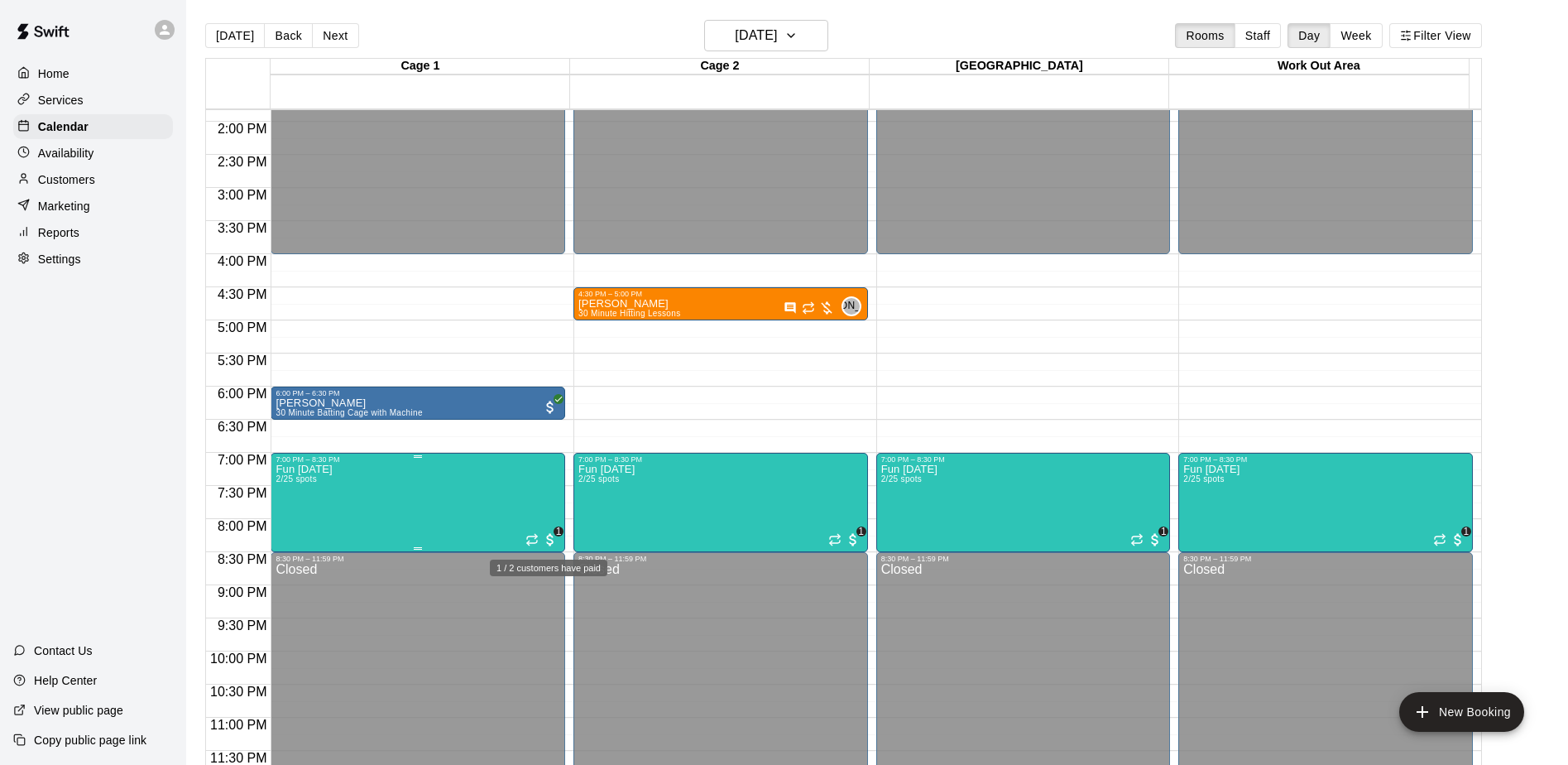
click at [559, 530] on span "1" at bounding box center [559, 531] width 10 height 10
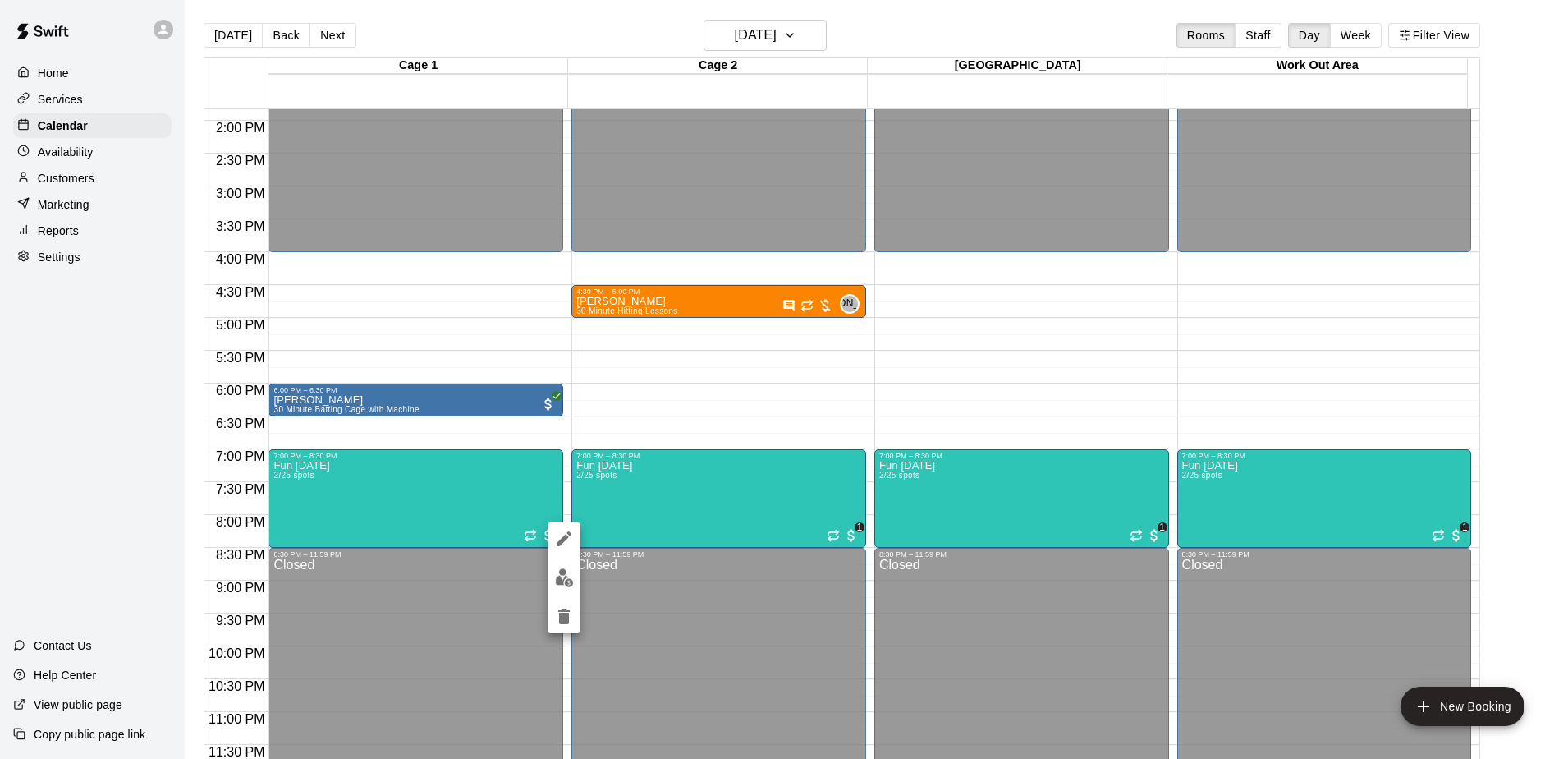
click at [482, 526] on div at bounding box center [784, 379] width 1568 height 759
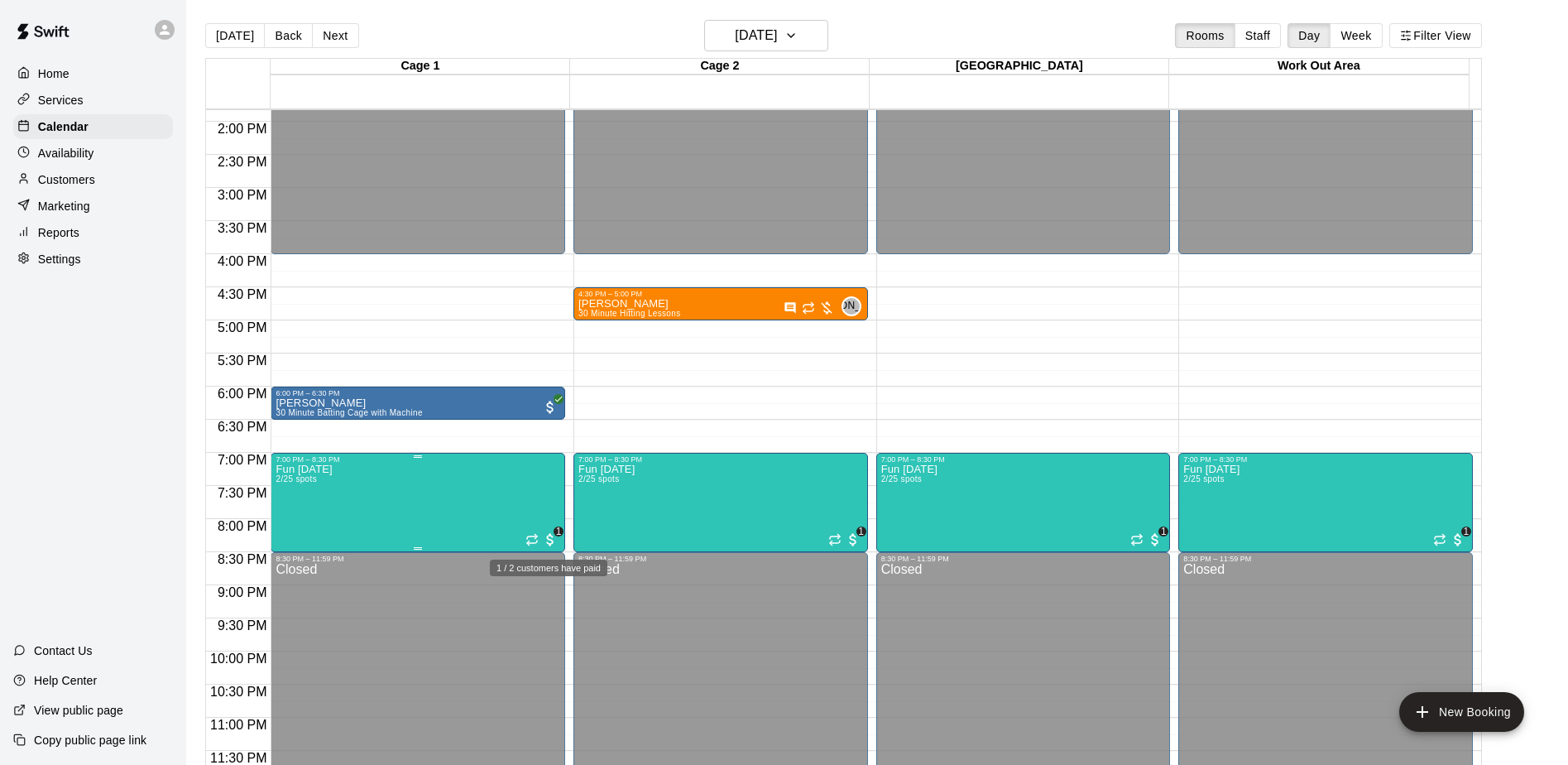
click at [557, 530] on span "1" at bounding box center [559, 531] width 10 height 10
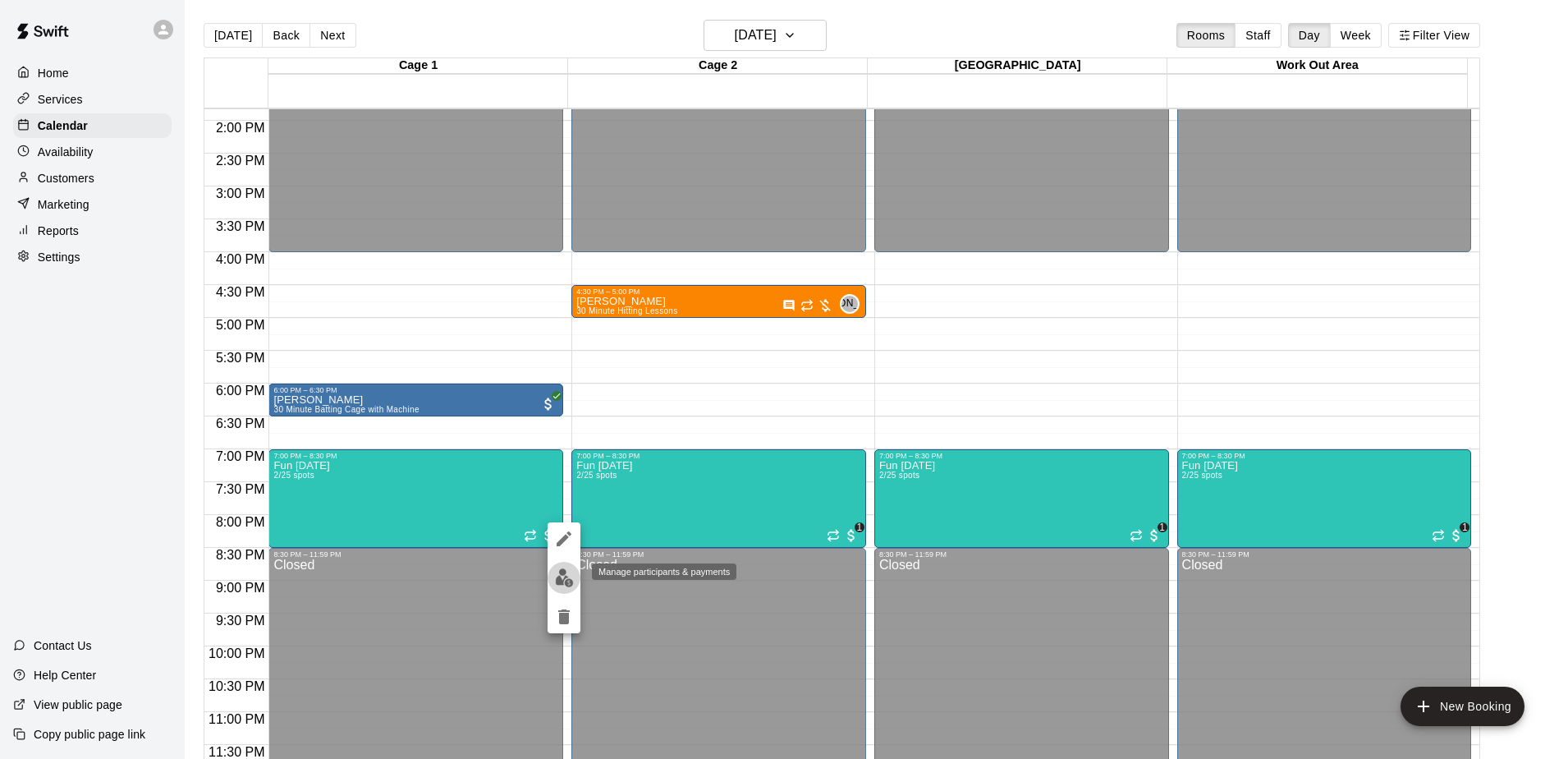
click at [561, 579] on img "edit" at bounding box center [564, 577] width 19 height 19
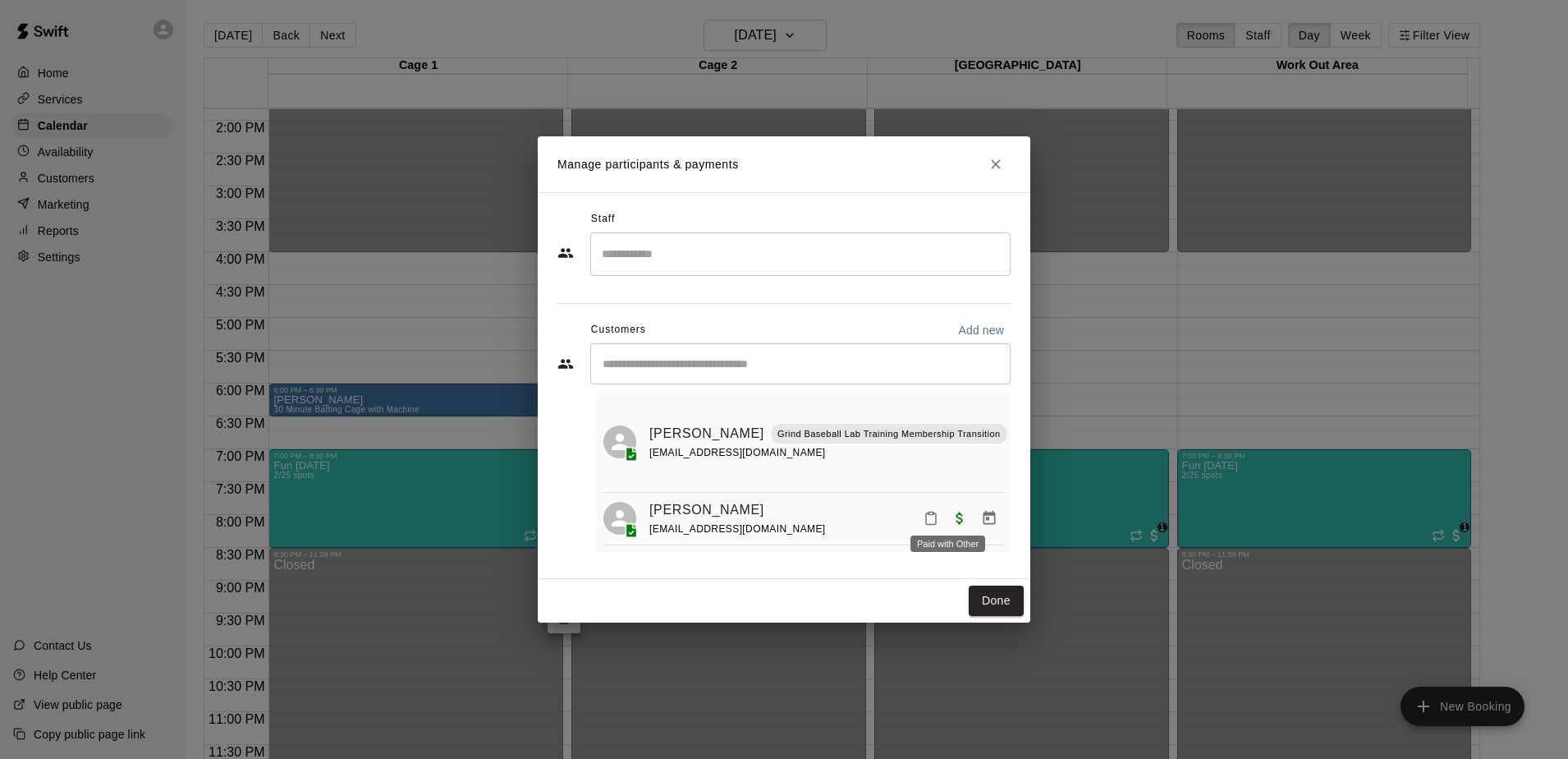
click at [945, 514] on span "Paid with Other" at bounding box center [959, 517] width 30 height 14
click at [992, 161] on icon "Close" at bounding box center [996, 164] width 10 height 10
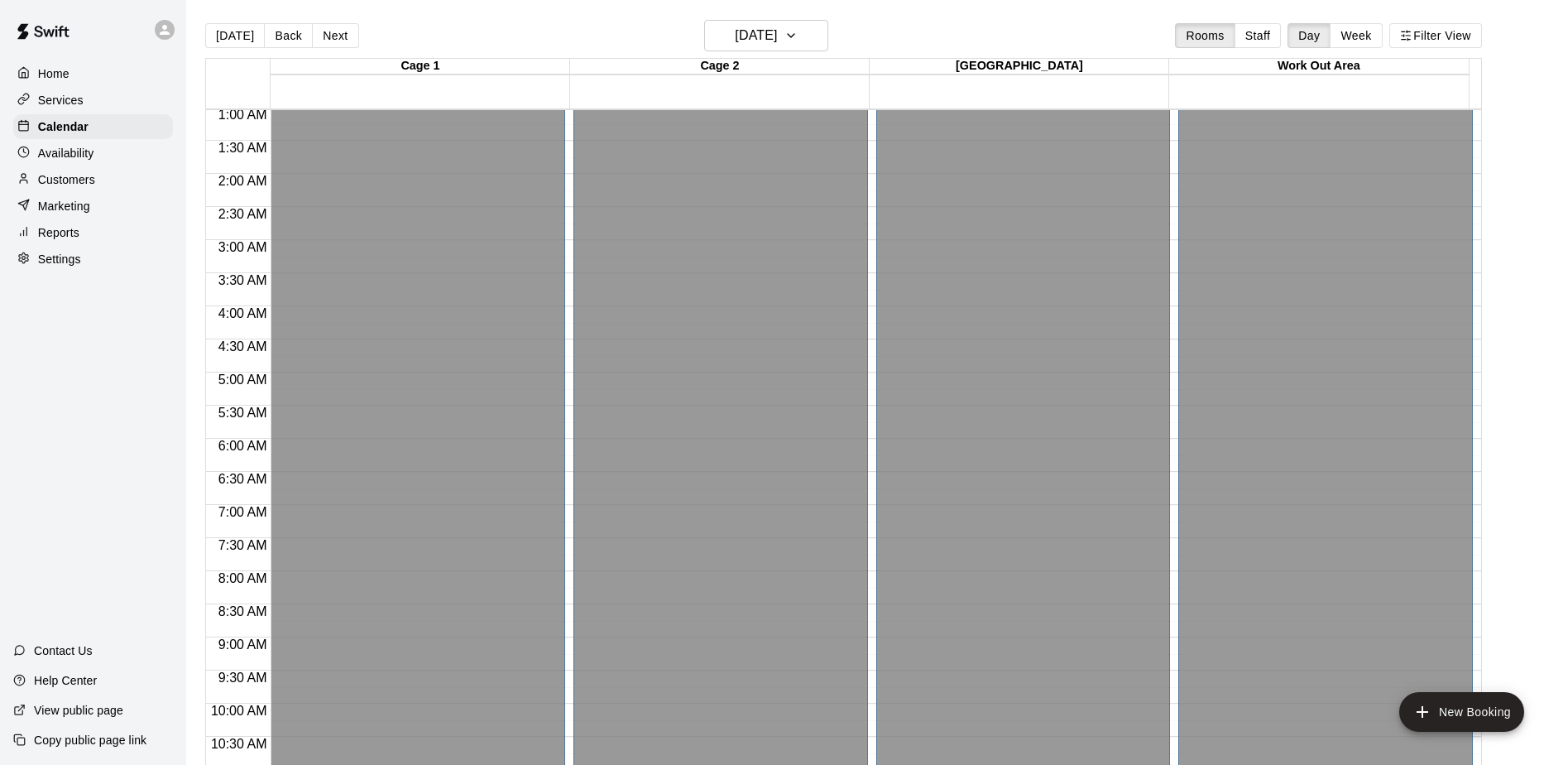
scroll to position [0, 0]
click at [57, 98] on p "Services" at bounding box center [61, 100] width 46 height 16
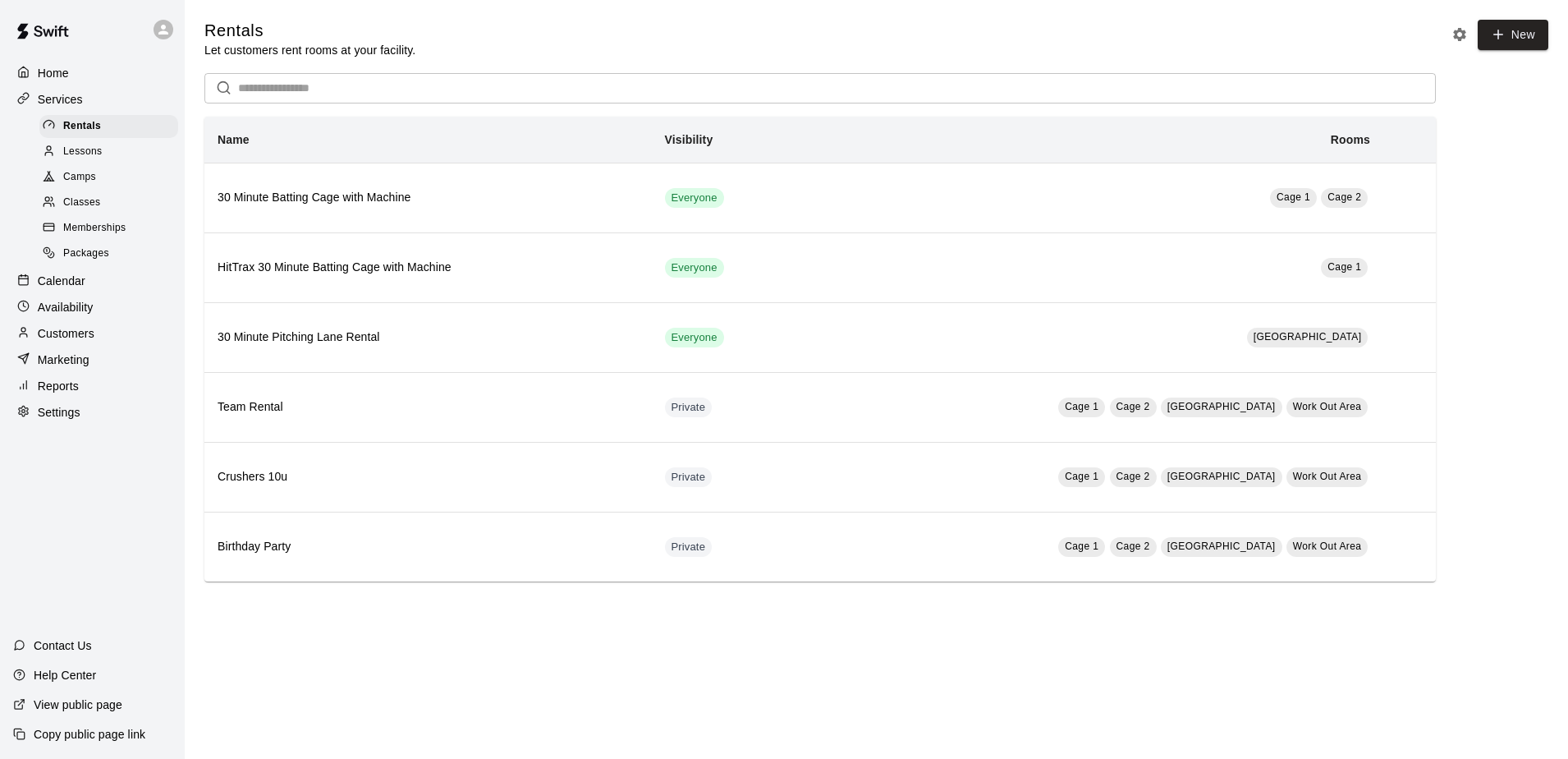
click at [65, 421] on p "Settings" at bounding box center [59, 413] width 43 height 16
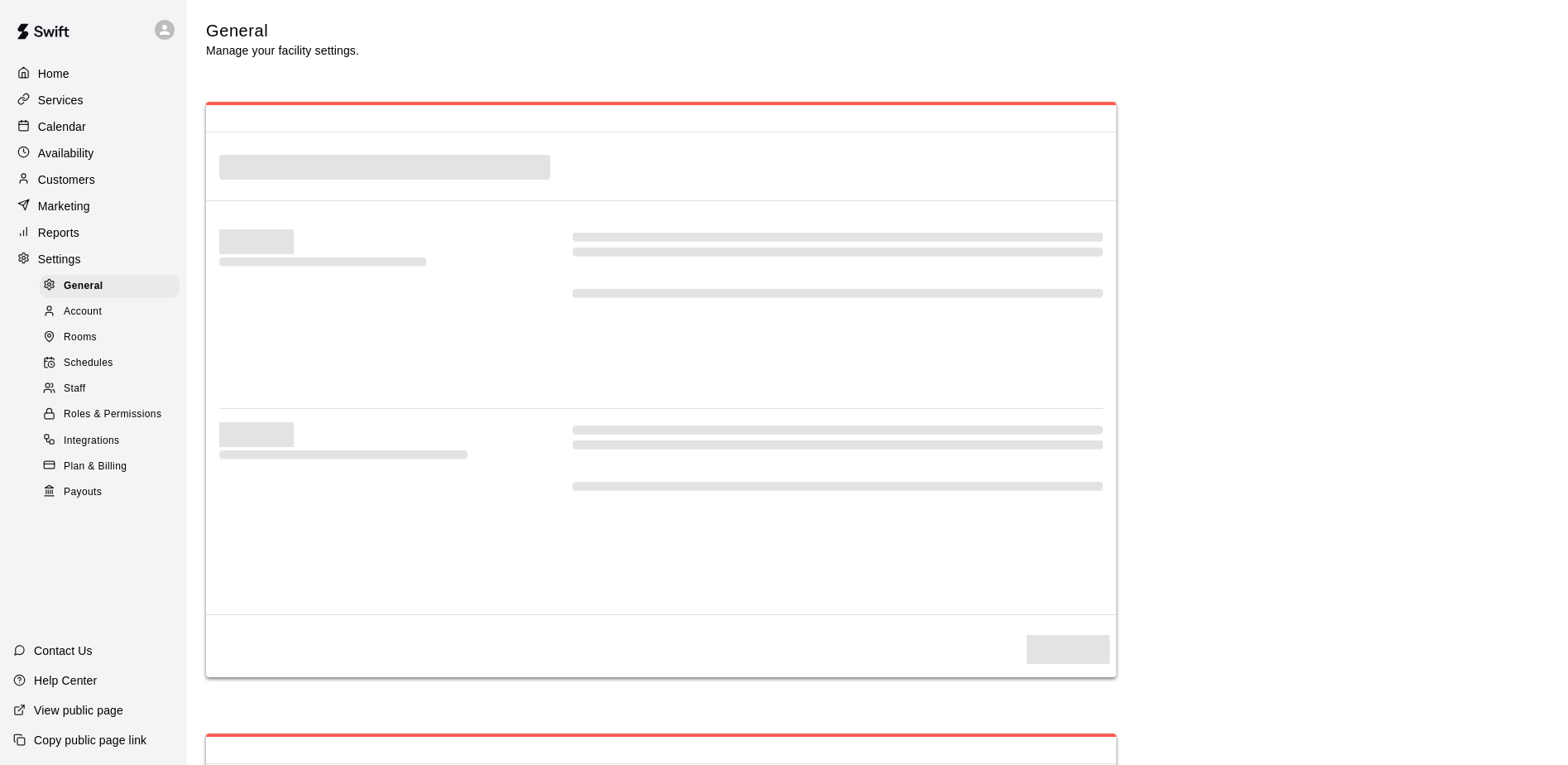
select select "**"
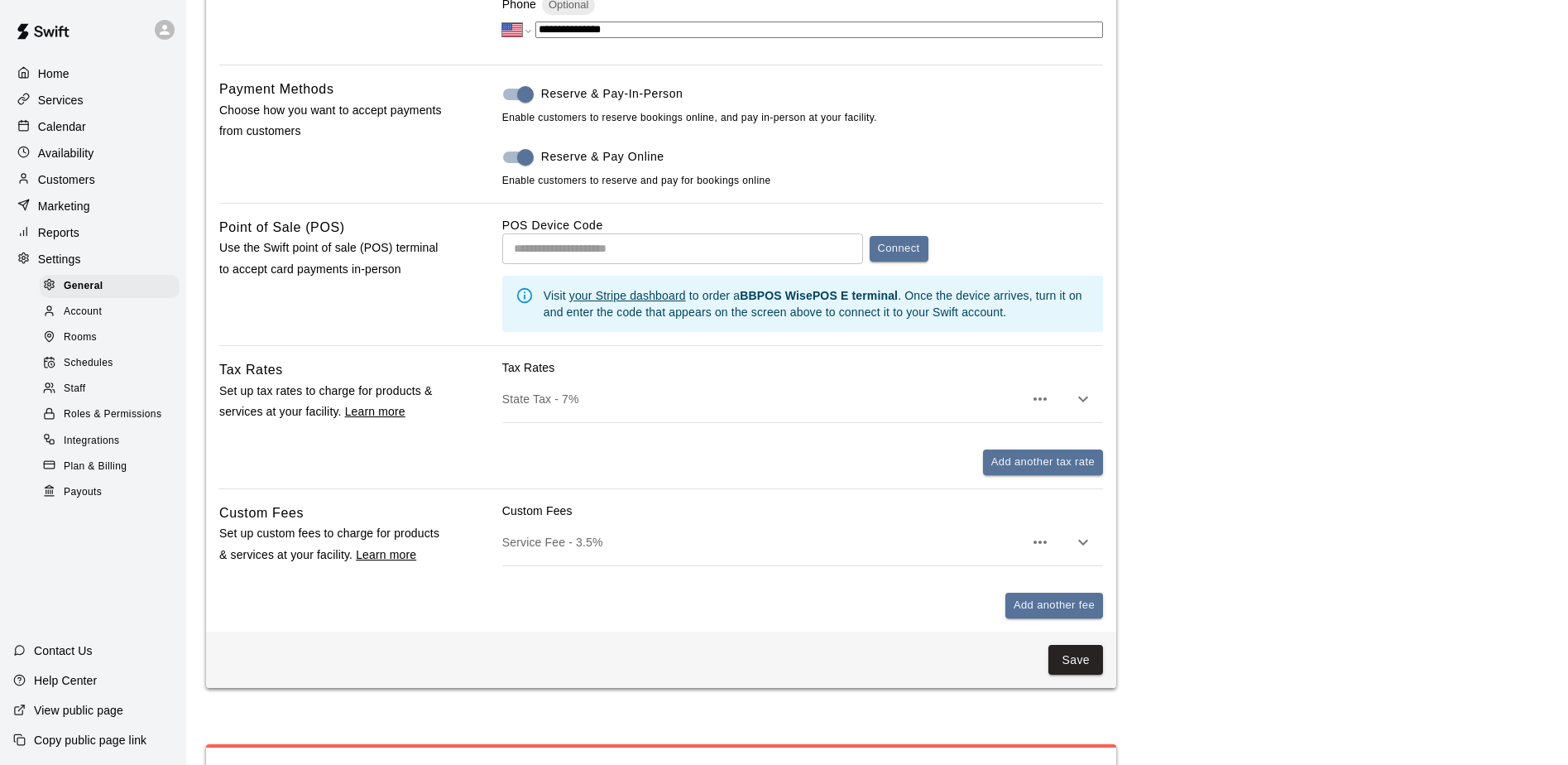
scroll to position [745, 0]
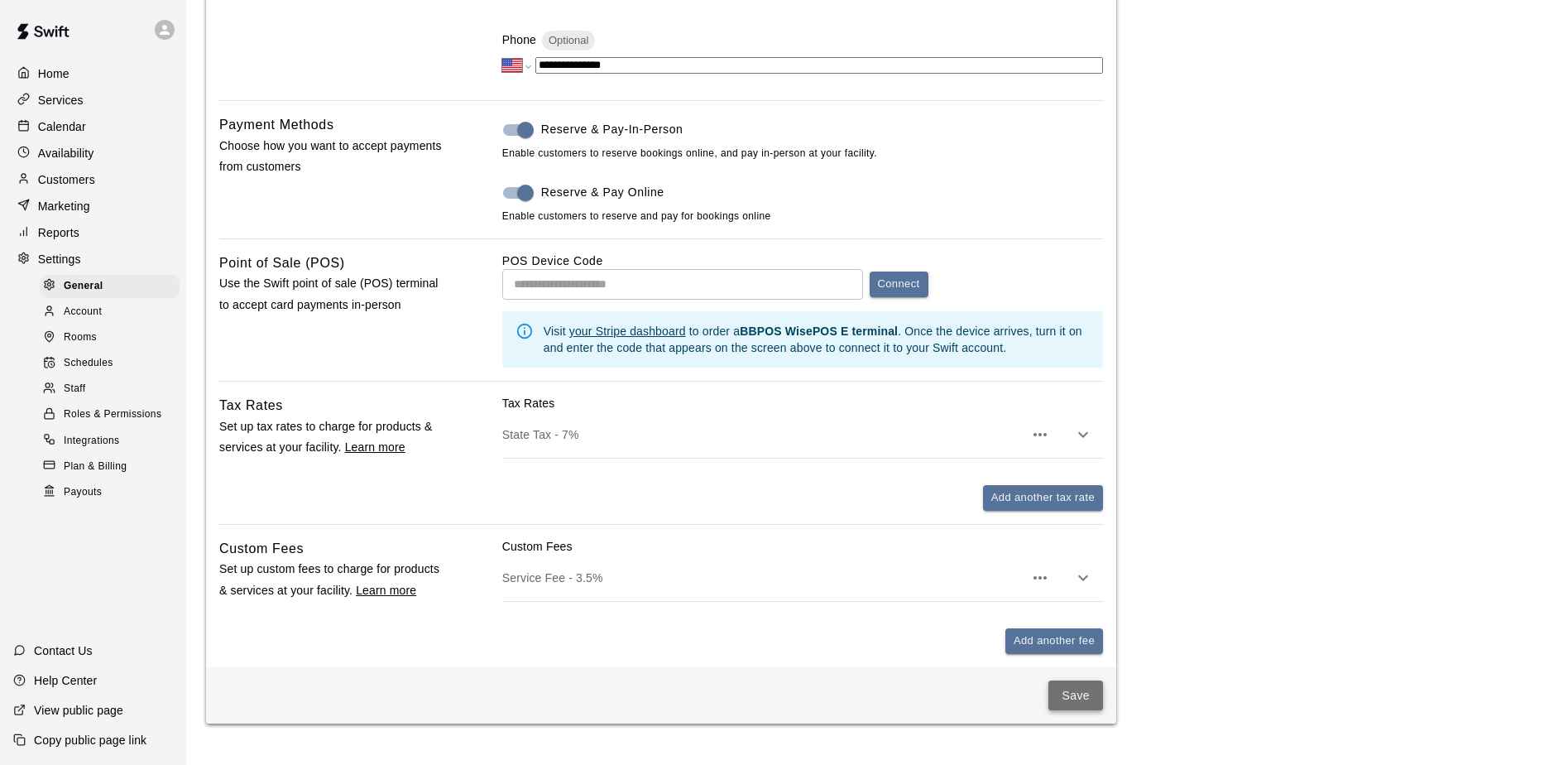
click at [1077, 694] on button "Save" at bounding box center [1076, 695] width 55 height 30
